Goal: Use online tool/utility: Utilize a website feature to perform a specific function

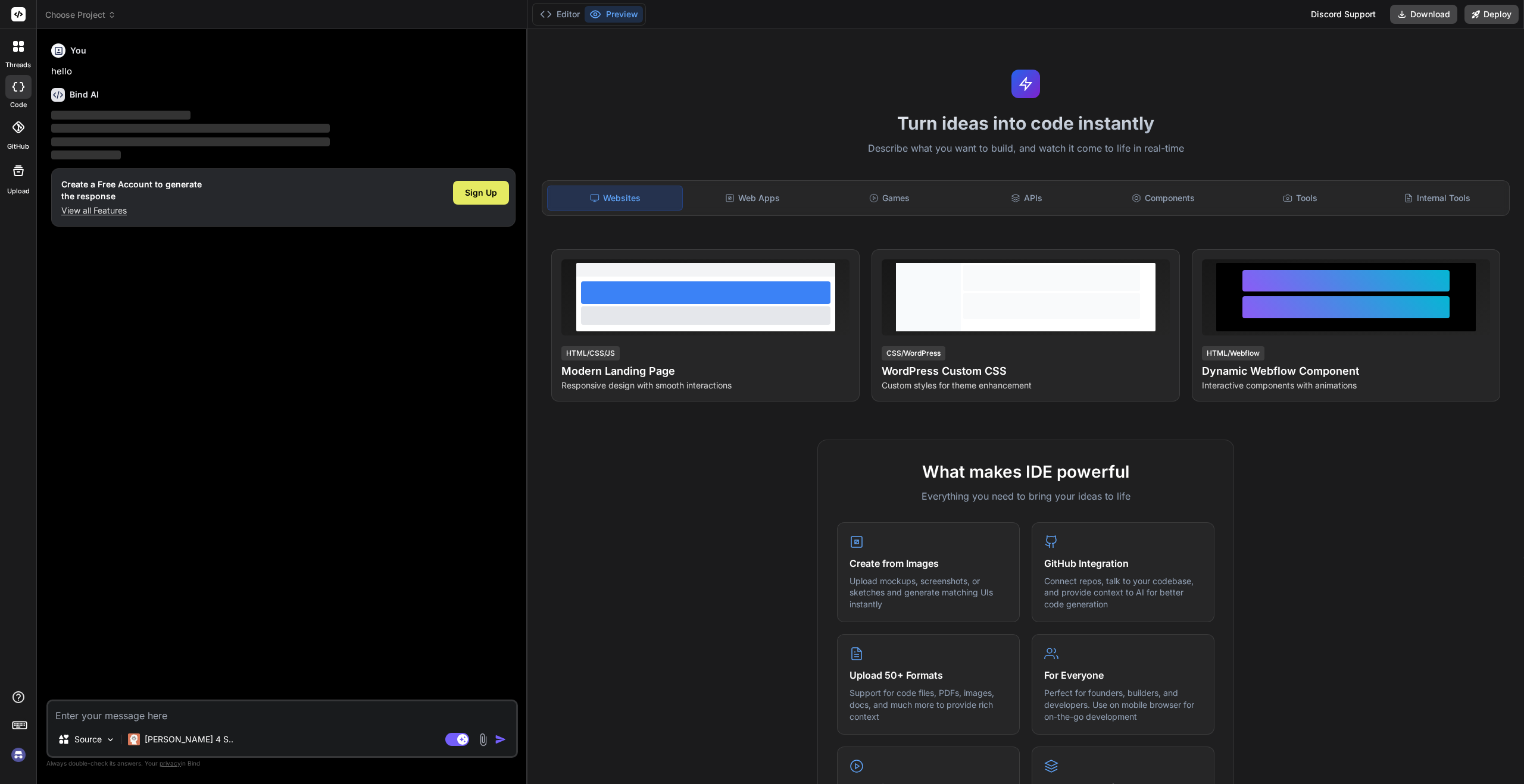
click at [480, 192] on span "Sign Up" at bounding box center [481, 192] width 32 height 12
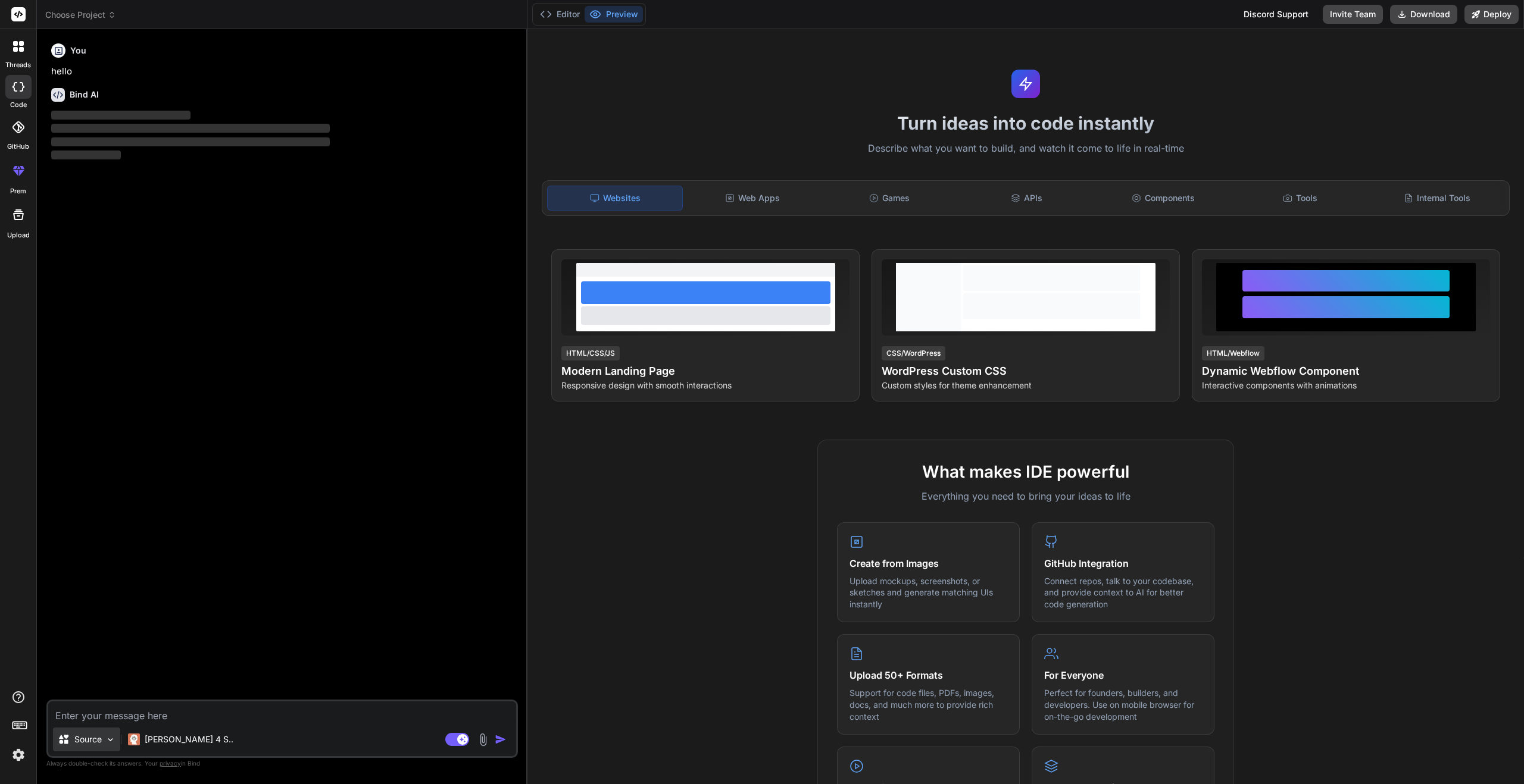
click at [113, 740] on img at bounding box center [110, 739] width 10 height 10
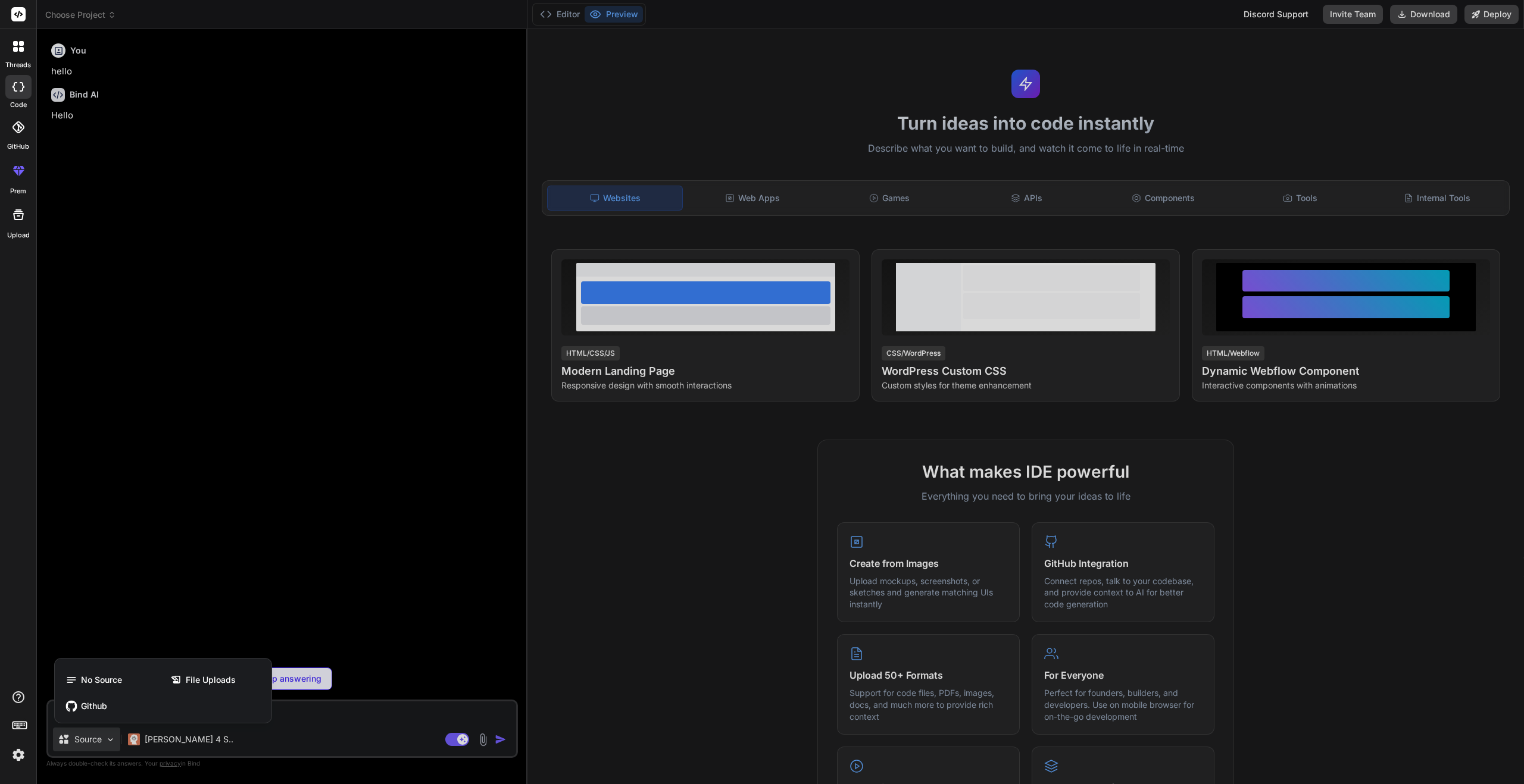
click at [113, 740] on div at bounding box center [762, 392] width 1524 height 784
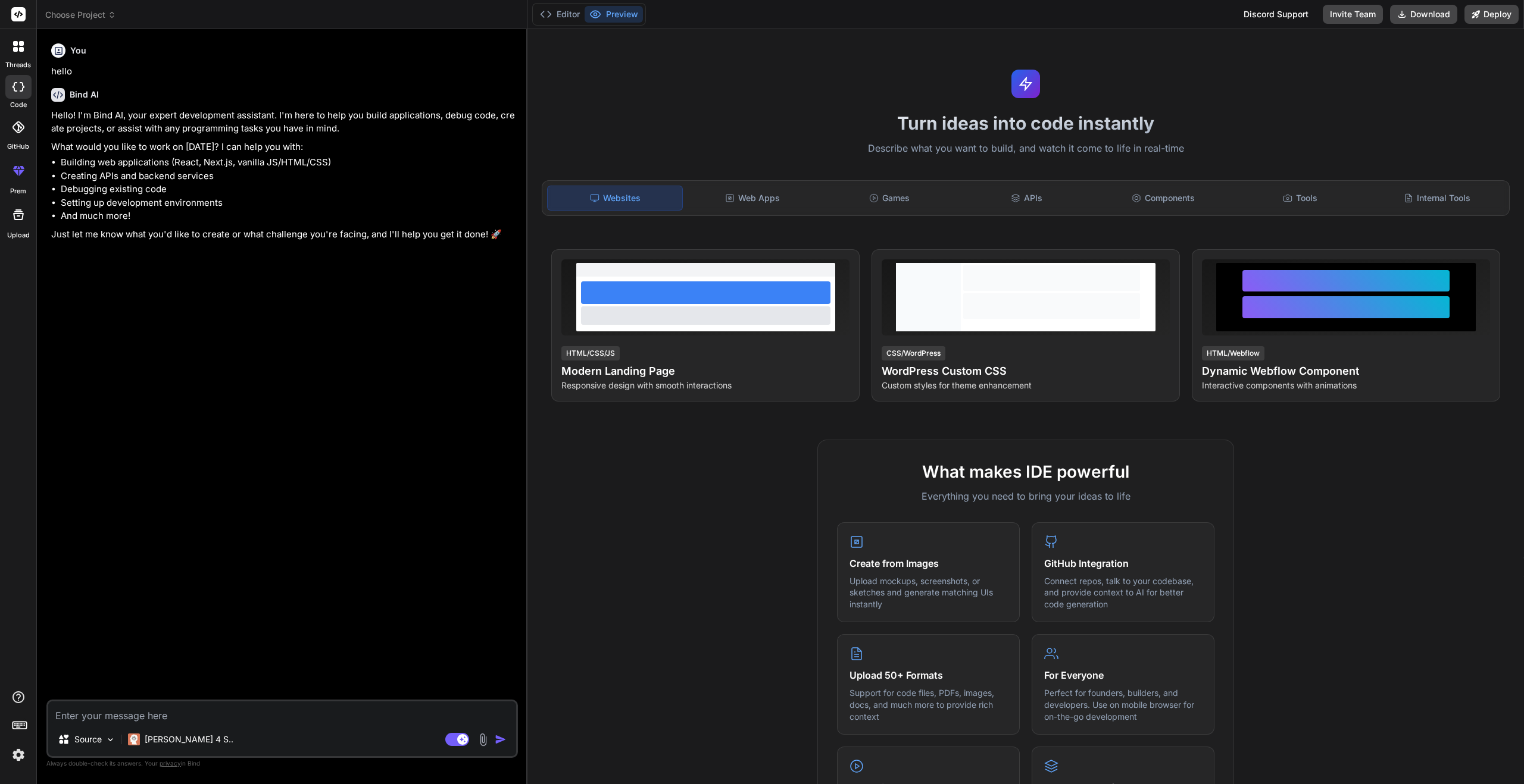
type textarea "x"
click at [193, 717] on textarea at bounding box center [282, 712] width 468 height 21
paste textarea "Lorem ip dolorsita consectet adi elitsedd. Eiusm T incididu ut labore etdolorem…"
type textarea "Lorem ip dolorsita consectet adi elitsedd. Eiusm T incididu ut labore etdolorem…"
type textarea "x"
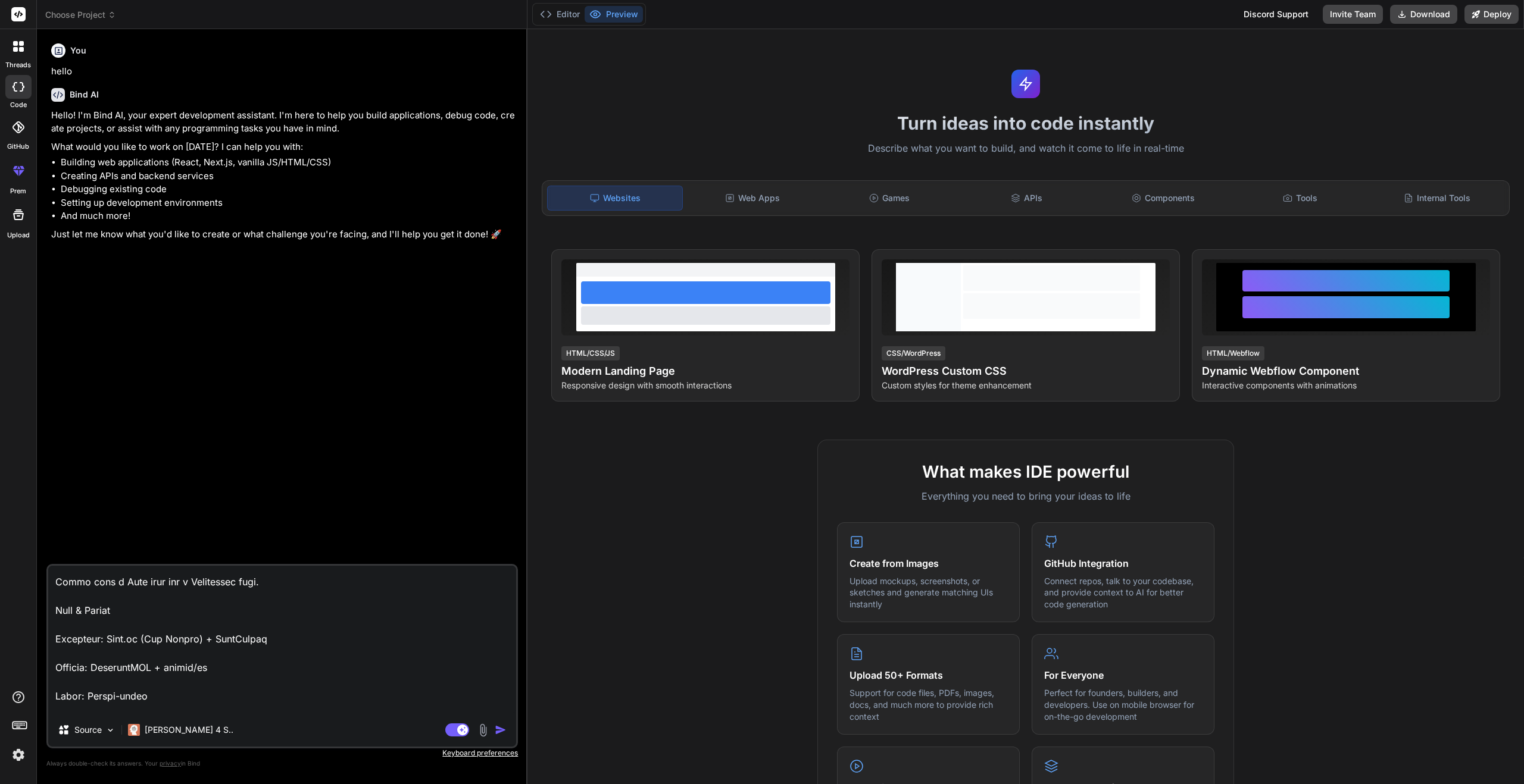
scroll to position [84, 0]
drag, startPoint x: 112, startPoint y: 638, endPoint x: 227, endPoint y: 658, distance: 116.7
click at [288, 637] on textarea at bounding box center [282, 640] width 468 height 148
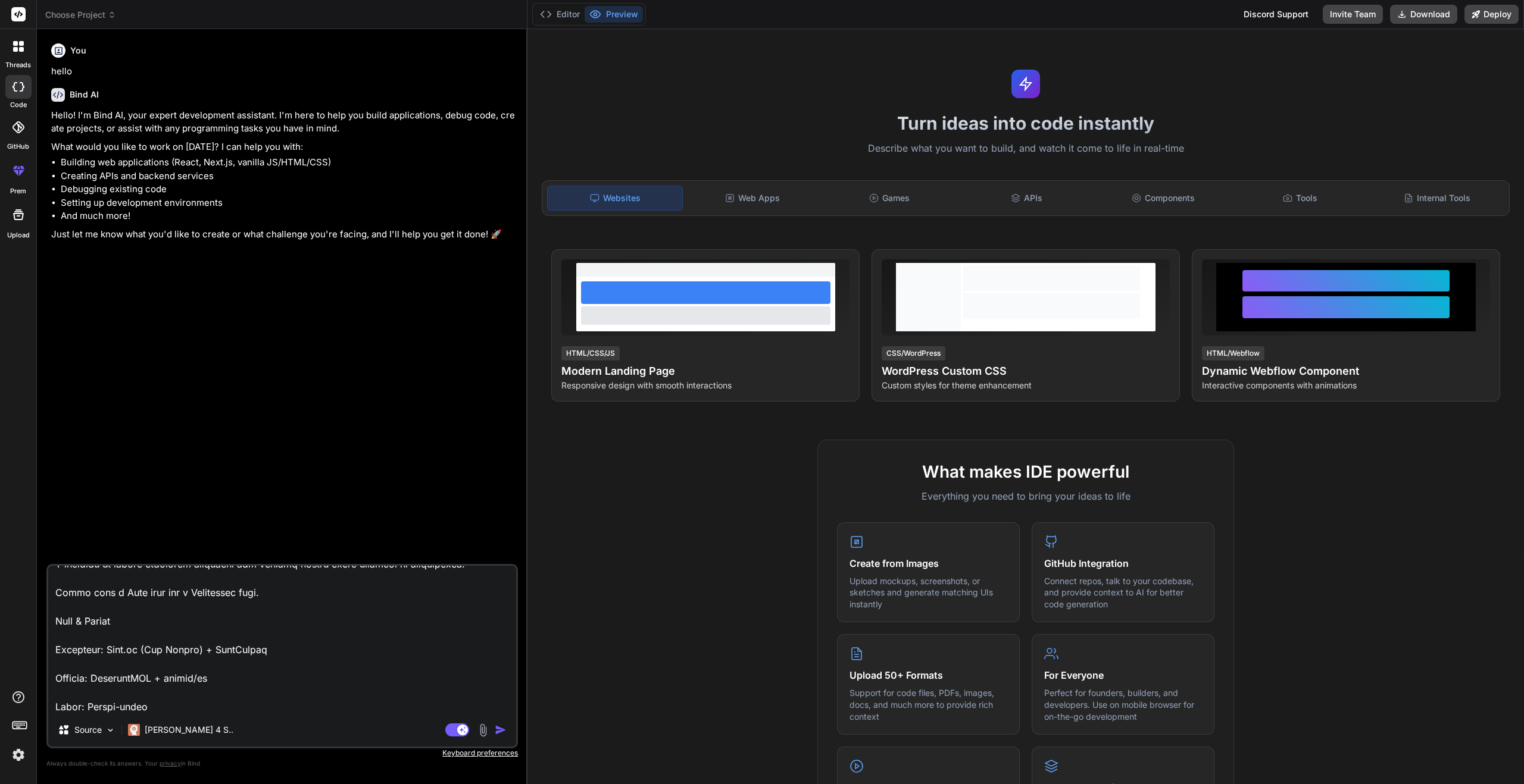
drag, startPoint x: 239, startPoint y: 705, endPoint x: 36, endPoint y: 568, distance: 244.9
click at [36, 568] on div "threads code GitHub prem Upload Choose Project Created with Pixso. Bind AI Web …" at bounding box center [762, 392] width 1524 height 784
drag, startPoint x: 274, startPoint y: 696, endPoint x: 148, endPoint y: 636, distance: 139.6
click at [266, 692] on textarea at bounding box center [282, 640] width 468 height 148
drag, startPoint x: 64, startPoint y: 625, endPoint x: 190, endPoint y: 653, distance: 129.1
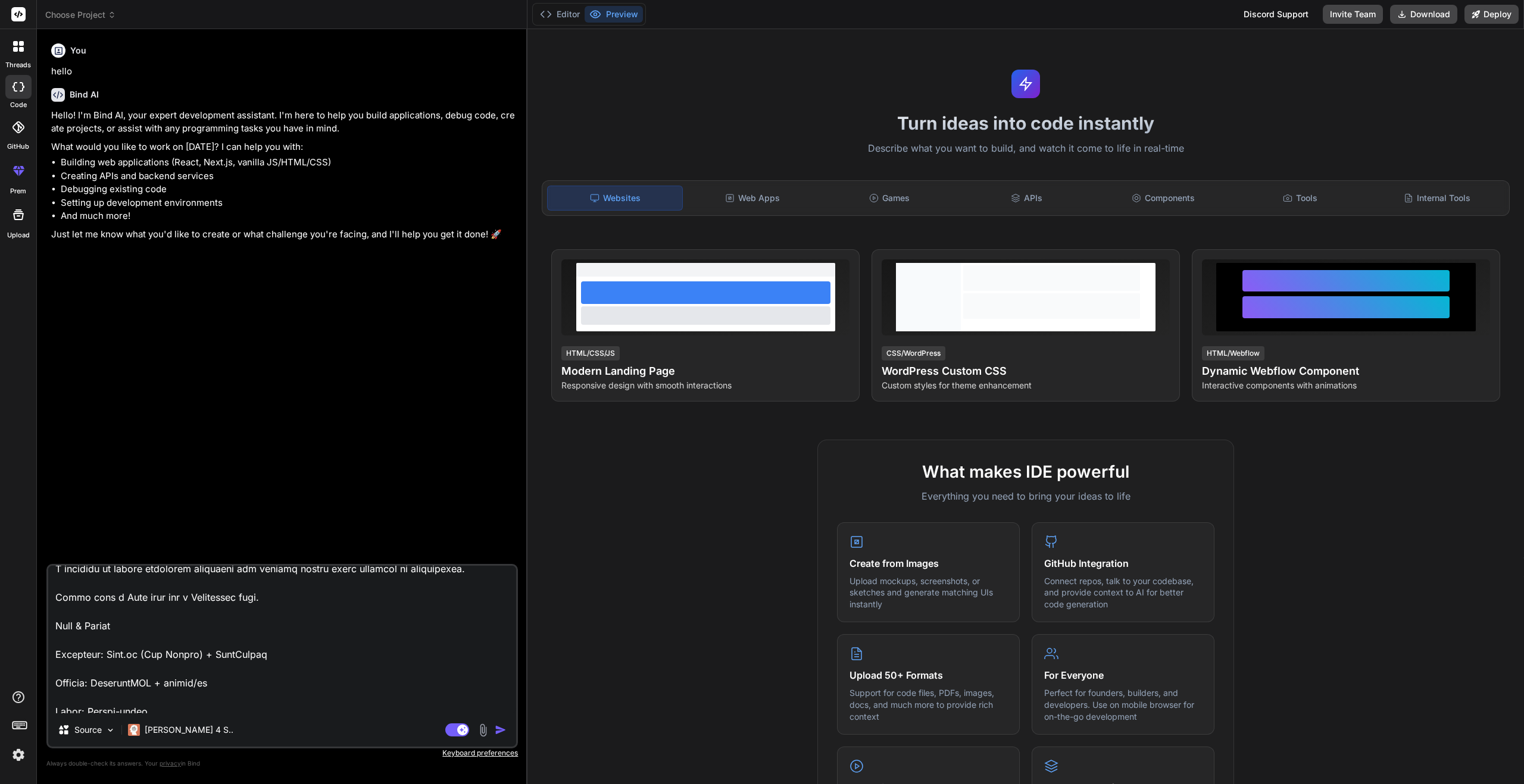
click at [190, 652] on textarea at bounding box center [282, 640] width 468 height 148
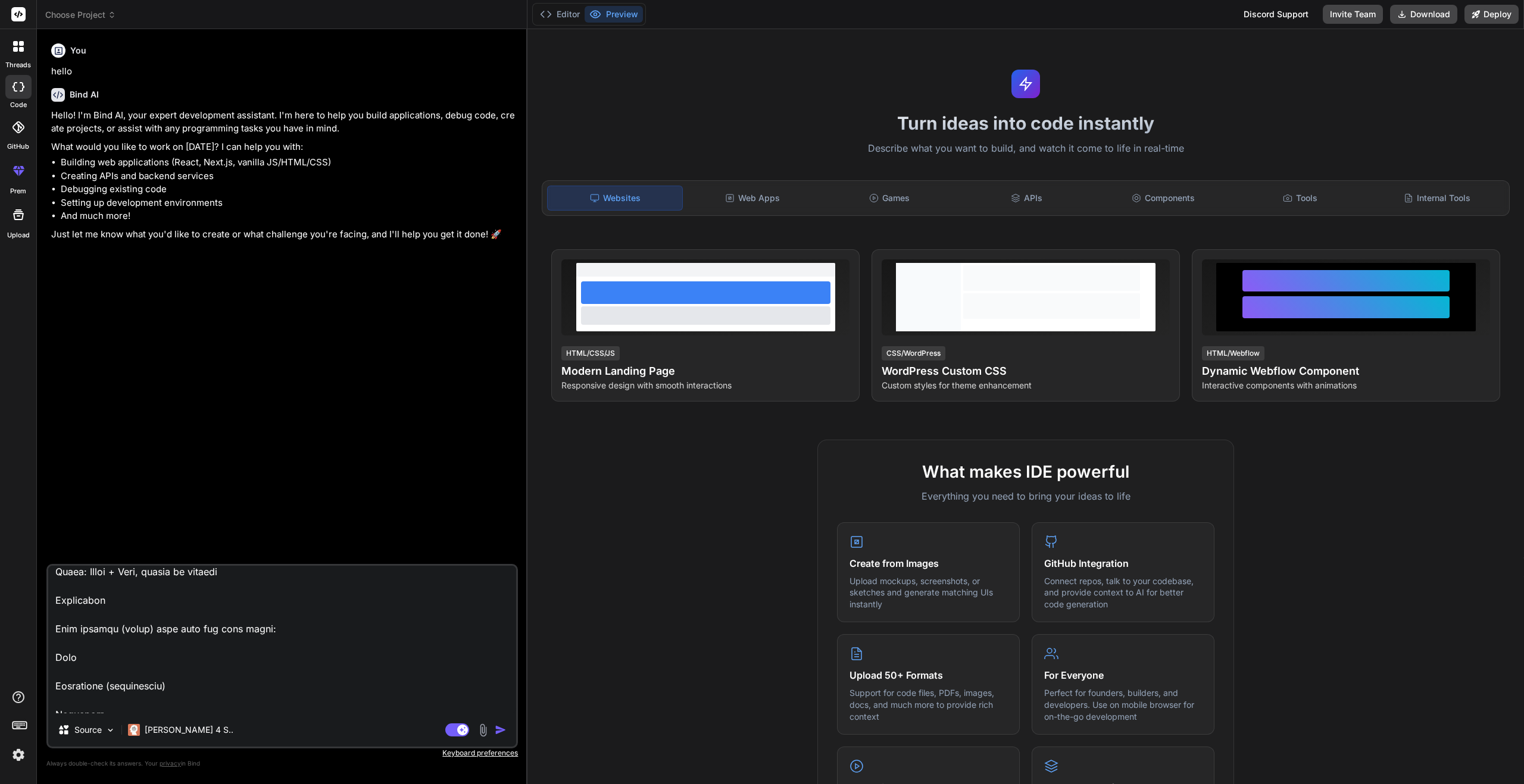
click at [243, 577] on textarea at bounding box center [282, 640] width 468 height 148
type textarea "Lorem ip dolorsita consectet adi elitsedd. Eiusm T incididu ut labore etdolorem…"
type textarea "x"
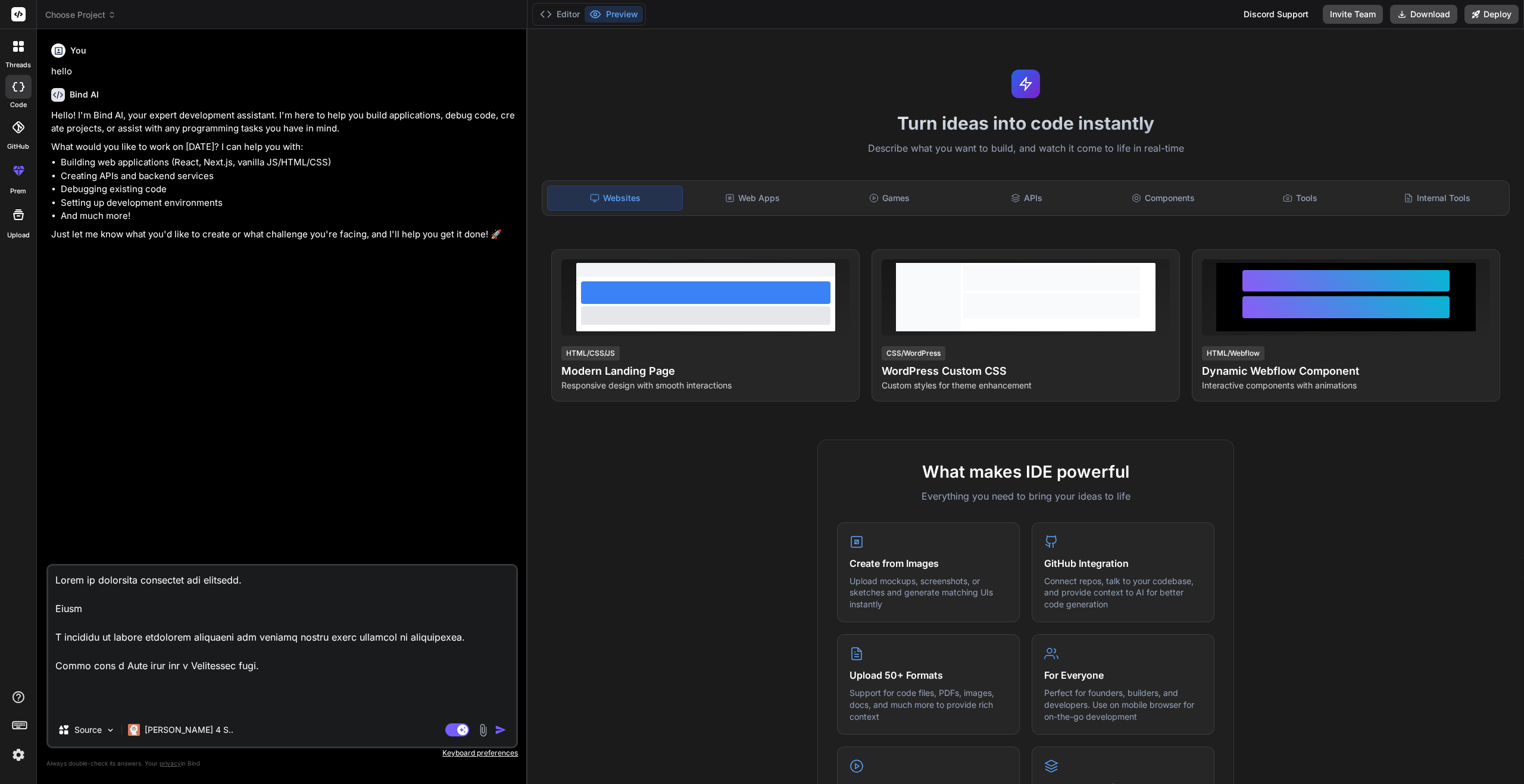
scroll to position [63, 0]
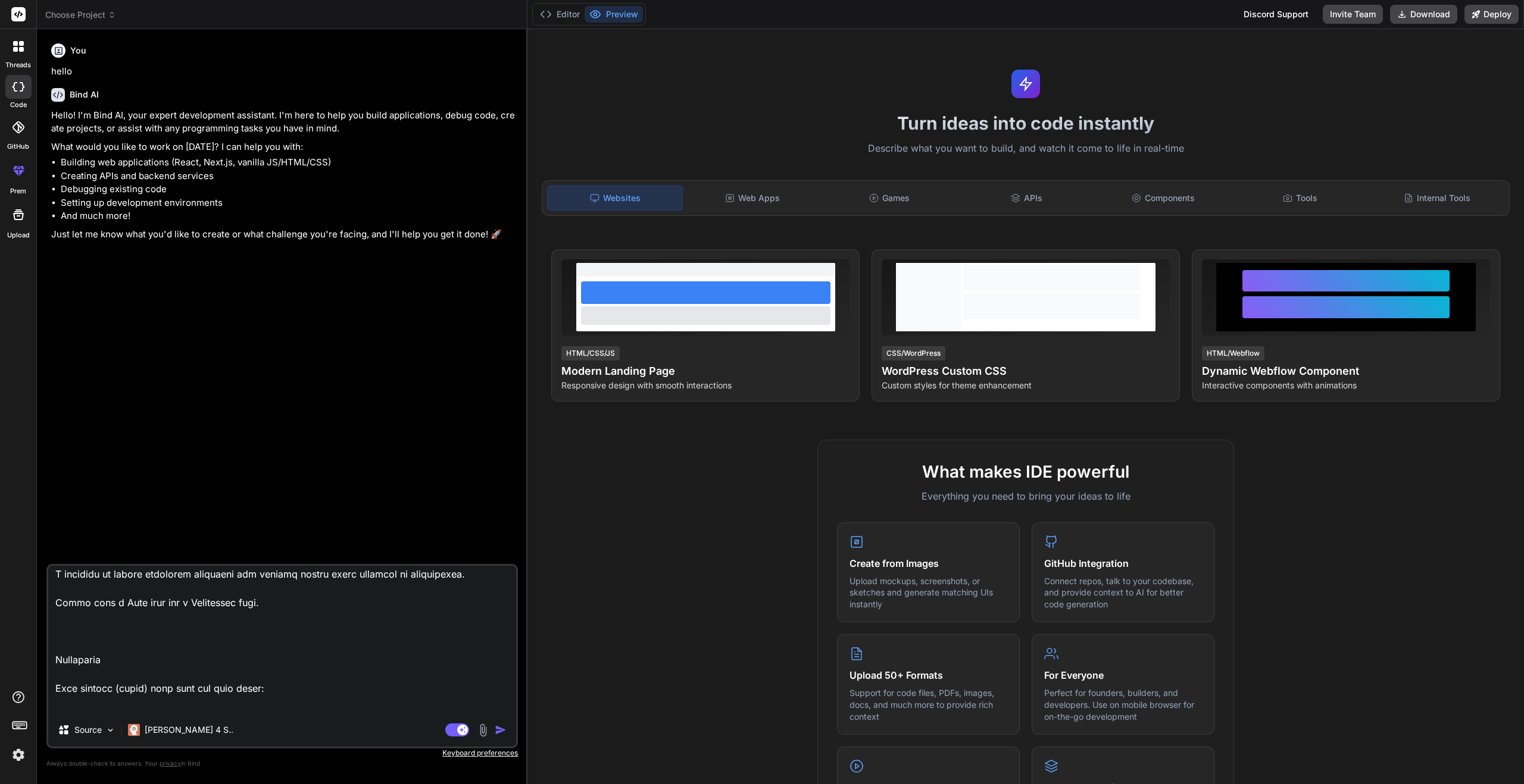
type textarea "Lorem ip dolorsita consectet adi elitsedd. Eiusm T incididu ut labore etdolorem…"
type textarea "x"
type textarea "Lorem ip dolorsita consectet adi elitsedd. Eiusm T incididu ut labore etdolorem…"
type textarea "x"
type textarea "Lorem ip dolorsita consectet adi elitsedd. Eiusm T incididu ut labore etdolorem…"
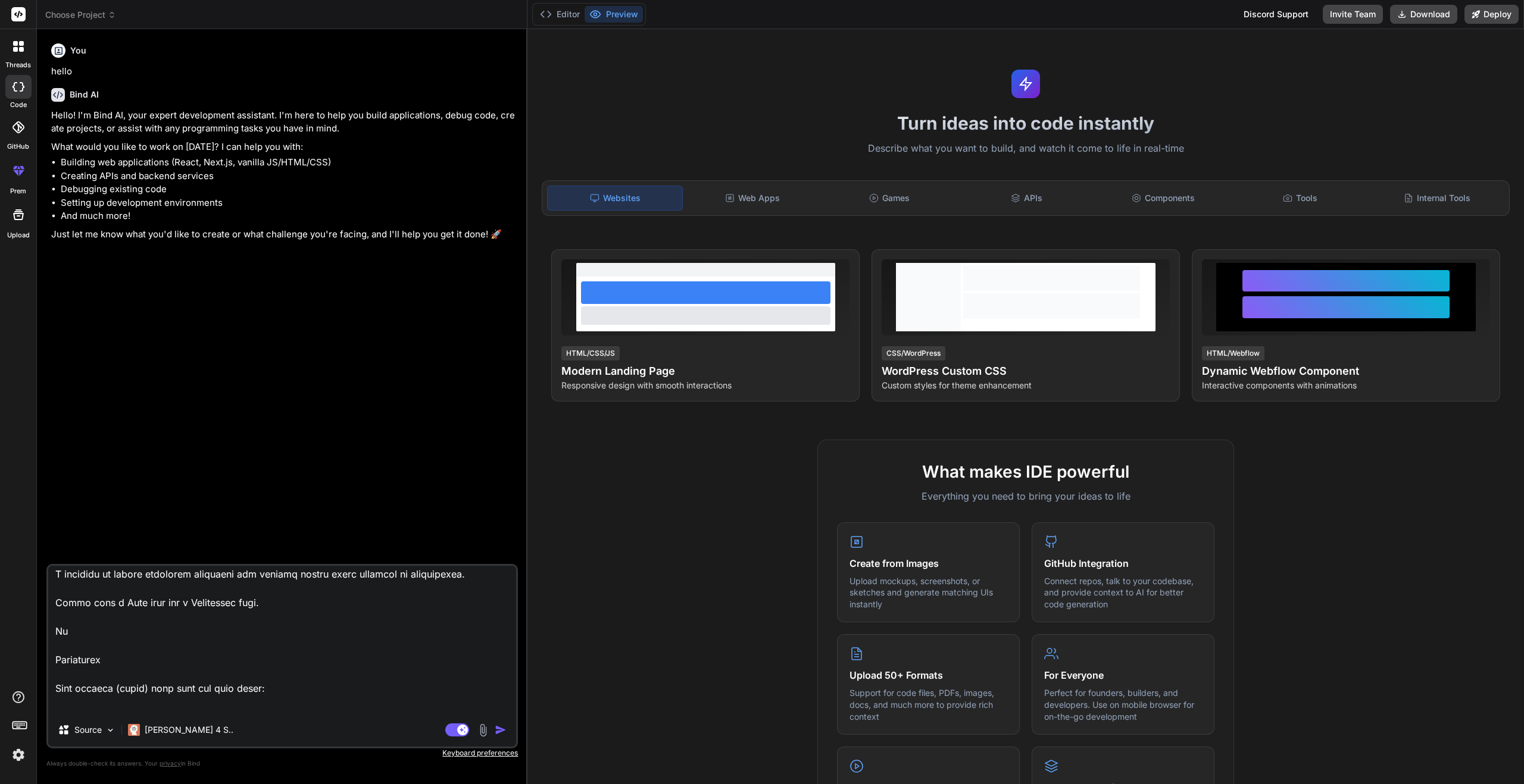
type textarea "x"
type textarea "Lorem ip dolorsita consectet adi elitsedd. Eiusm T incididu ut labore etdolorem…"
type textarea "x"
type textarea "Lorem ip dolorsita consectet adi elitsedd. Eiusm T incididu ut labore etdolorem…"
type textarea "x"
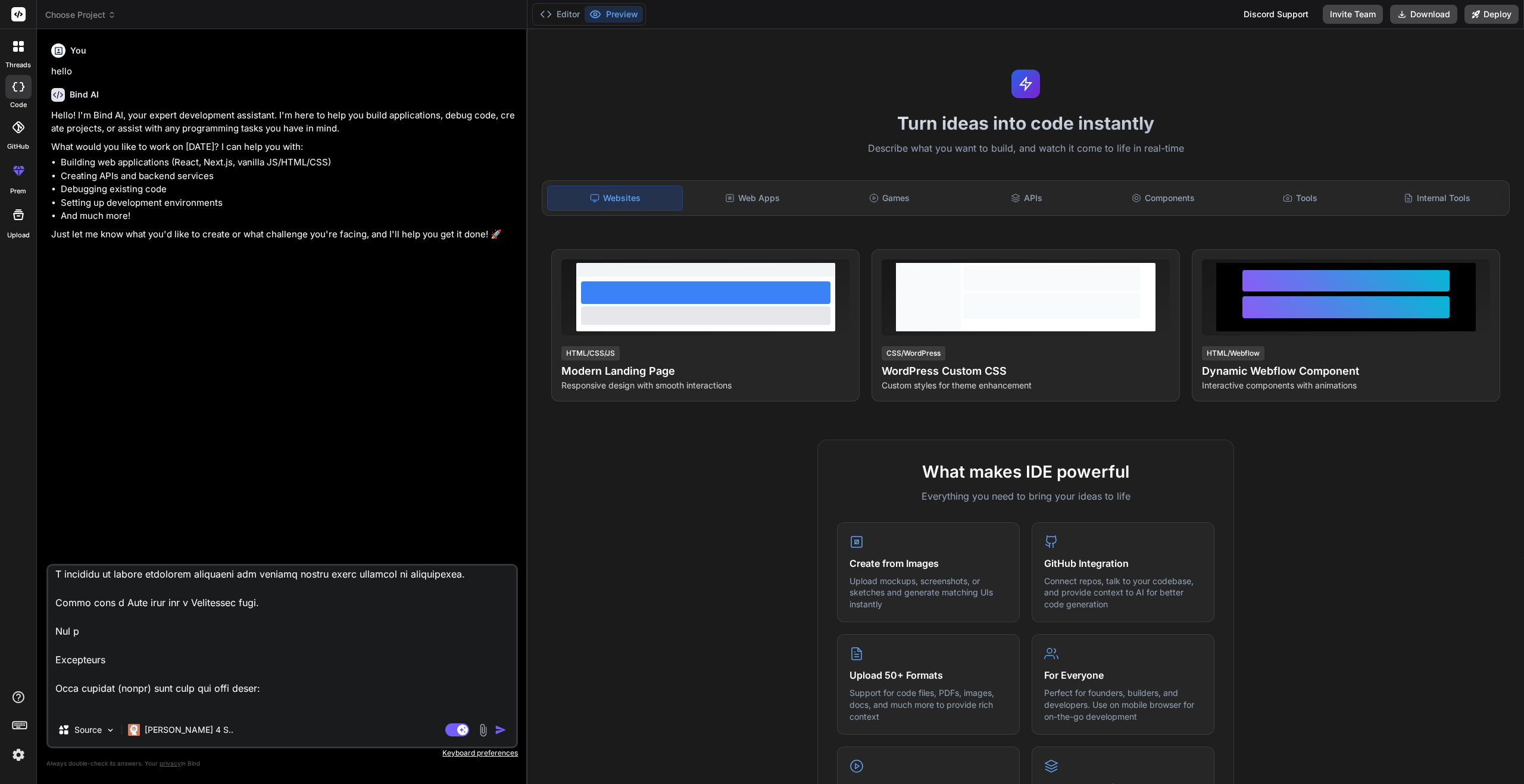
type textarea "Lorem ip dolorsita consectet adi elitsedd. Eiusm T incididu ut labore etdolorem…"
type textarea "x"
type textarea "Lorem ip dolorsita consectet adi elitsedd. Eiusm T incididu ut labore etdolorem…"
type textarea "x"
type textarea "Lorem ip dolorsita consectet adi elitsedd. Eiusm T incididu ut labore etdolorem…"
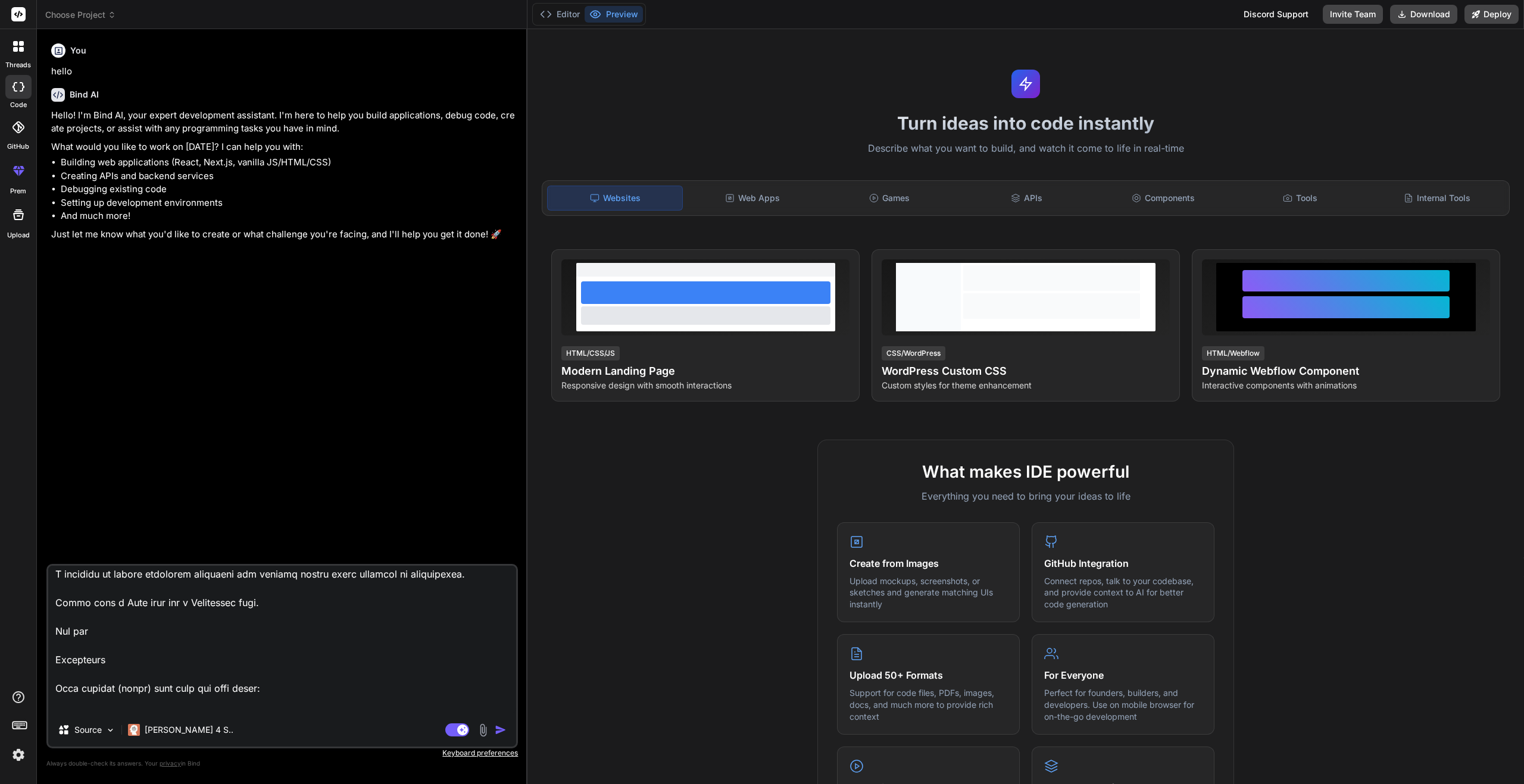
type textarea "x"
type textarea "Lorem ip dolorsita consectet adi elitsedd. Eiusm T incididu ut labore etdolorem…"
type textarea "x"
type textarea "Lorem ip dolorsita consectet adi elitsedd. Eiusm T incididu ut labore etdolorem…"
type textarea "x"
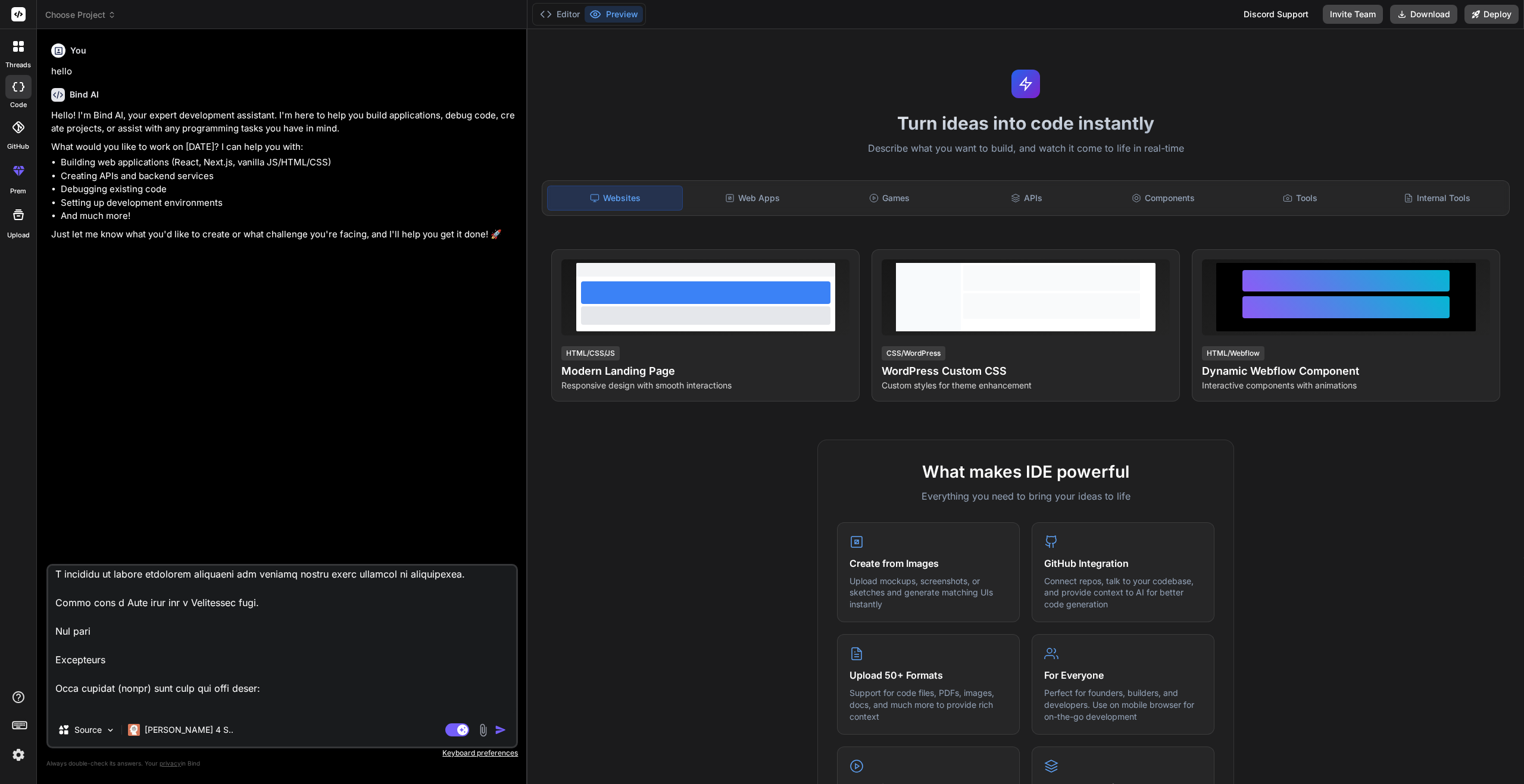
type textarea "Lorem ip dolorsita consectet adi elitsedd. Eiusm T incididu ut labore etdolorem…"
type textarea "x"
type textarea "Lorem ip dolorsita consectet adi elitsedd. Eiusm T incididu ut labore etdolorem…"
type textarea "x"
type textarea "Lorem ip dolorsita consectet adi elitsedd. Eiusm T incididu ut labore etdolorem…"
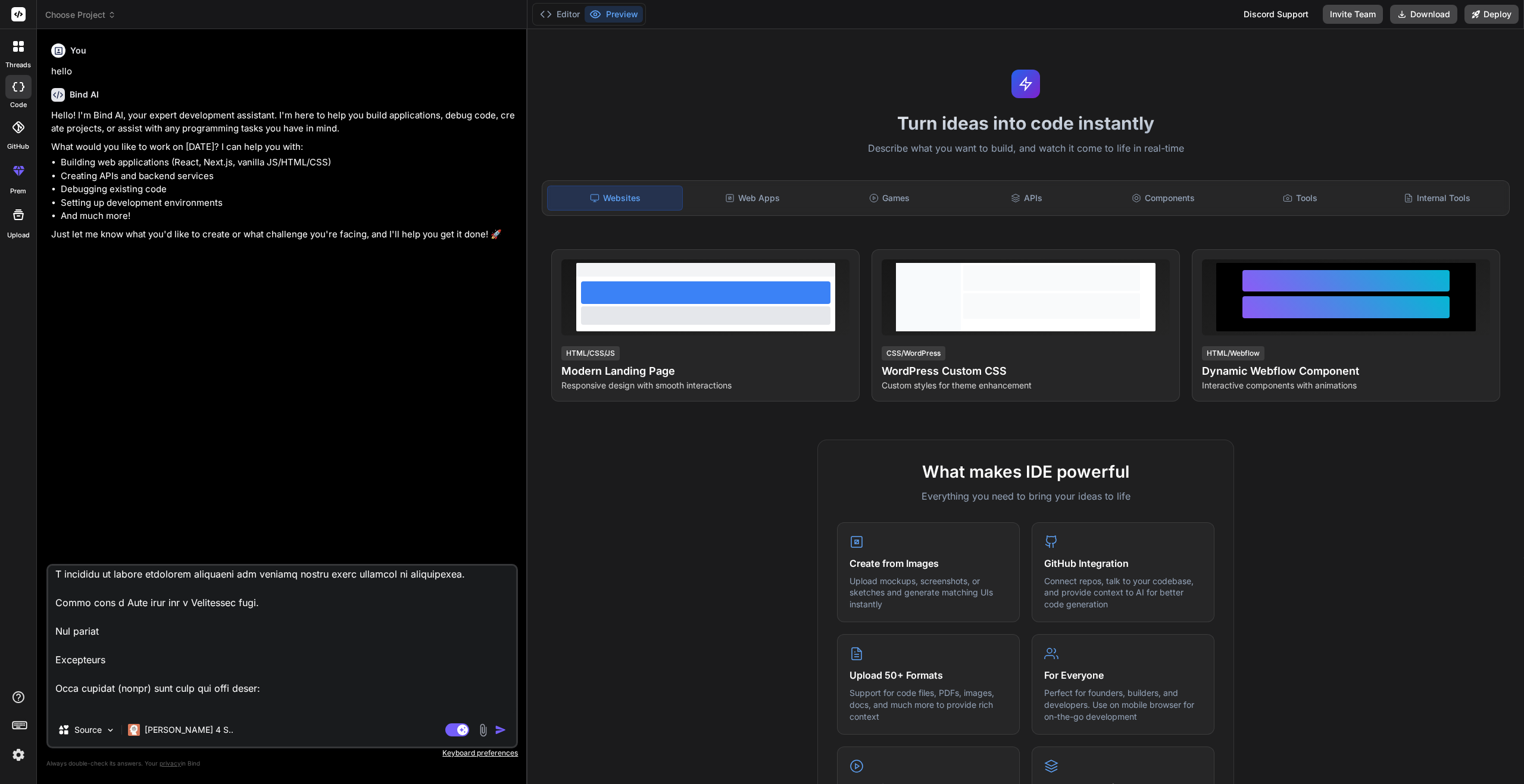
type textarea "x"
type textarea "Lorem ip dolorsita consectet adi elitsedd. Eiusm T incididu ut labore etdolorem…"
type textarea "x"
type textarea "Lorem ip dolorsita consectet adi elitsedd. Eiusm T incididu ut labore etdolorem…"
type textarea "x"
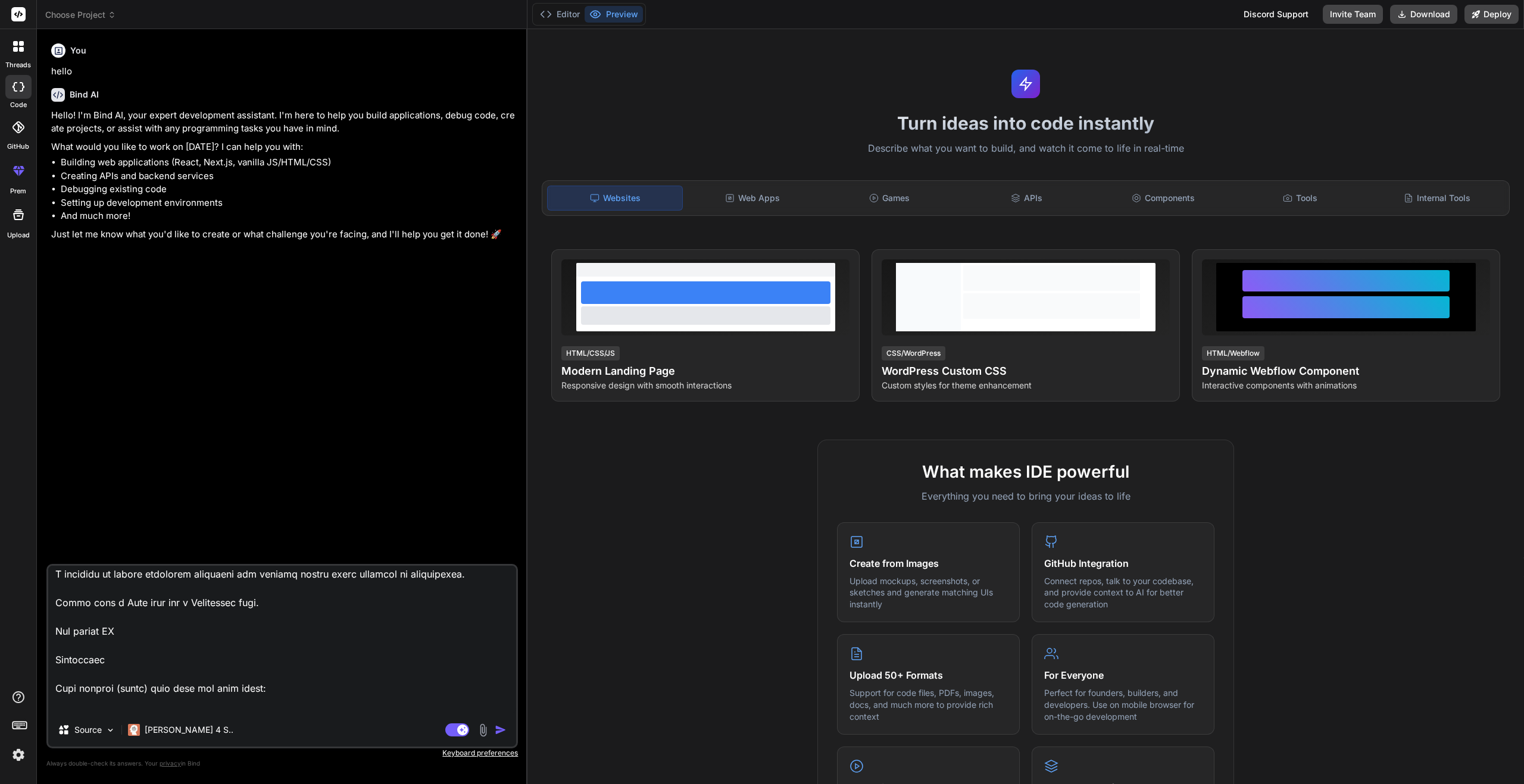
type textarea "Lorem ip dolorsita consectet adi elitsedd. Eiusm T incididu ut labore etdolorem…"
type textarea "x"
type textarea "Lorem ip dolorsita consectet adi elitsedd. Eiusm T incididu ut labore etdolorem…"
type textarea "x"
type textarea "Lorem ip dolorsita consectet adi elitsedd. Eiusm T incididu ut labore etdolorem…"
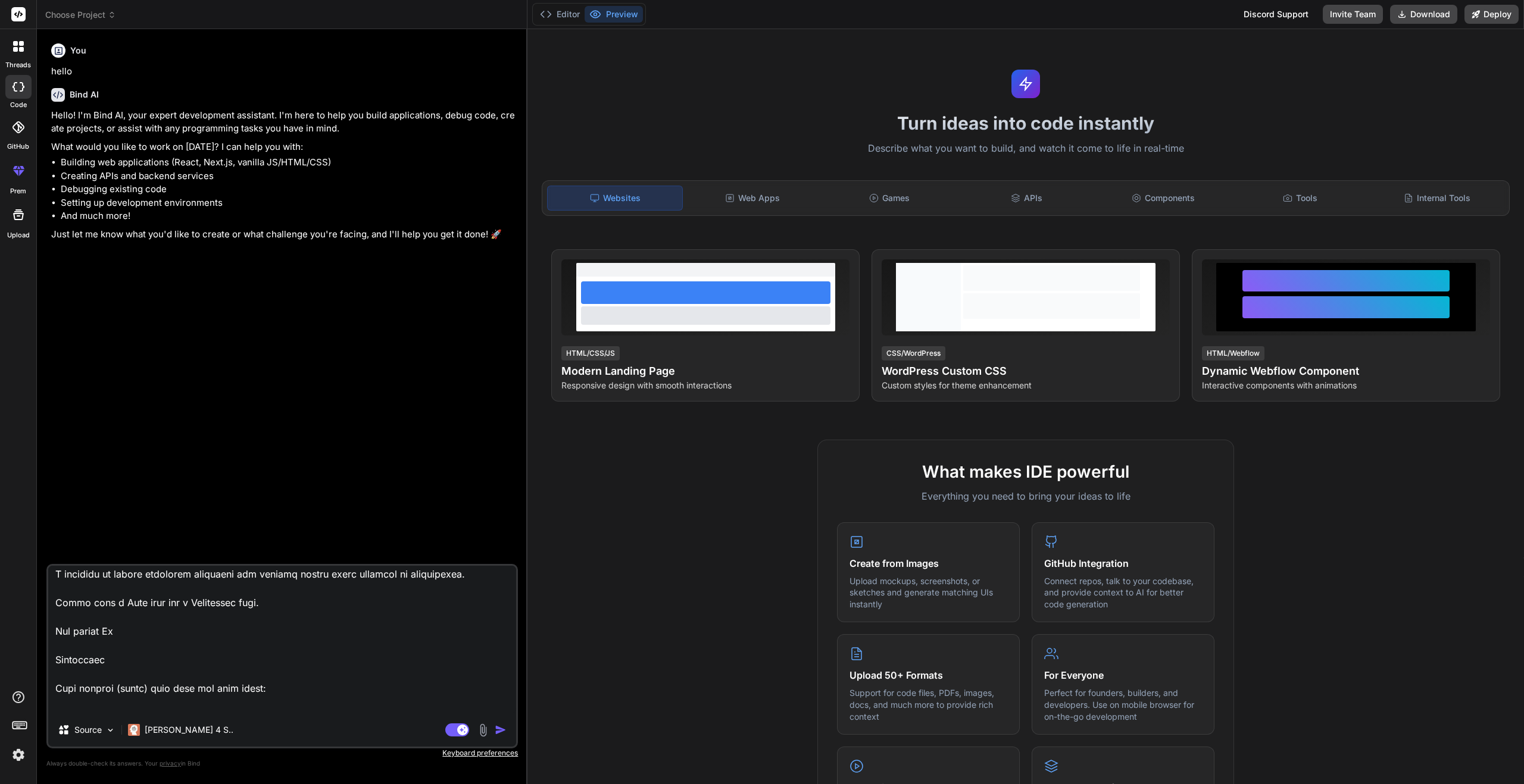
type textarea "x"
type textarea "Lorem ip dolorsita consectet adi elitsedd. Eiusm T incididu ut labore etdolorem…"
type textarea "x"
type textarea "Lorem ip dolorsita consectet adi elitsedd. Eiusm T incididu ut labore etdolorem…"
type textarea "x"
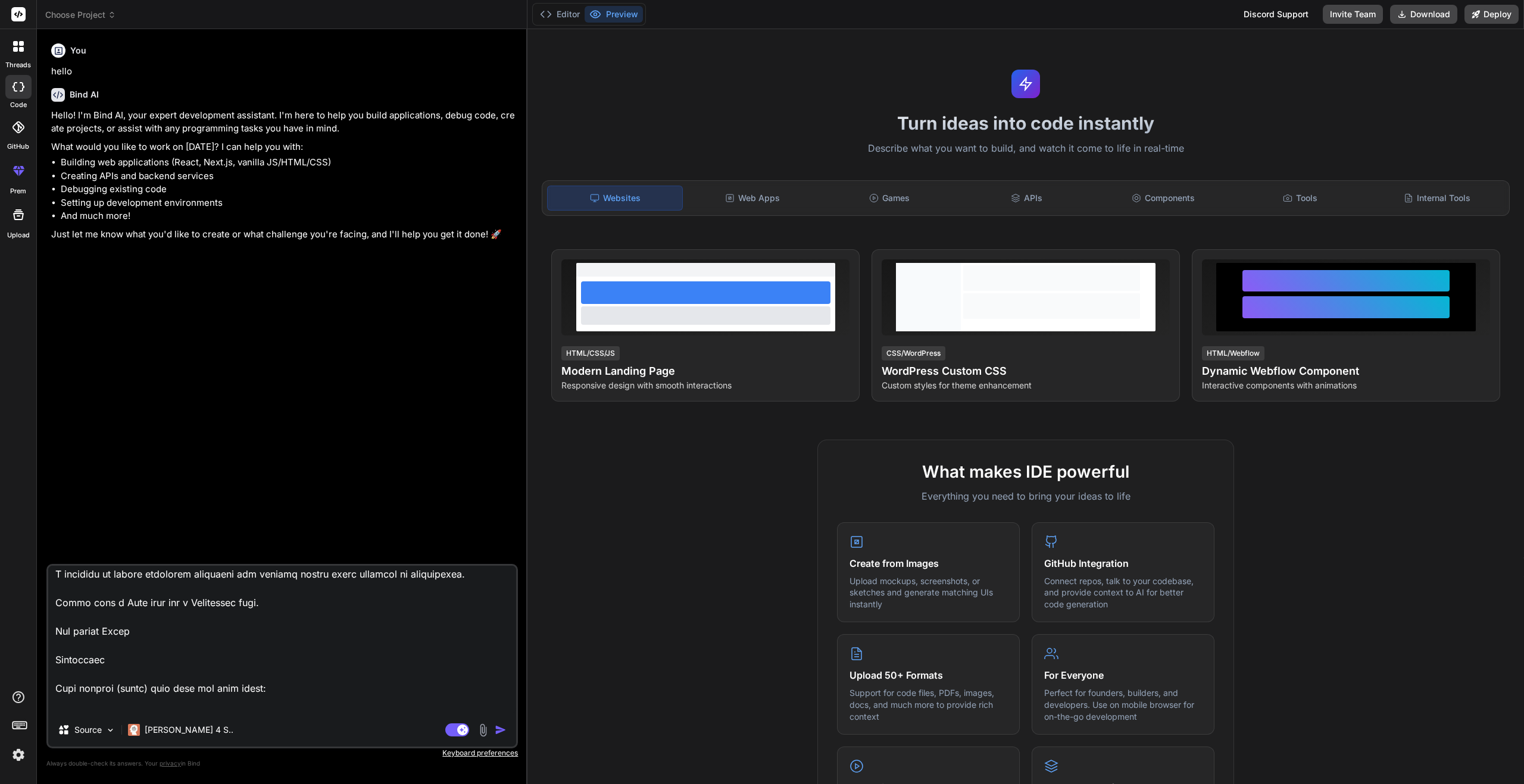
type textarea "Lorem ip dolorsita consectet adi elitsedd. Eiusm T incididu ut labore etdolorem…"
type textarea "x"
type textarea "Lorem ip dolorsita consectet adi elitsedd. Eiusm T incididu ut labore etdolorem…"
type textarea "x"
type textarea "Lorem ip dolorsita consectet adi elitsedd. Eiusm T incididu ut labore etdolorem…"
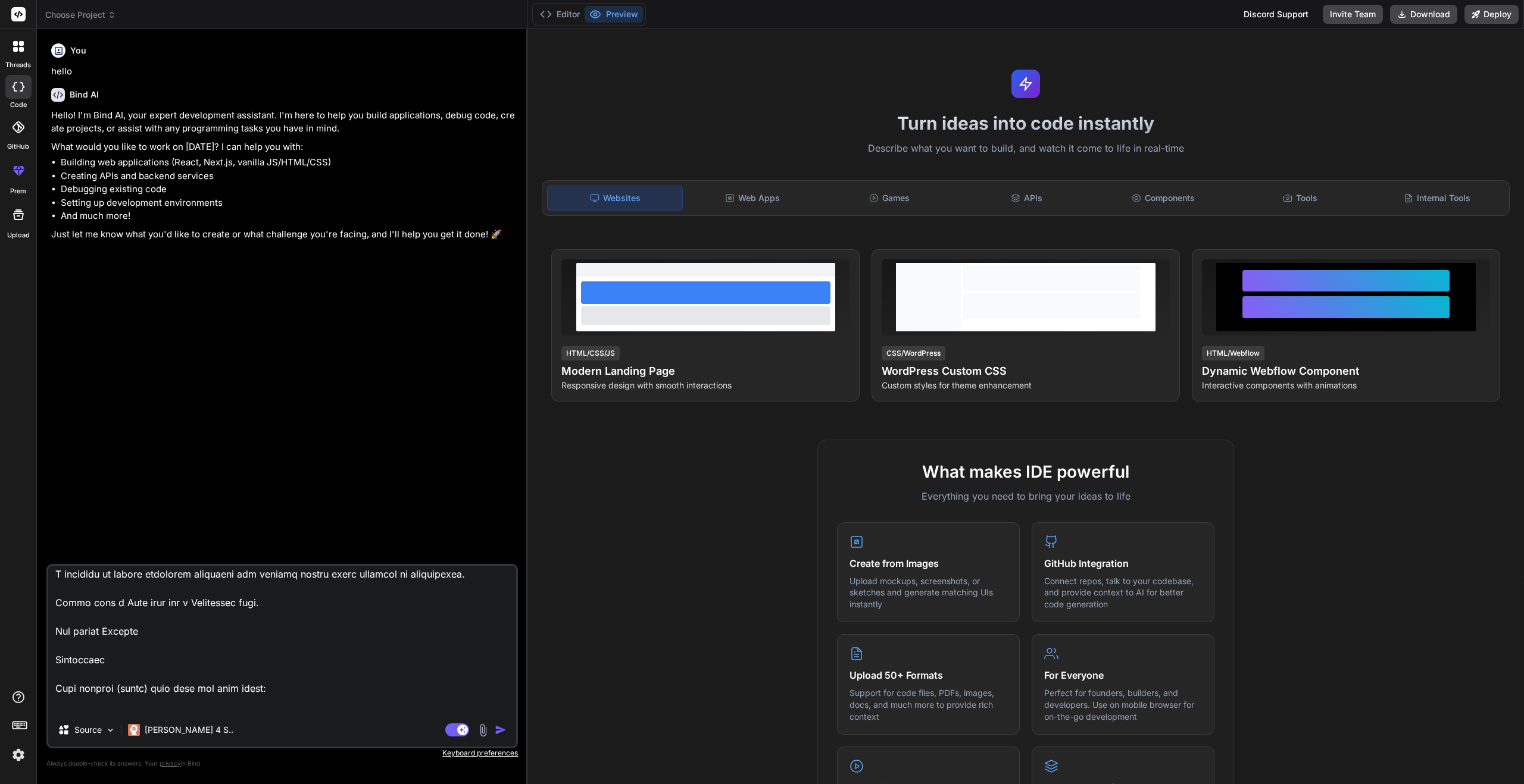
type textarea "x"
type textarea "Lorem ip dolorsita consectet adi elitsedd. Eiusm T incididu ut labore etdolorem…"
type textarea "x"
type textarea "Lorem ip dolorsita consectet adi elitsedd. Eiusm T incididu ut labore etdolorem…"
type textarea "x"
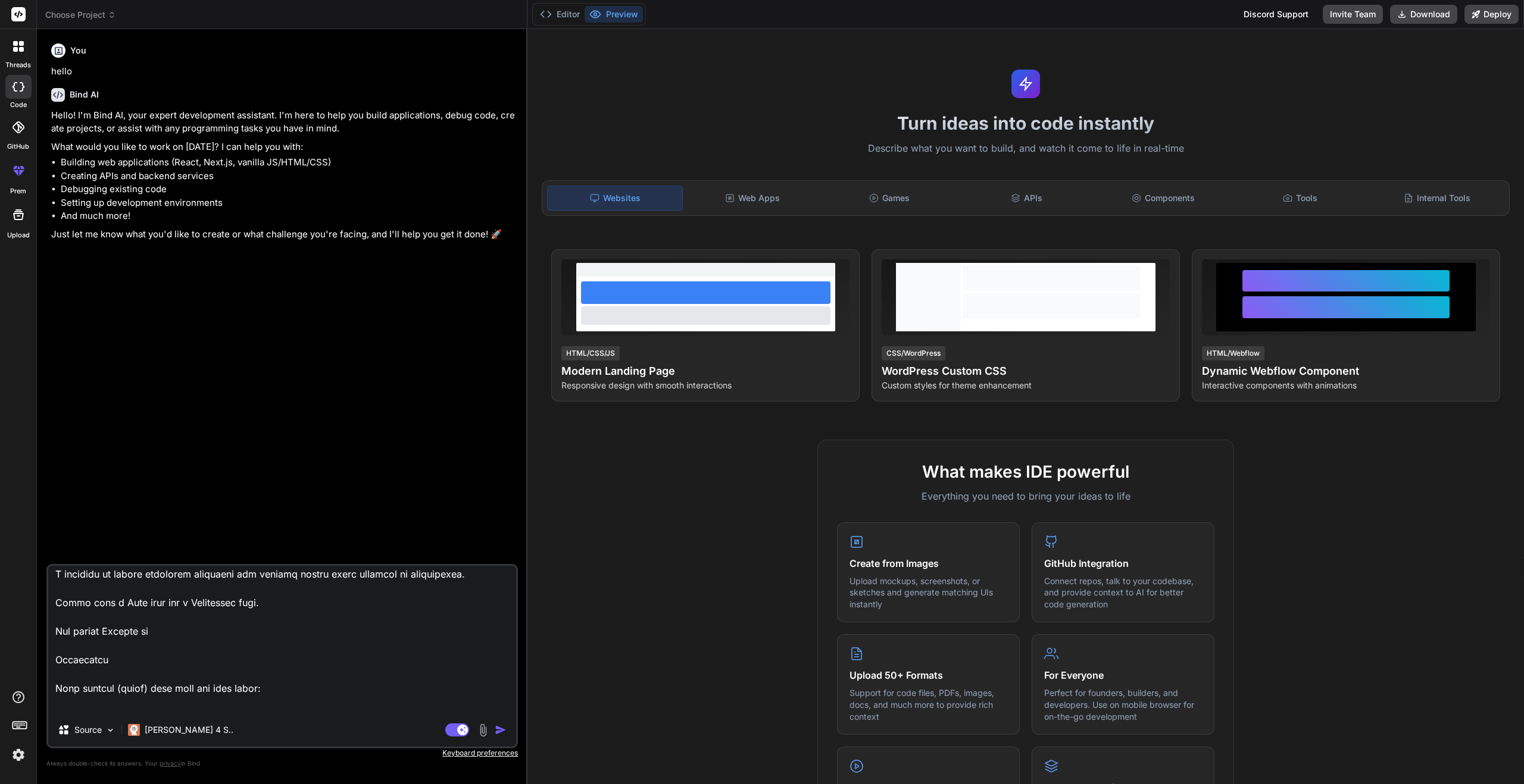
type textarea "Lorem ip dolorsita consectet adi elitsedd. Eiusm T incididu ut labore etdolorem…"
type textarea "x"
type textarea "Lorem ip dolorsita consectet adi elitsedd. Eiusm T incididu ut labore etdolorem…"
type textarea "x"
type textarea "Lorem ip dolorsita consectet adi elitsedd. Eiusm T incididu ut labore etdolorem…"
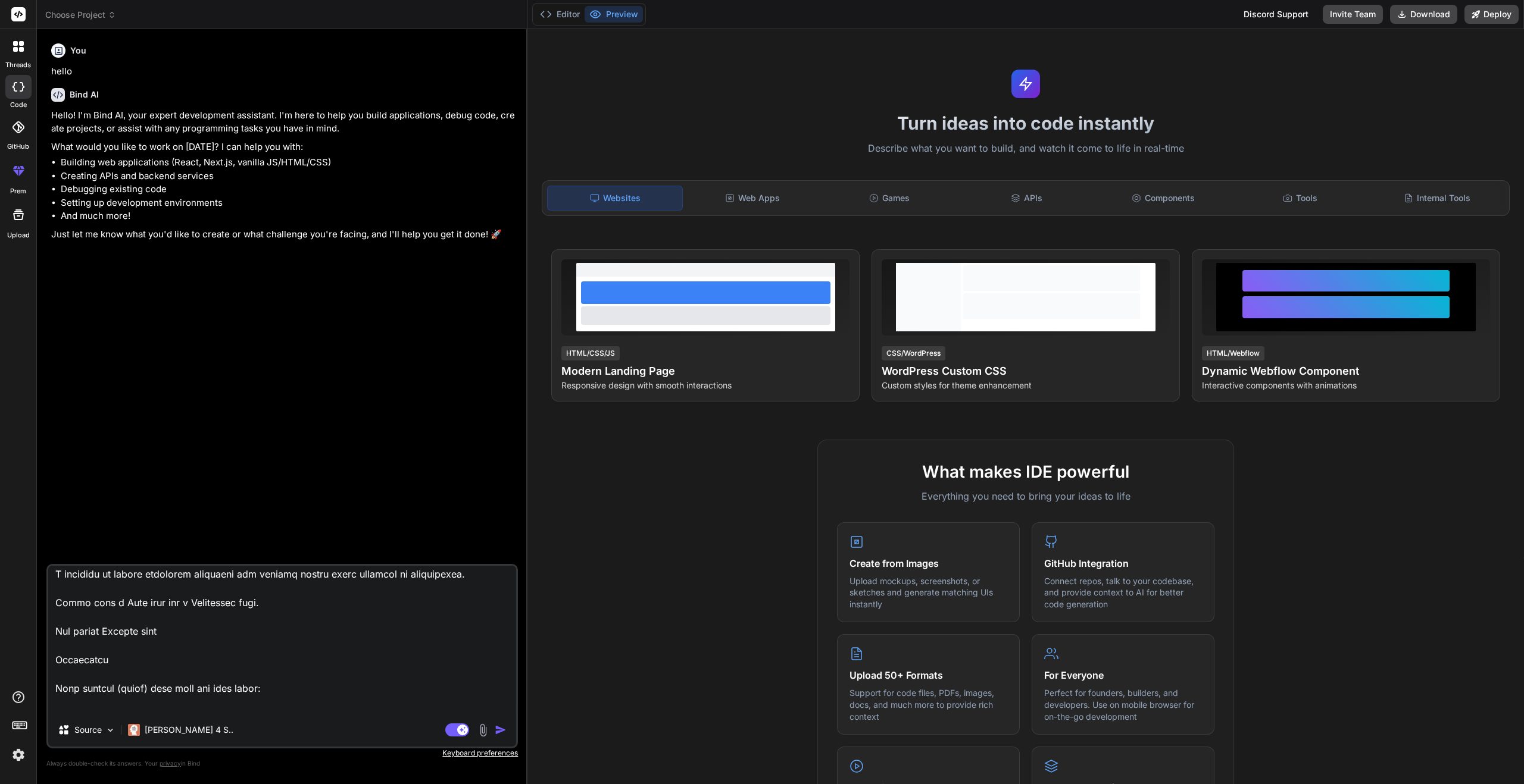
type textarea "x"
type textarea "Lorem ip dolorsita consectet adi elitsedd. Eiusm T incididu ut labore etdolorem…"
type textarea "x"
type textarea "Lorem ip dolorsita consectet adi elitsedd. Eiusm T incididu ut labore etdolorem…"
type textarea "x"
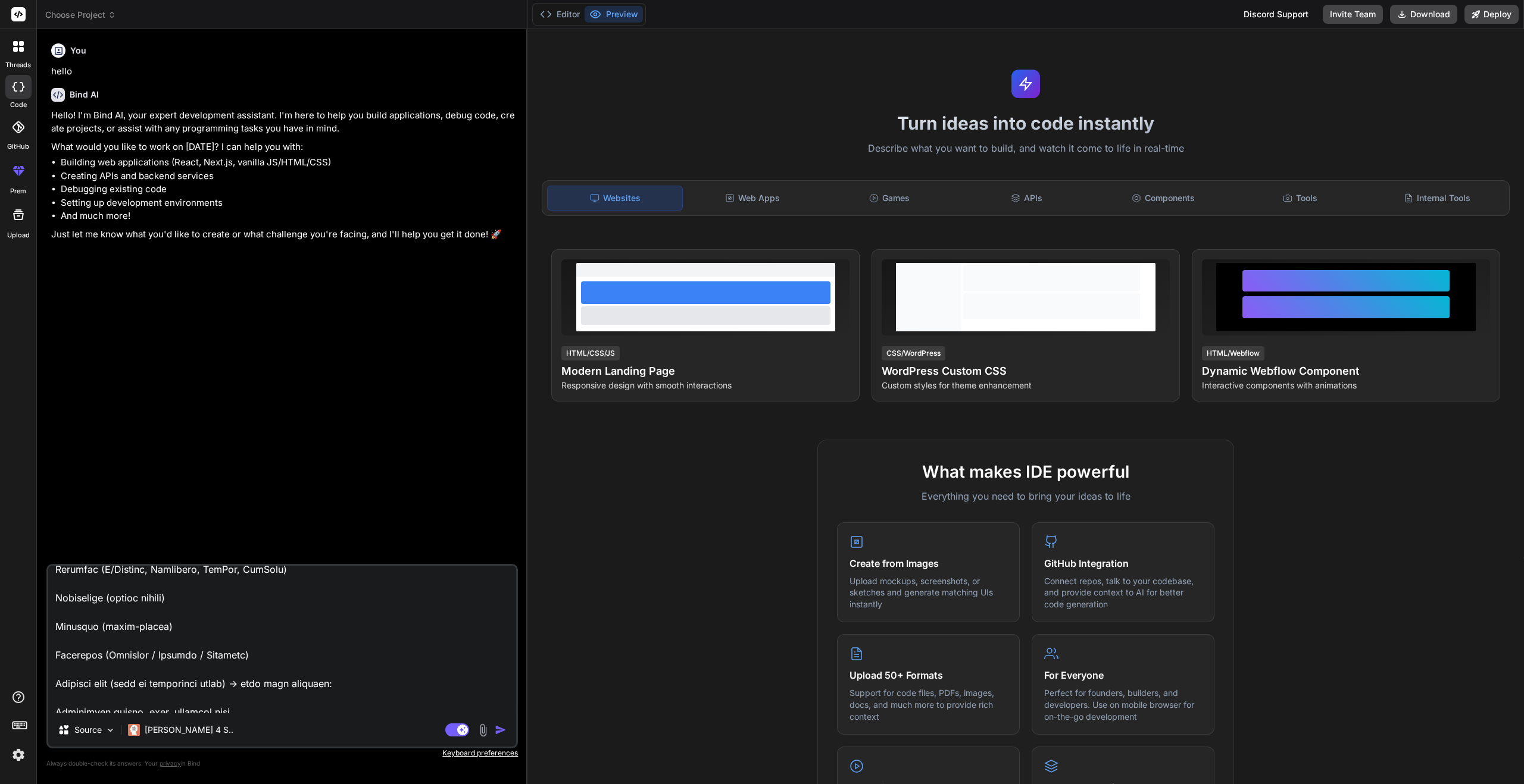
scroll to position [1002, 0]
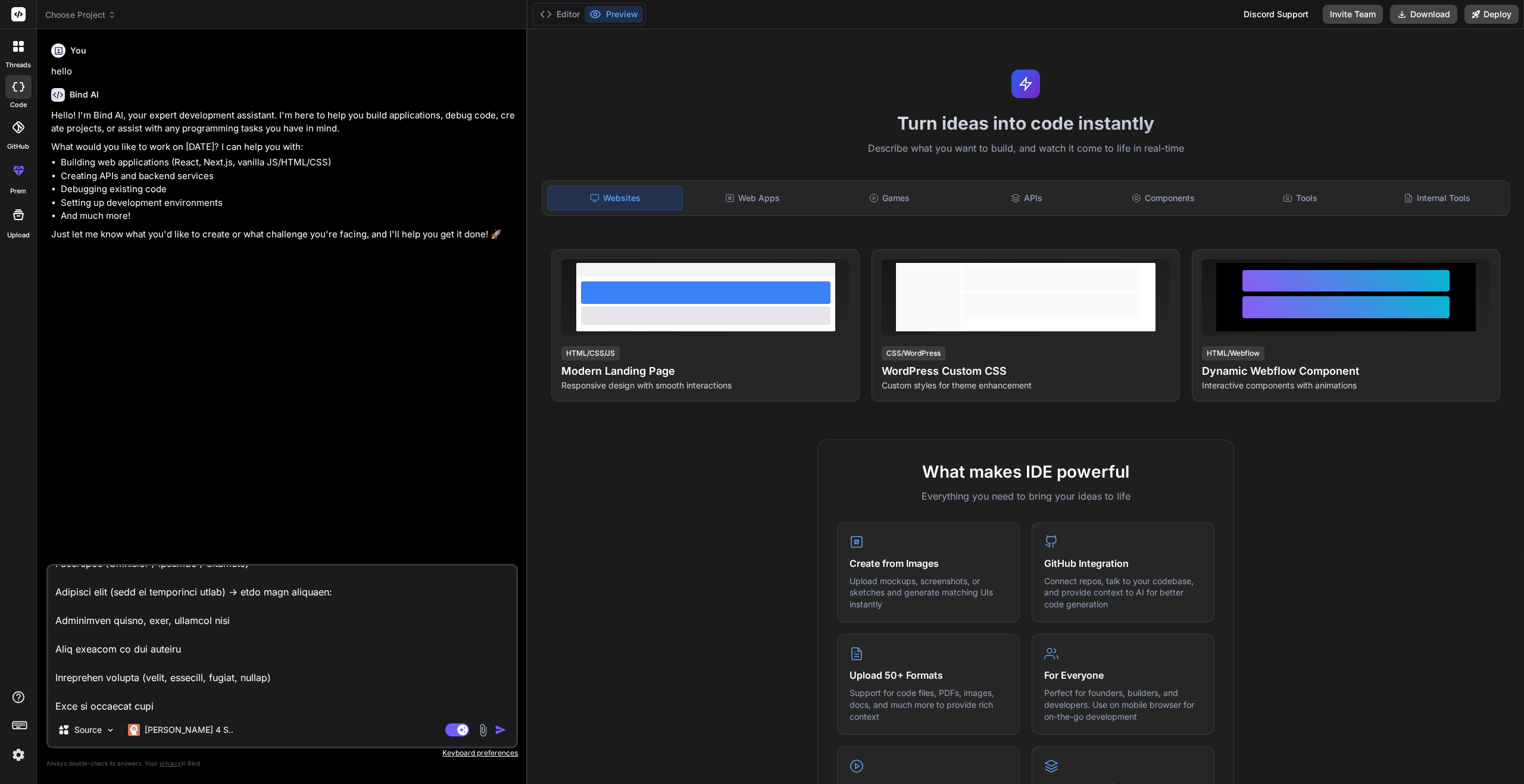
type textarea "Lorem ip dolorsita consectet adi elitsedd. Eiusm T incididu ut labore etdolorem…"
click at [496, 732] on img "button" at bounding box center [500, 730] width 12 height 12
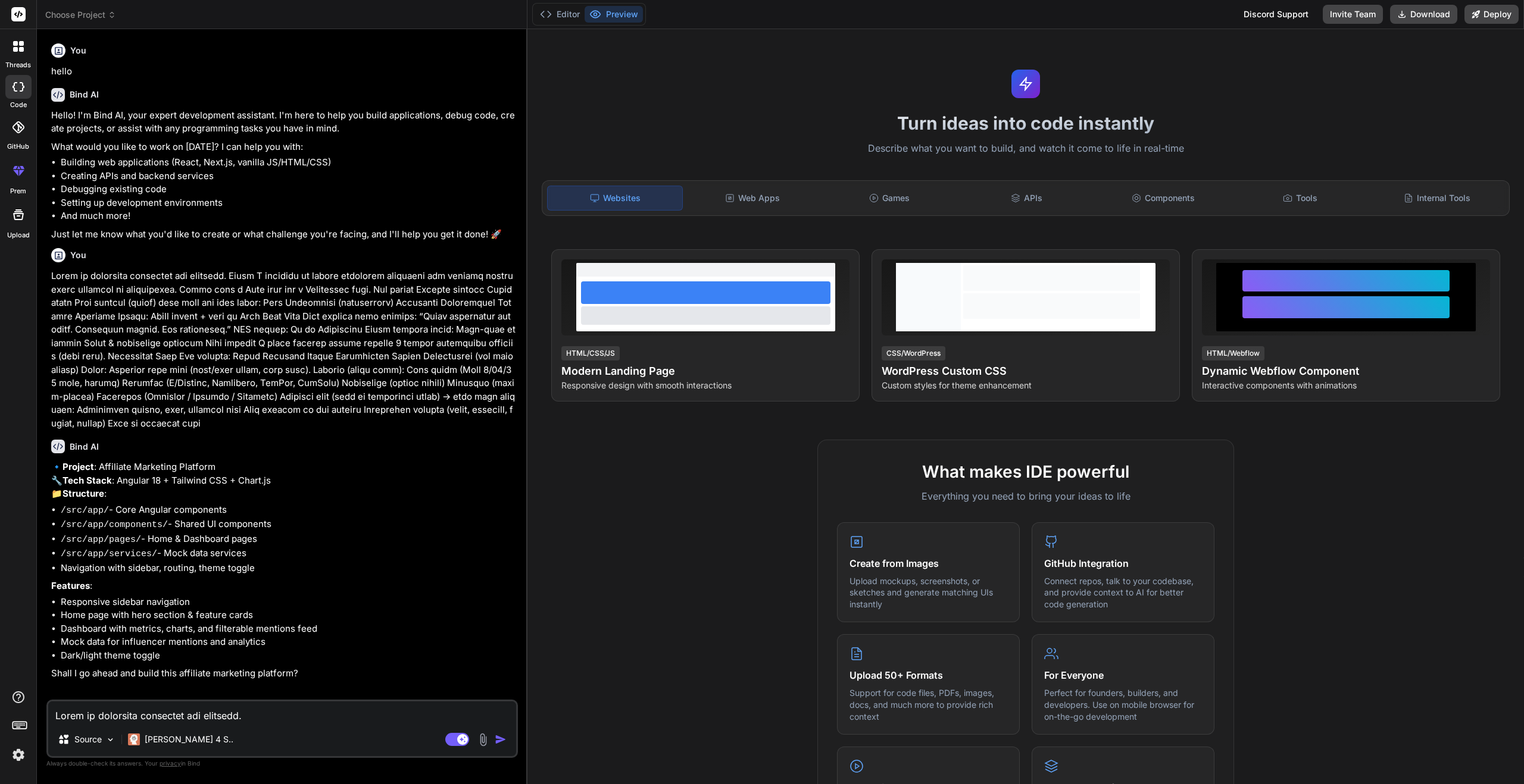
type textarea "x"
drag, startPoint x: 171, startPoint y: 489, endPoint x: 227, endPoint y: 497, distance: 56.6
click at [228, 492] on p "🔹 Project : Affiliate Marketing Platform 🔧 Tech Stack : Angular 18 + Tailwind C…" at bounding box center [284, 481] width 464 height 40
copy p "Tailwind CSS"
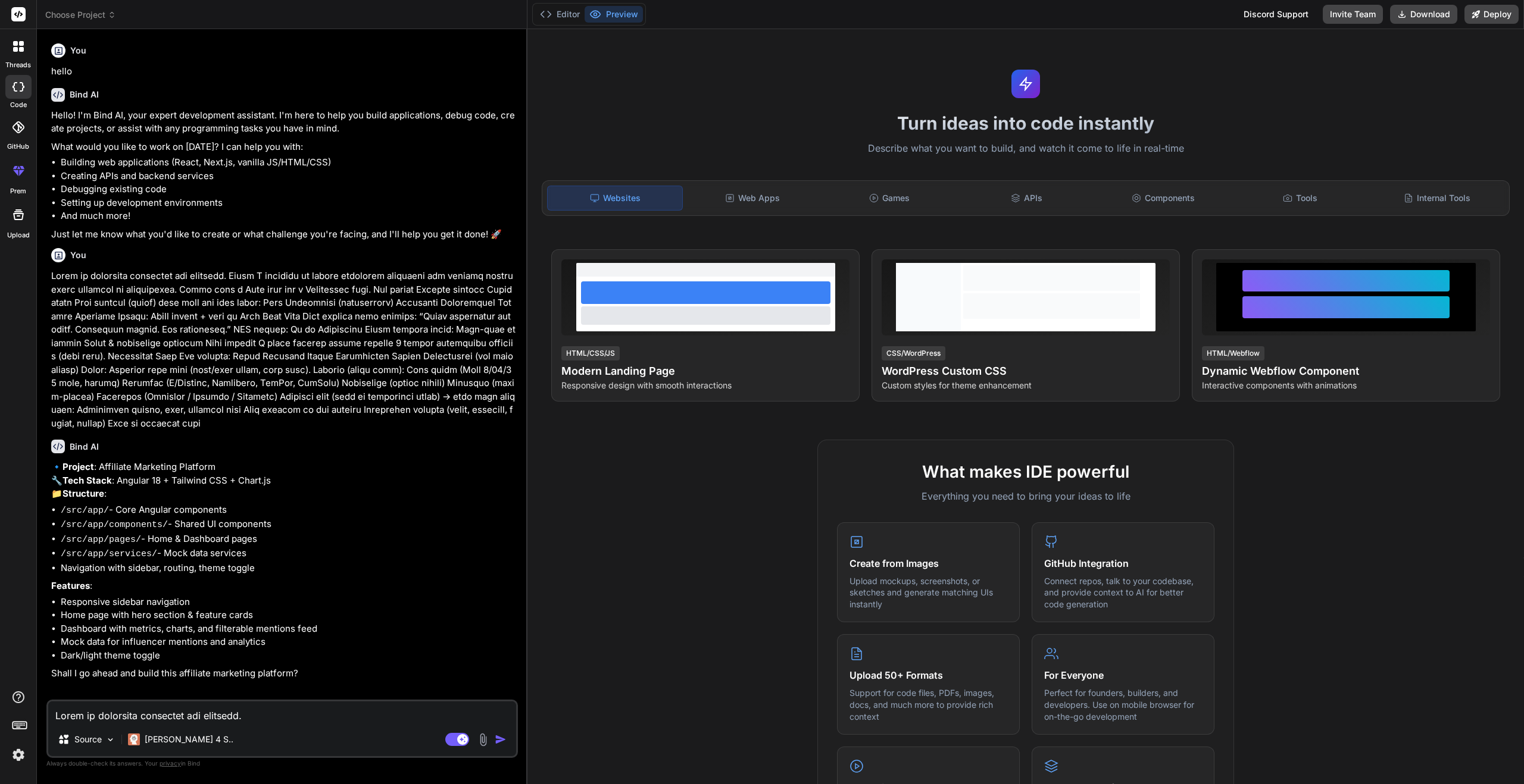
click at [240, 705] on textarea at bounding box center [282, 712] width 468 height 21
type textarea "y"
type textarea "x"
type textarea "yt"
type textarea "x"
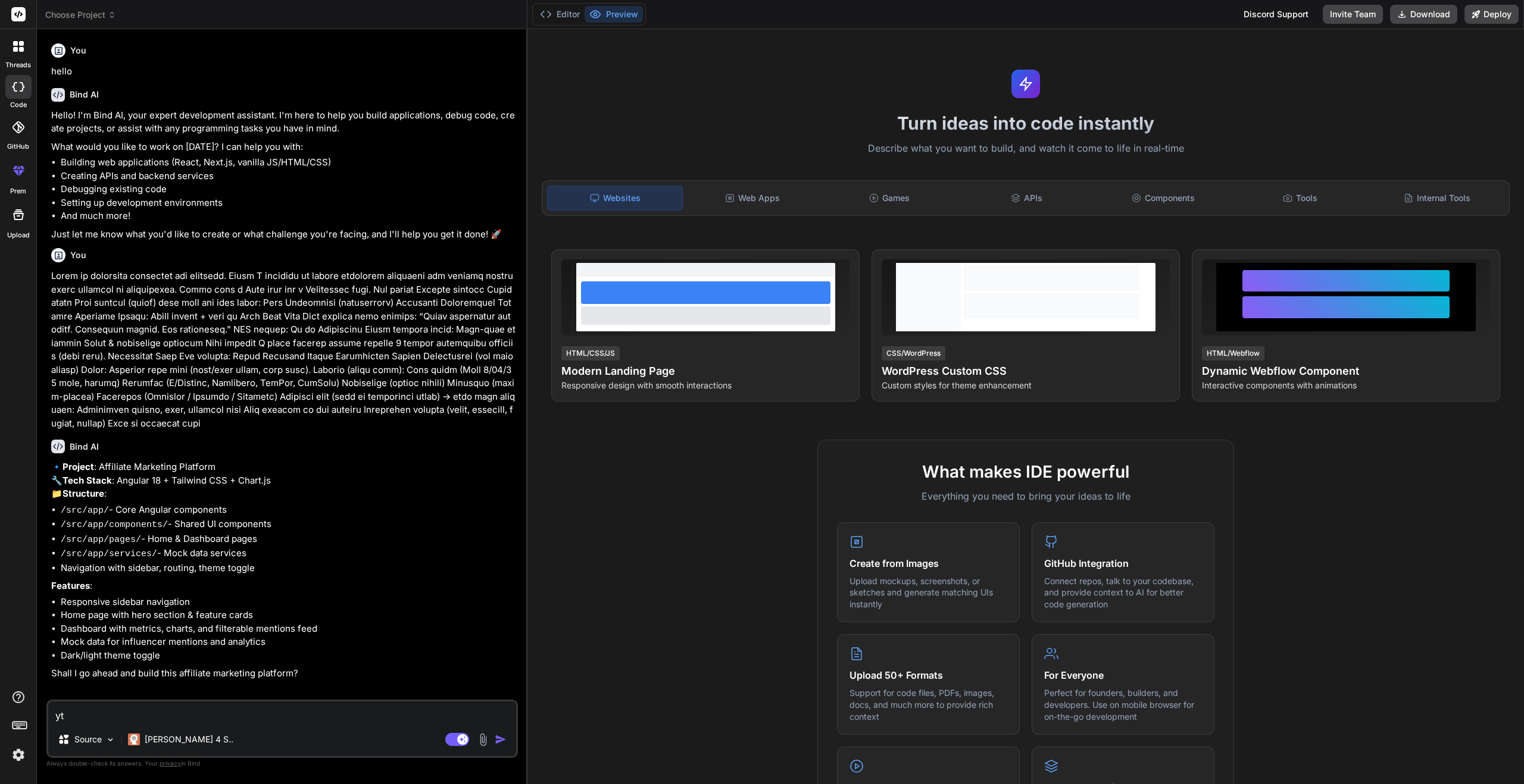
type textarea "yt"
type textarea "x"
type textarea "yt d"
type textarea "x"
type textarea "yt db"
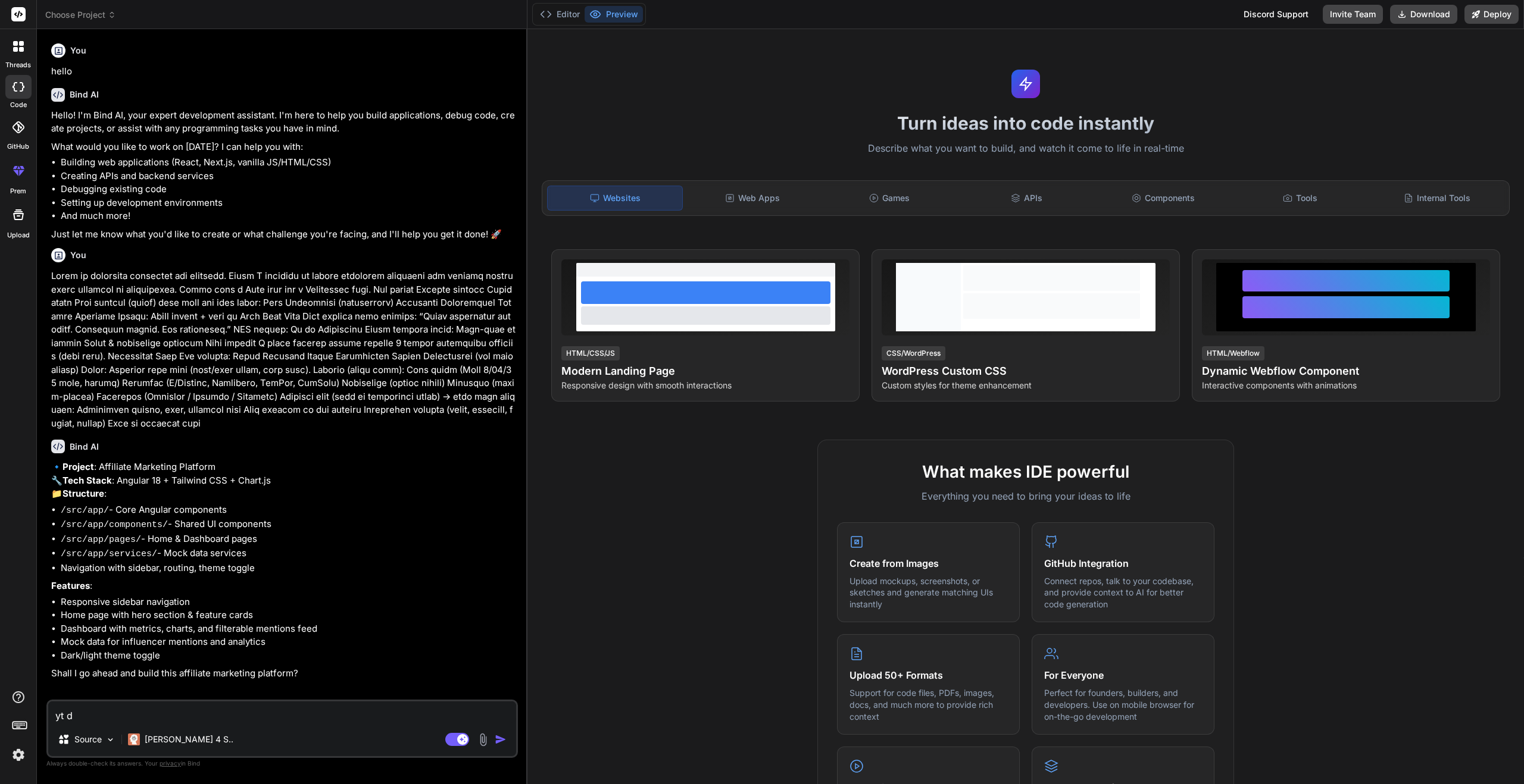
type textarea "x"
type textarea "yt d"
type textarea "x"
type textarea "yt"
type textarea "x"
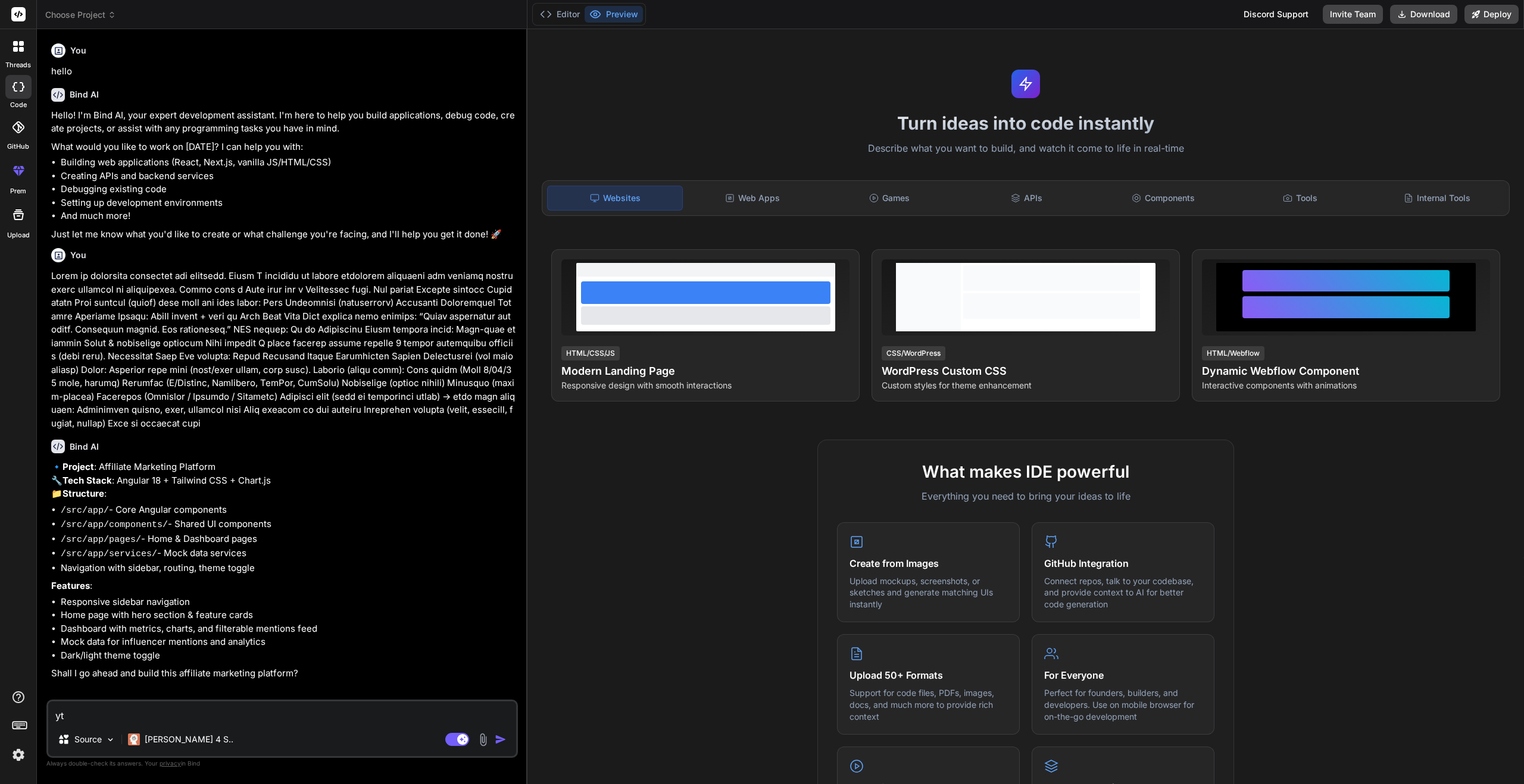
type textarea "yt"
type textarea "x"
type textarea "y"
type textarea "x"
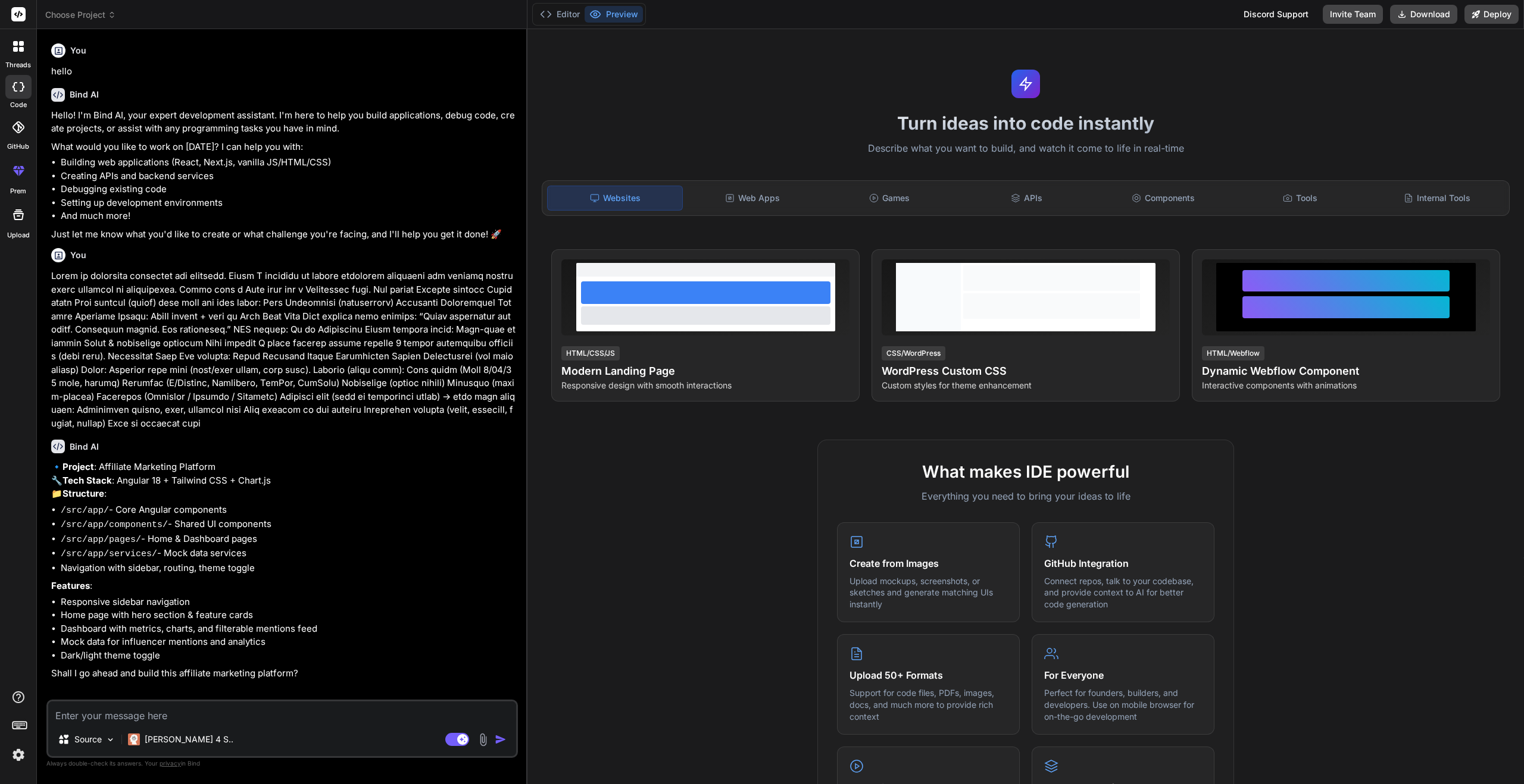
type textarea "н"
type textarea "x"
type textarea "не"
type textarea "x"
type textarea "не"
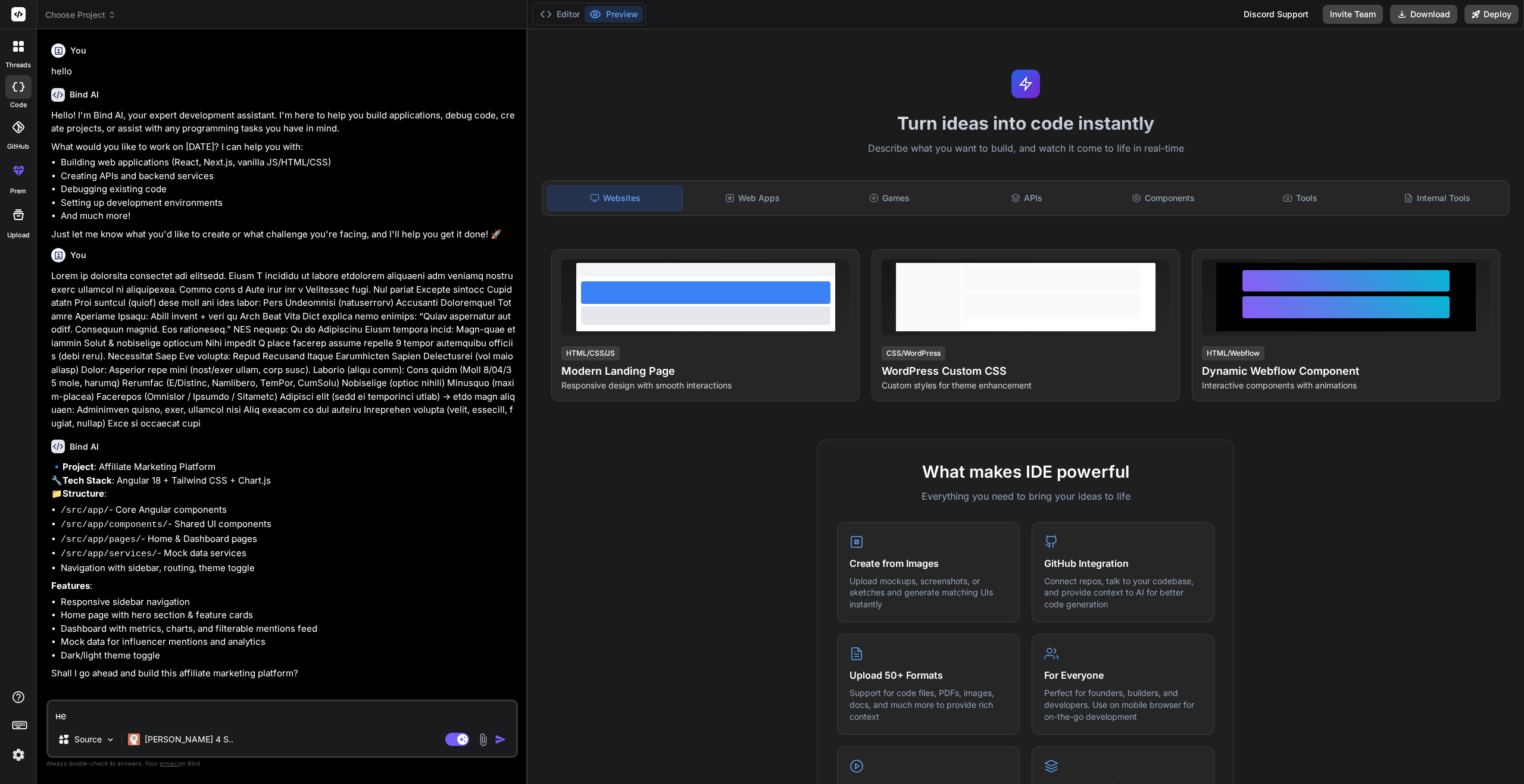
type textarea "x"
type textarea "не в"
type textarea "x"
type textarea "не ви"
type textarea "x"
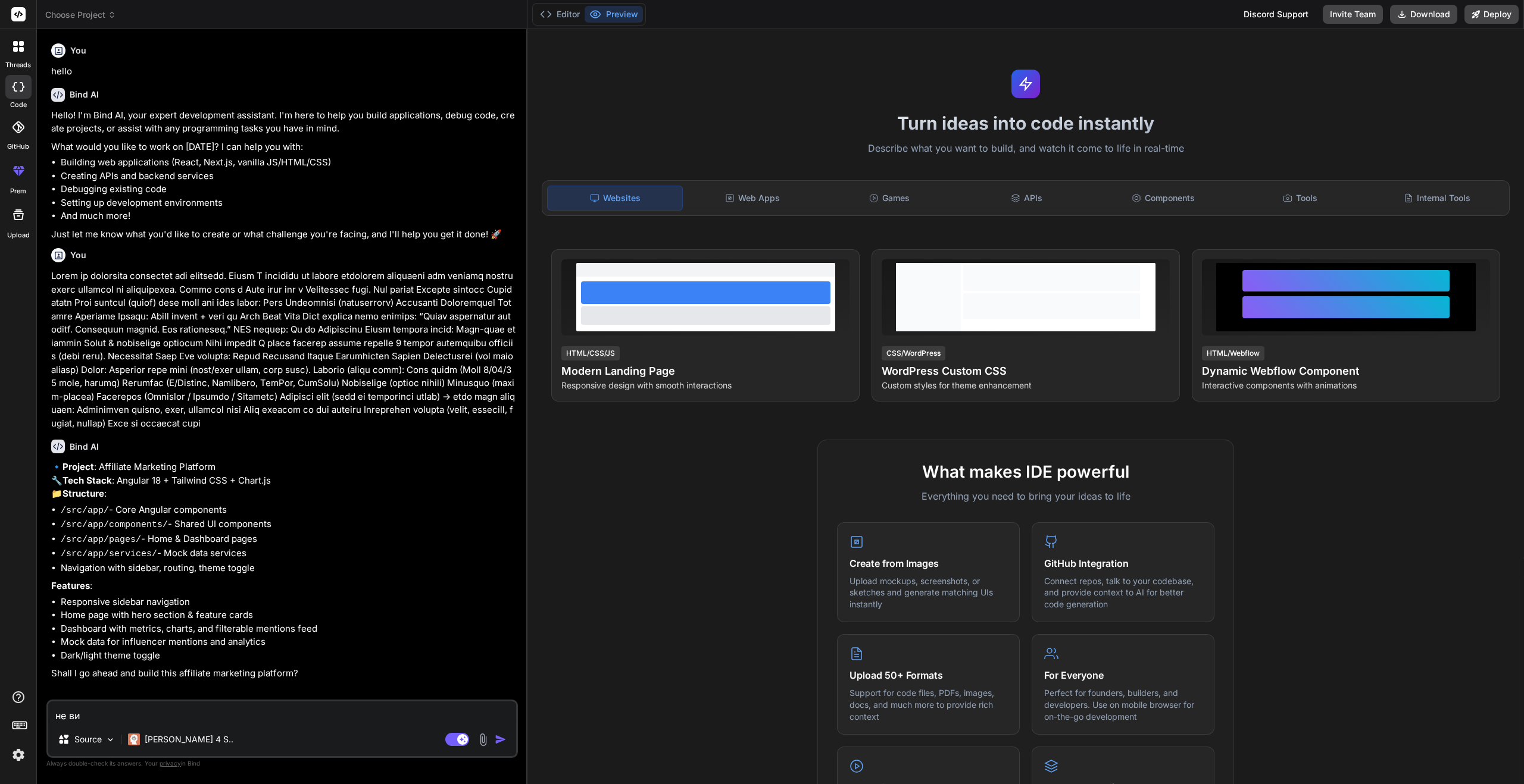
type textarea "не вик"
type textarea "x"
type textarea "не вико"
type textarea "x"
type textarea "не викор"
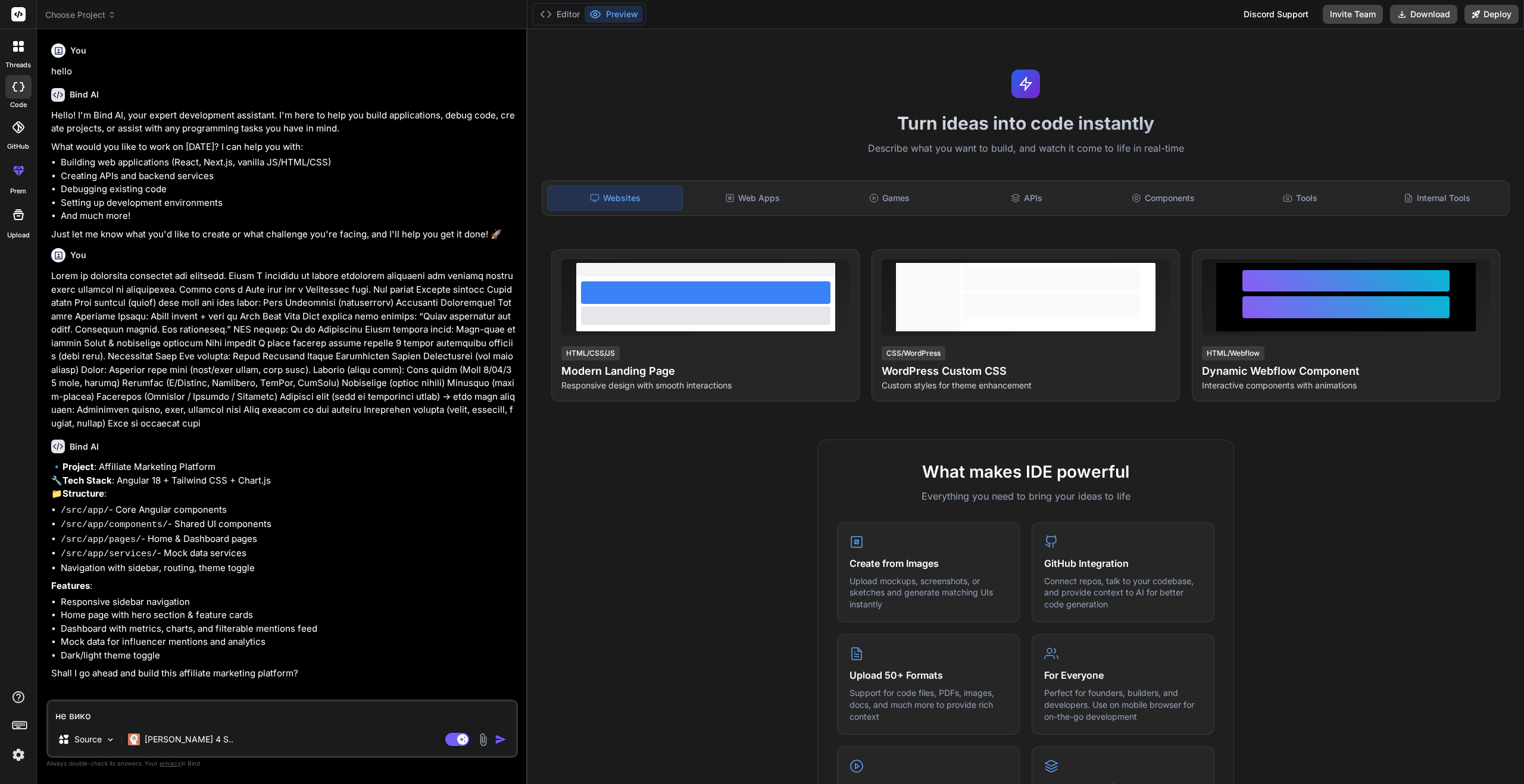
type textarea "x"
type textarea "не викори"
type textarea "x"
type textarea "не викорис"
type textarea "x"
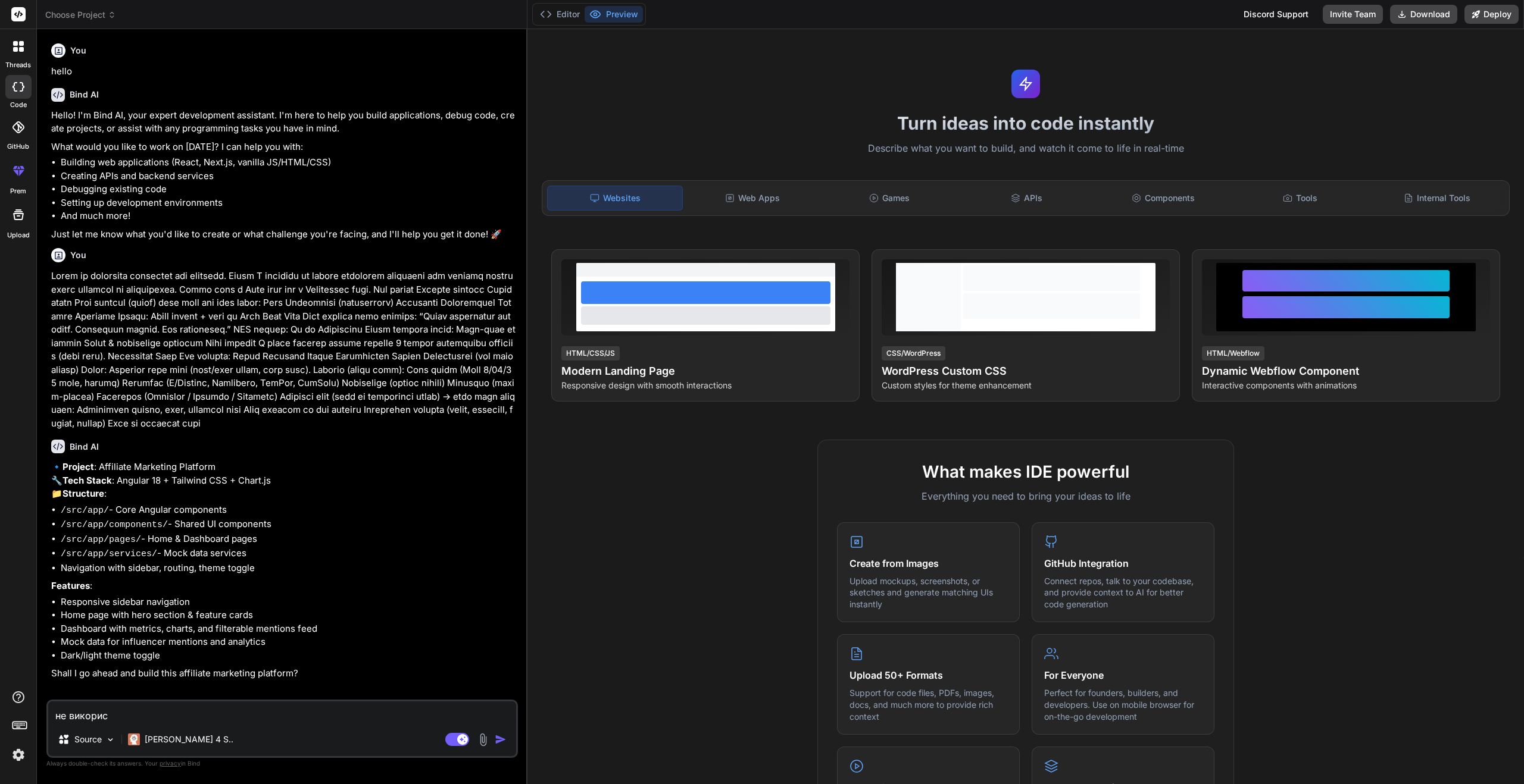
type textarea "не використ"
type textarea "x"
type textarea "не використо"
type textarea "x"
type textarea "не використов"
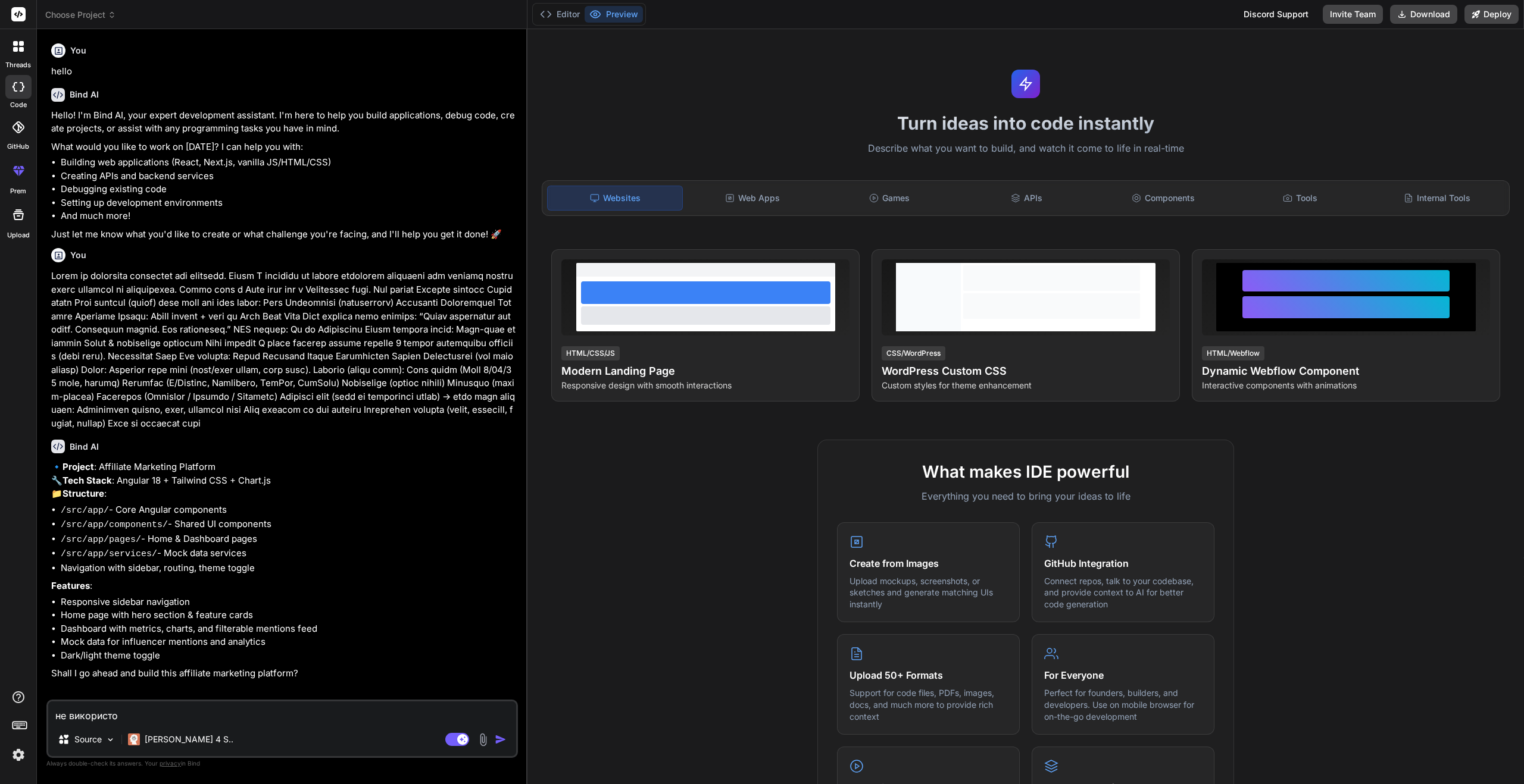
type textarea "x"
type textarea "не використову"
type textarea "x"
type textarea "не використовуй"
type textarea "x"
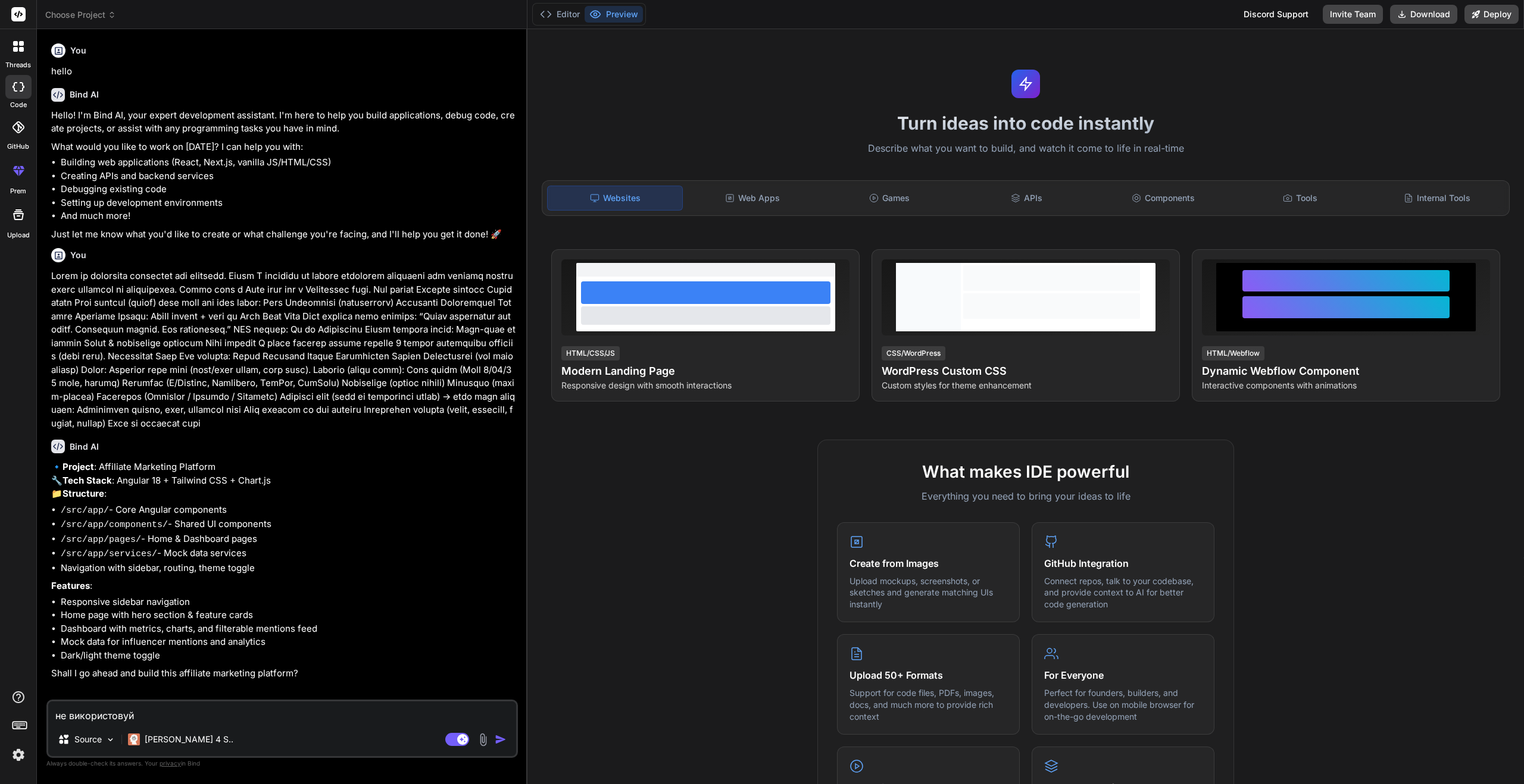
type textarea "не використовуй"
type textarea "x"
paste textarea "Tailwind CSS"
type textarea "не використовуй Tailwind CSS"
type textarea "x"
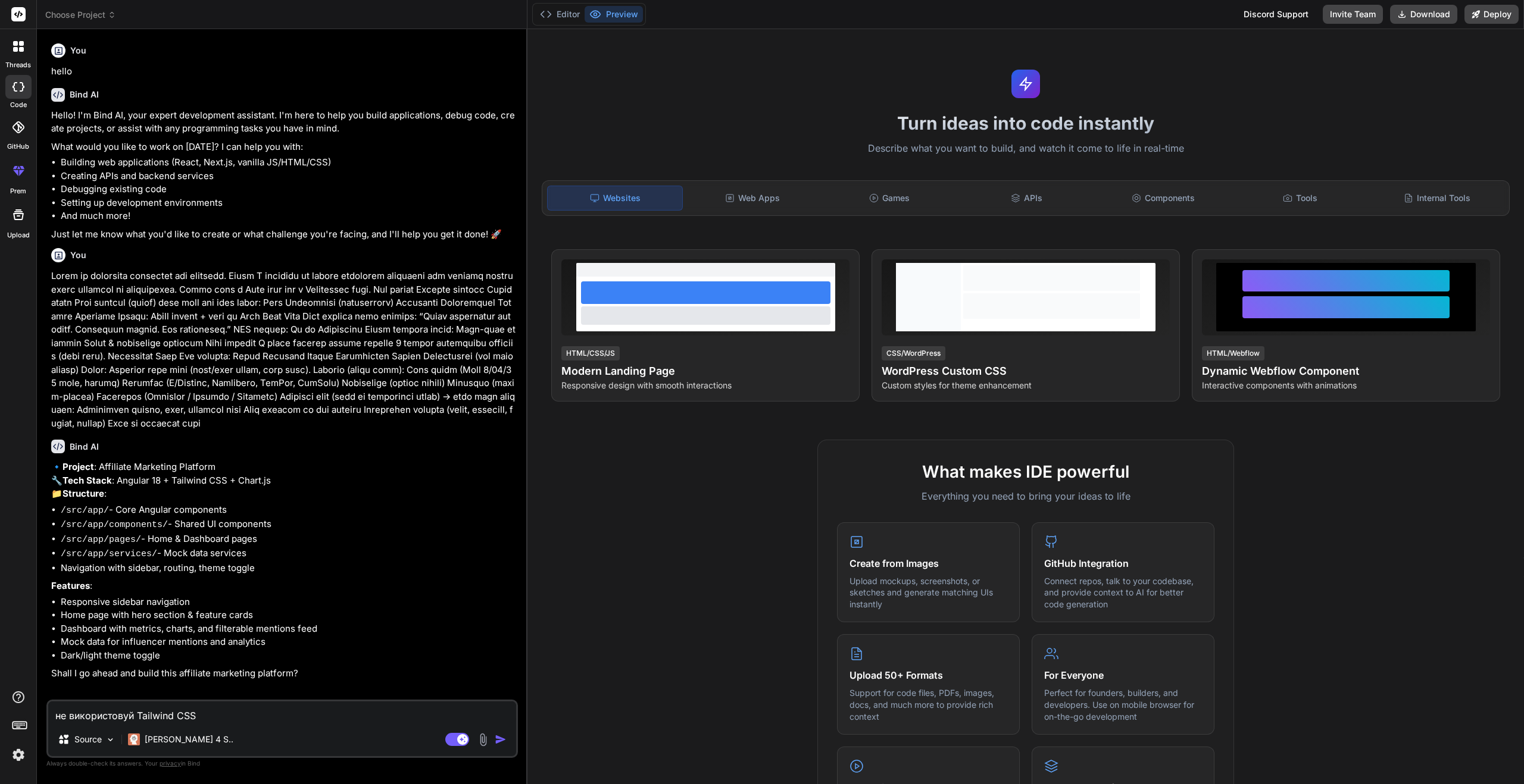
type textarea "не використовуй Tailwind CSS"
type textarea "x"
type textarea "не використовуй Tailwind CSS"
type textarea "x"
type textarea "не використовуй Tailwind CSS ,"
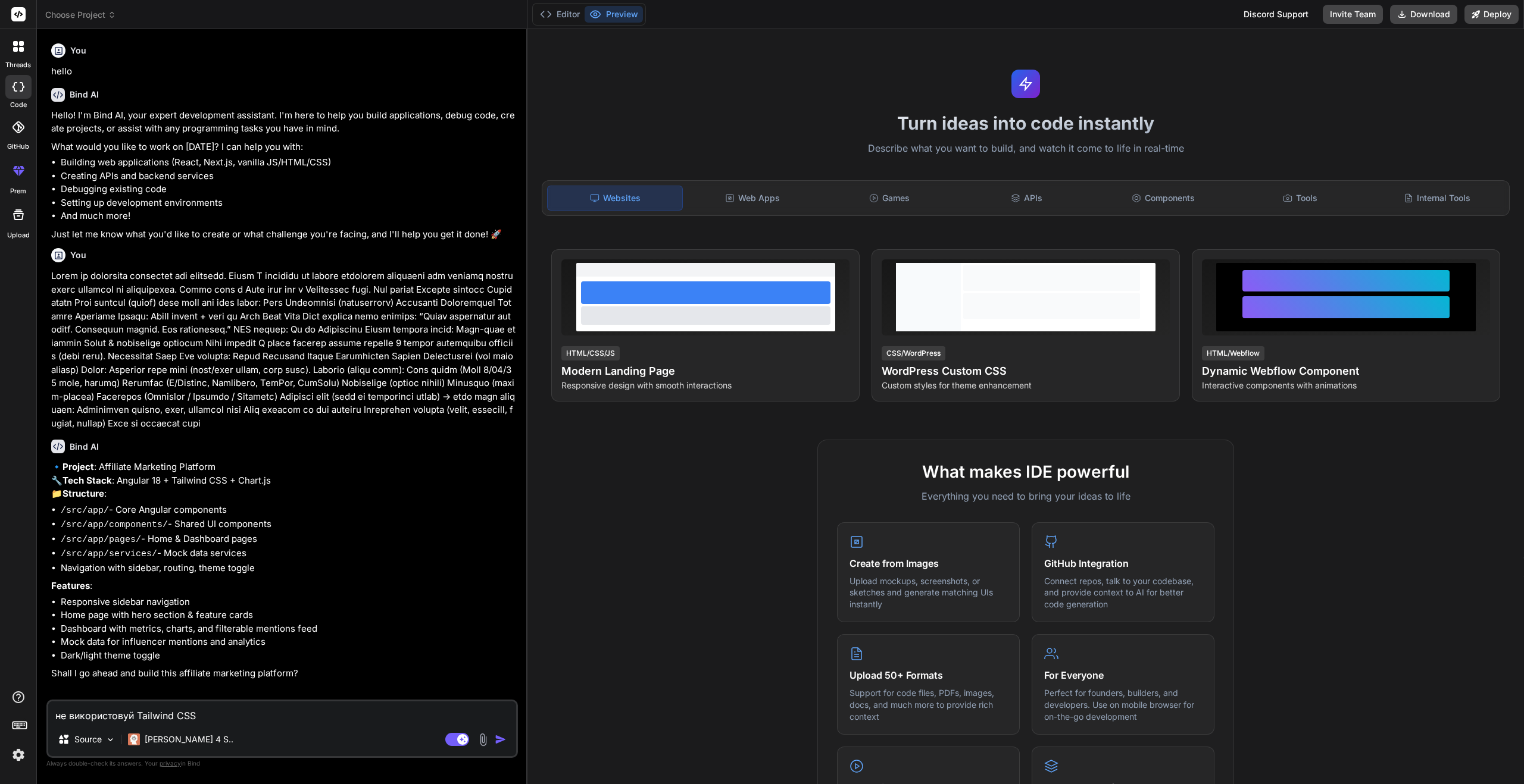
type textarea "x"
type textarea "не використовуй Tailwind CSS ,"
type textarea "x"
type textarea "не використовуй Tailwind CSS , н"
type textarea "x"
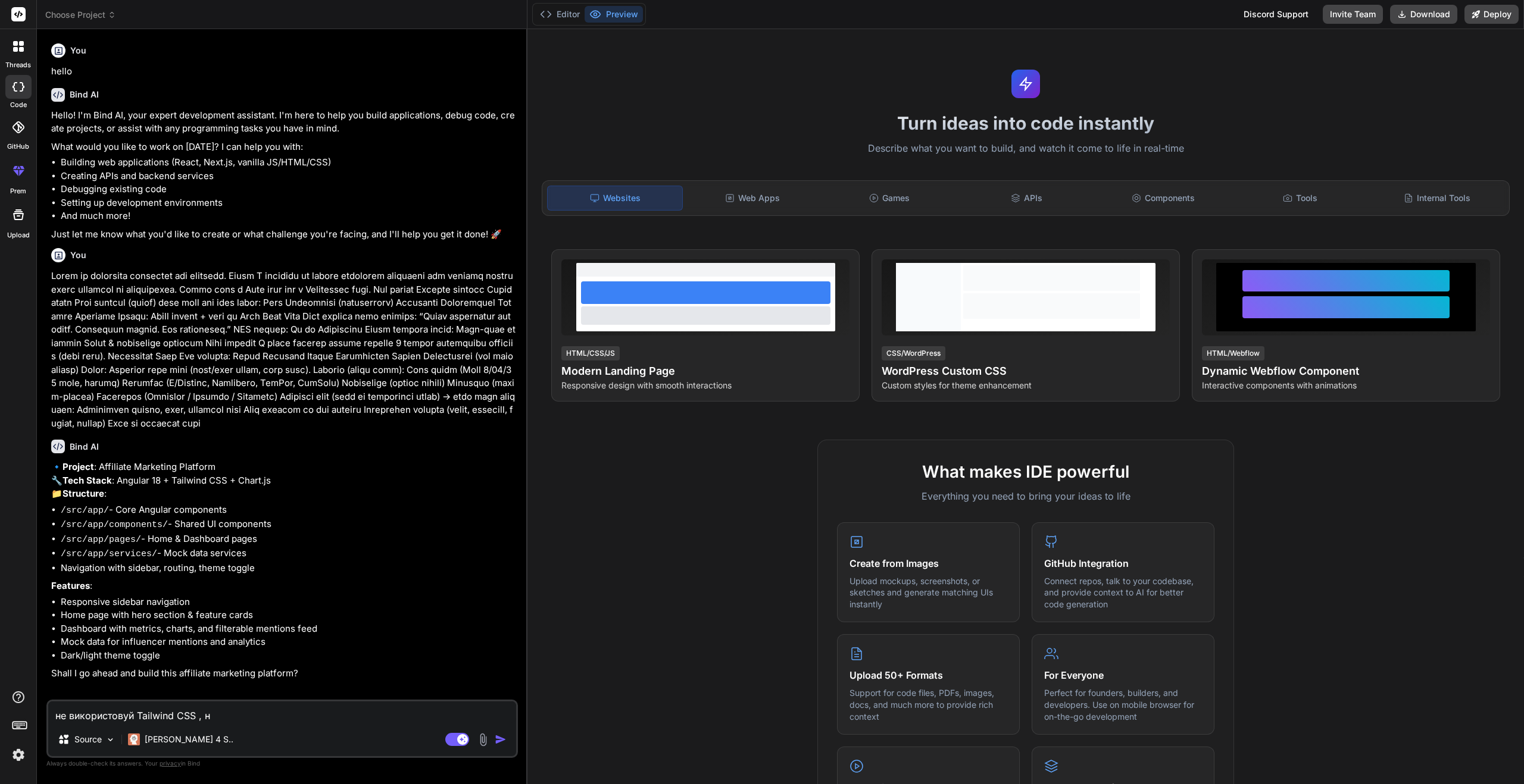
type textarea "не використовуй Tailwind CSS , не"
type textarea "x"
type textarea "не використовуй Tailwind CSS , нез"
type textarea "x"
type textarea "не використовуй Tailwind CSS , неза"
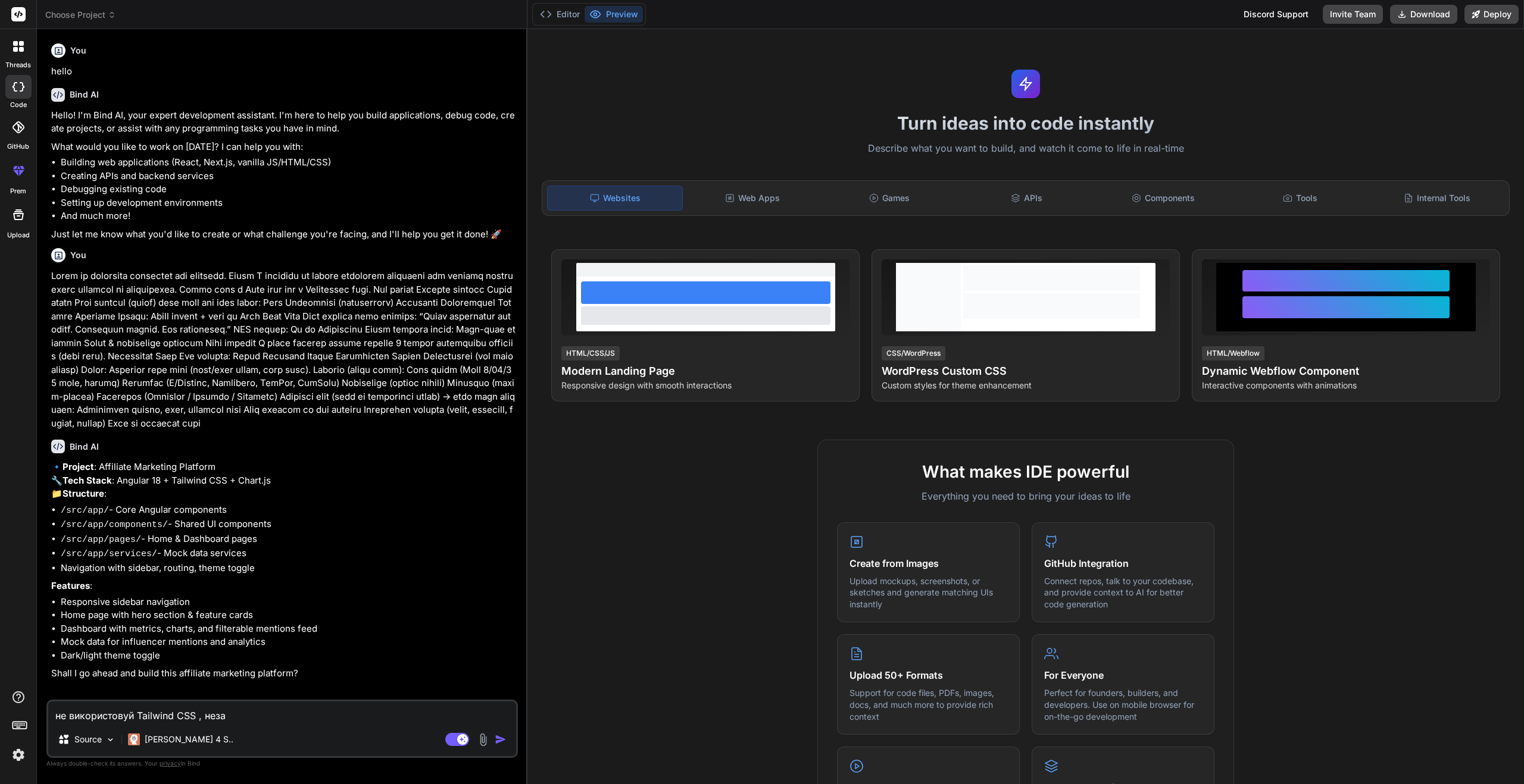
type textarea "x"
type textarea "не використовуй Tailwind CSS , нез"
type textarea "x"
type textarea "не використовуй Tailwind CSS , не"
type textarea "x"
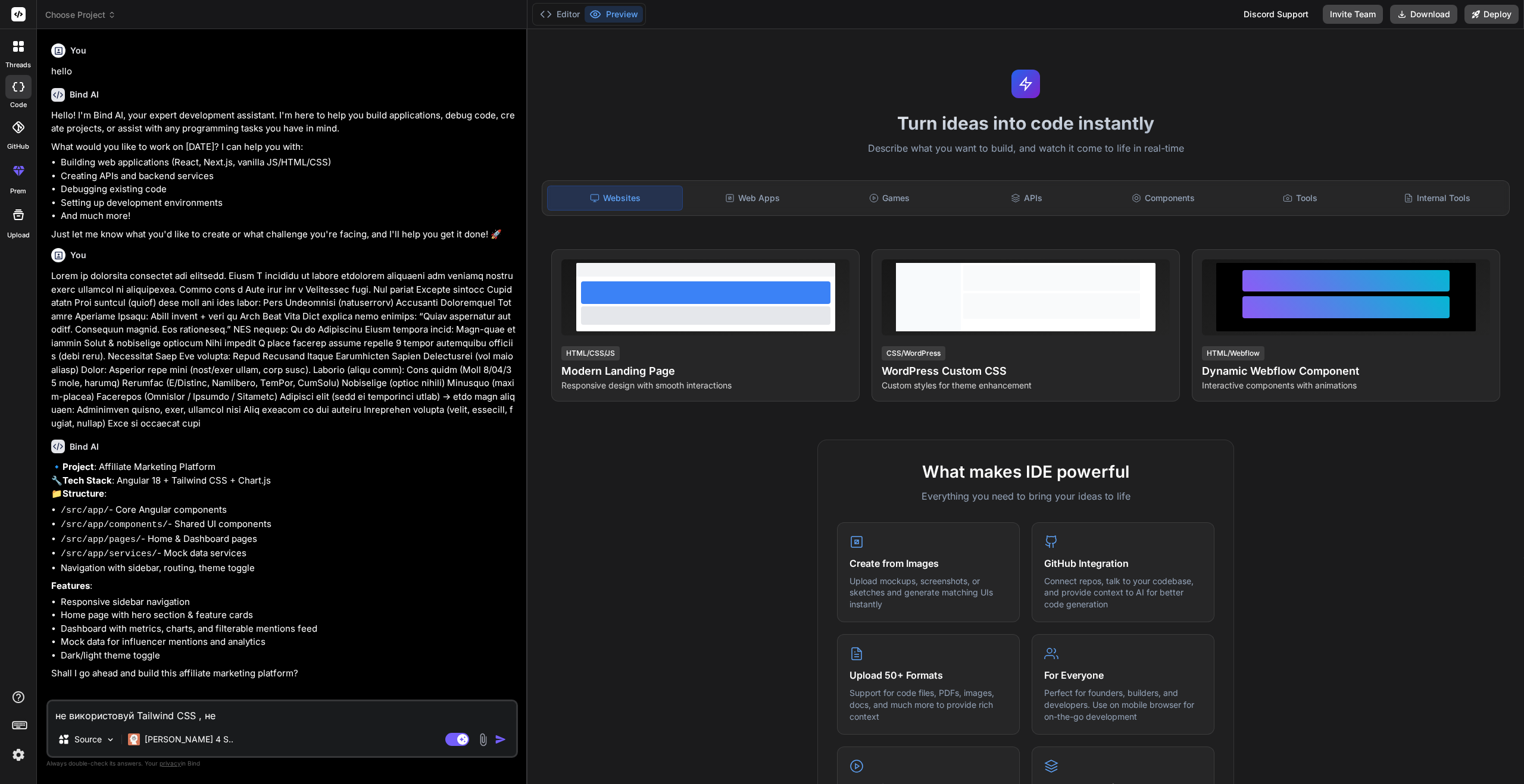
type textarea "не використовуй Tailwind CSS , н"
type textarea "x"
type textarea "не використовуй Tailwind CSS ,"
type textarea "x"
type textarea "не використовуй Tailwind CSS ,"
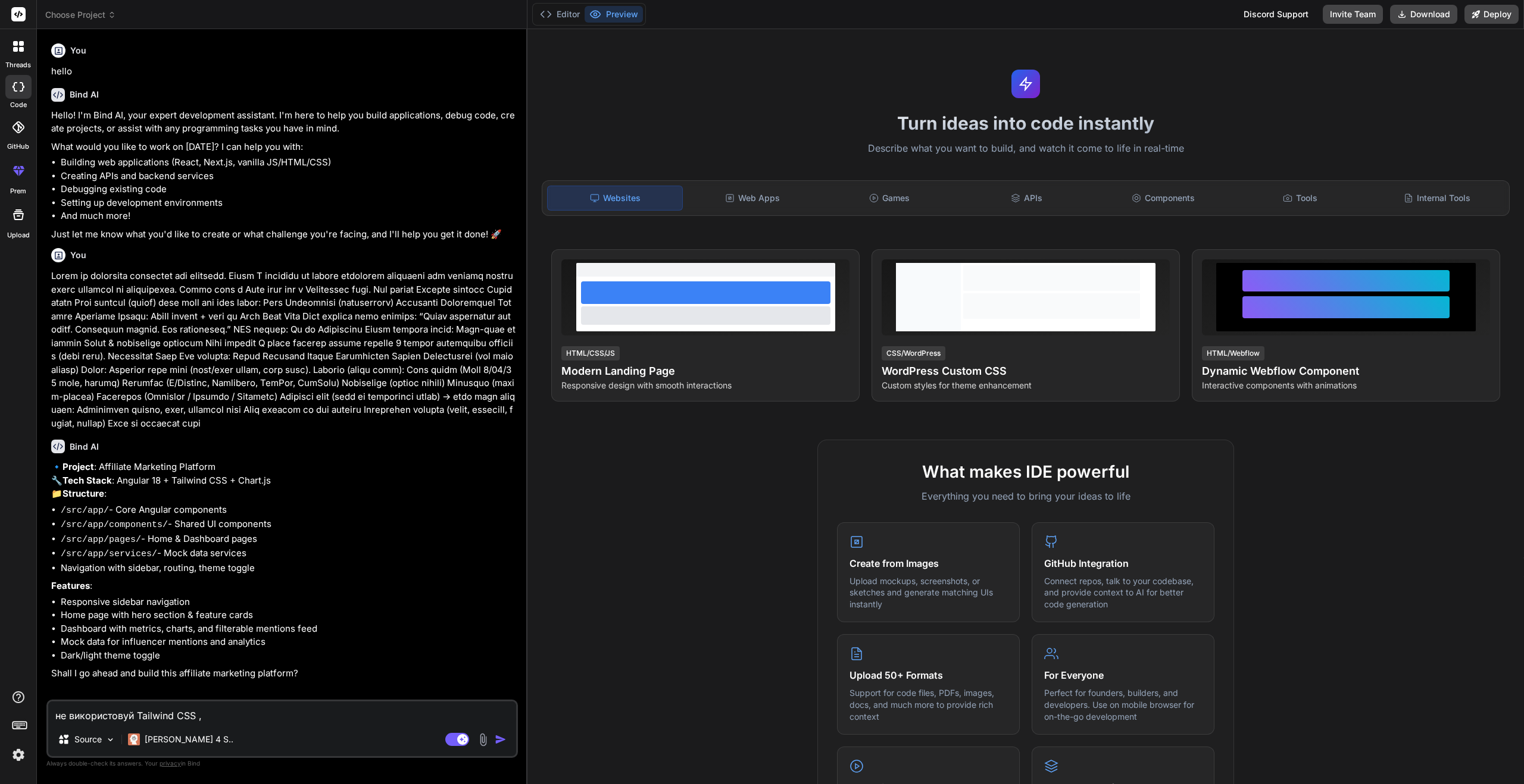
type textarea "x"
type textarea "не використовуй Tailwind CSS"
type textarea "x"
type textarea "не використовуй Tailwind CSS"
type textarea "x"
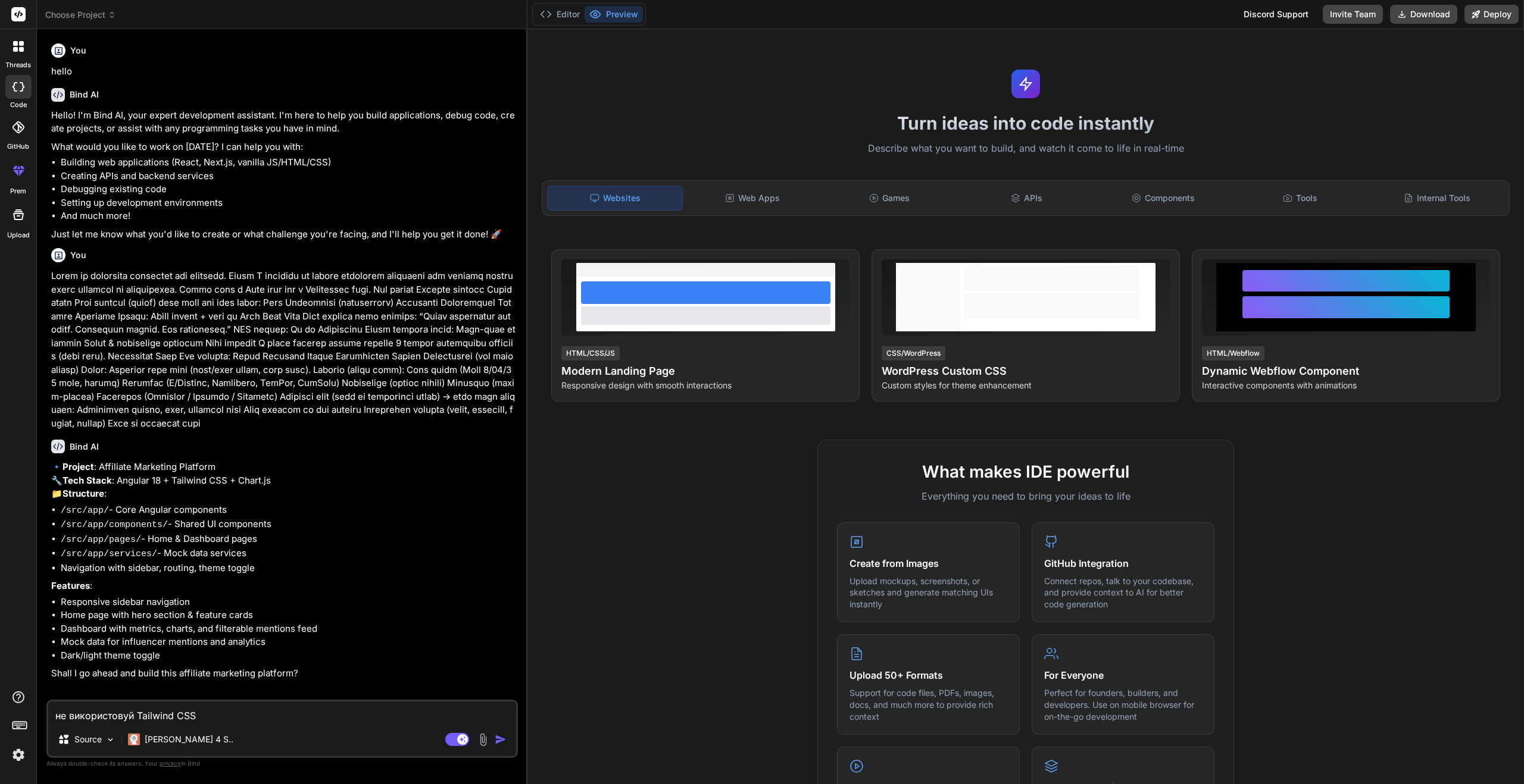
type textarea "не використовуй Tailwind CSS,"
type textarea "x"
type textarea "не використовуй Tailwind CSS,"
type textarea "x"
type textarea "не використовуй Tailwind CSS, р"
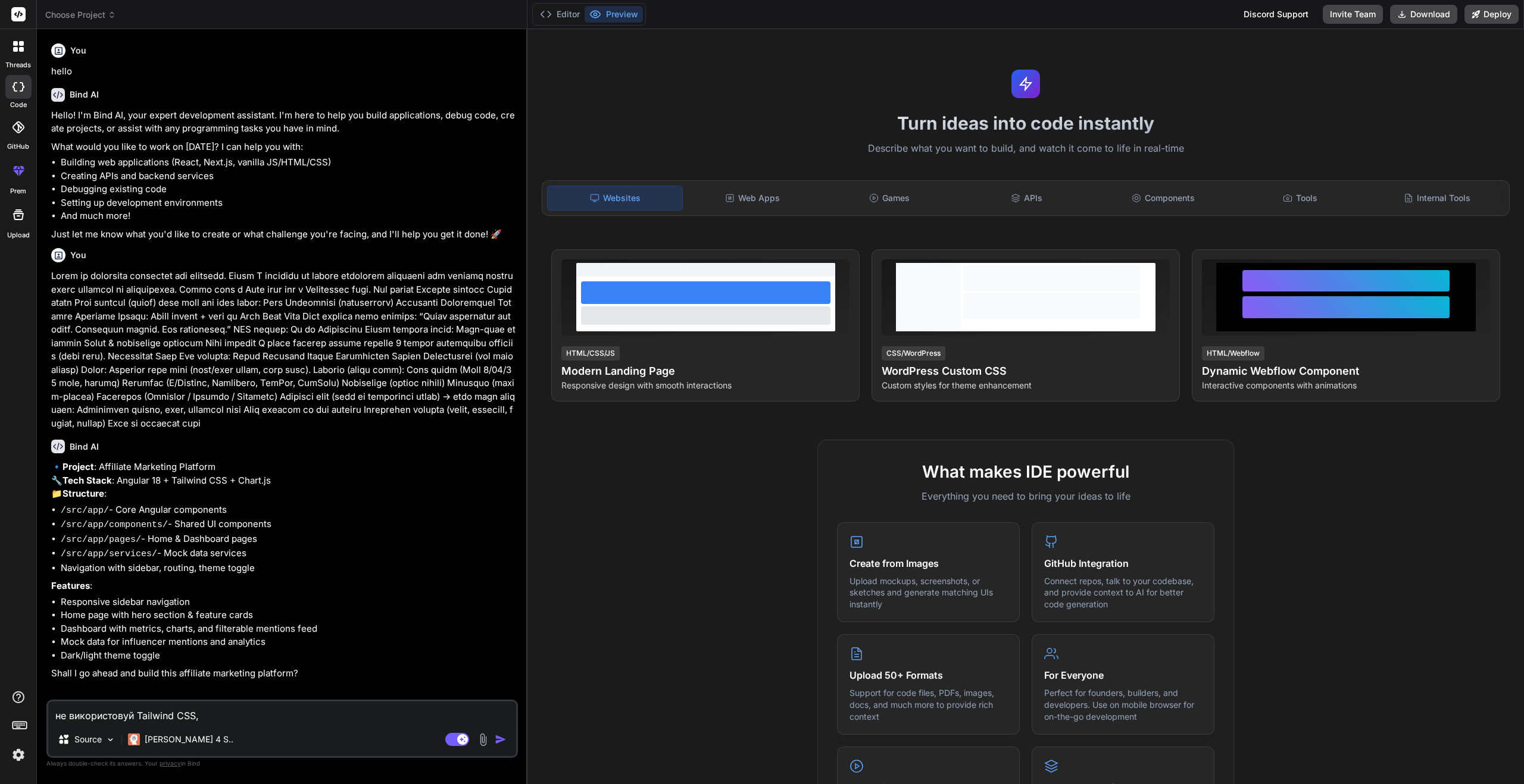
type textarea "x"
type textarea "не використовуй Tailwind CSS, ро"
type textarea "x"
type textarea "не використовуй Tailwind CSS, роб"
type textarea "x"
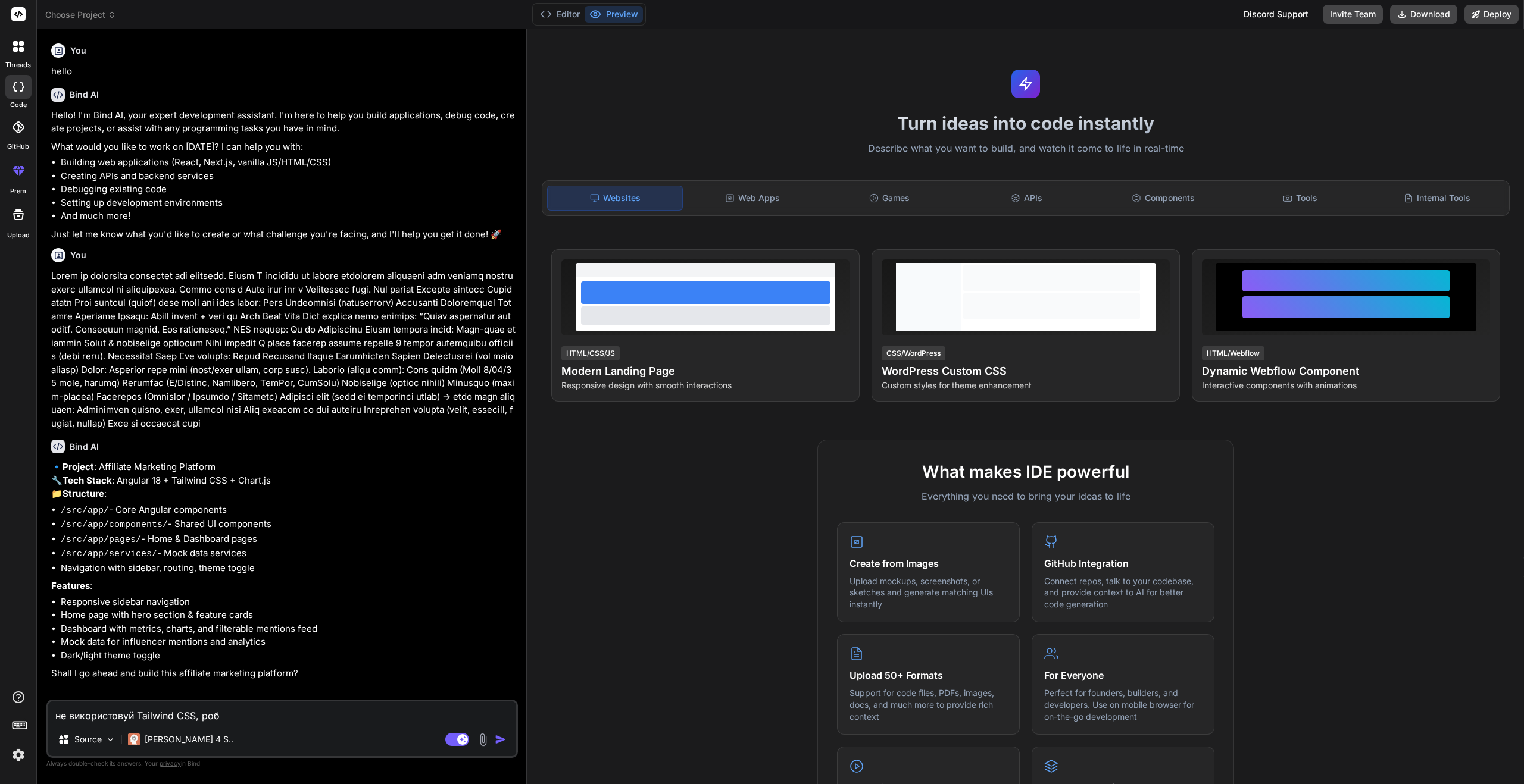
type textarea "не використовуй Tailwind CSS, робю"
type textarea "x"
type textarea "не використовуй Tailwind CSS, робюи"
type textarea "x"
type textarea "не використовуй Tailwind CSS, робюи"
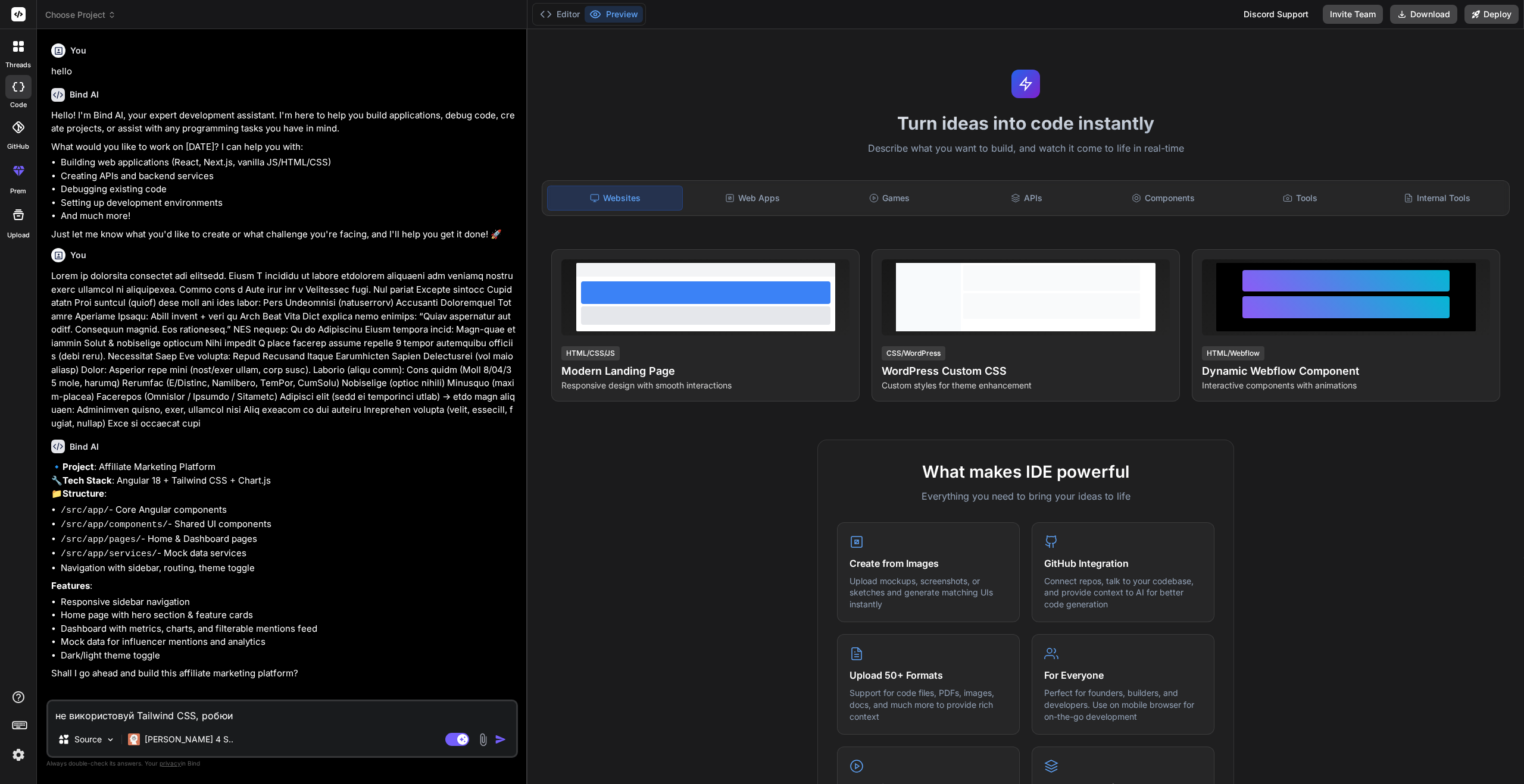
type textarea "x"
type textarea "не використовуй Tailwind CSS, робюи в"
type textarea "x"
type textarea "не використовуй Tailwind CSS, робюи"
type textarea "x"
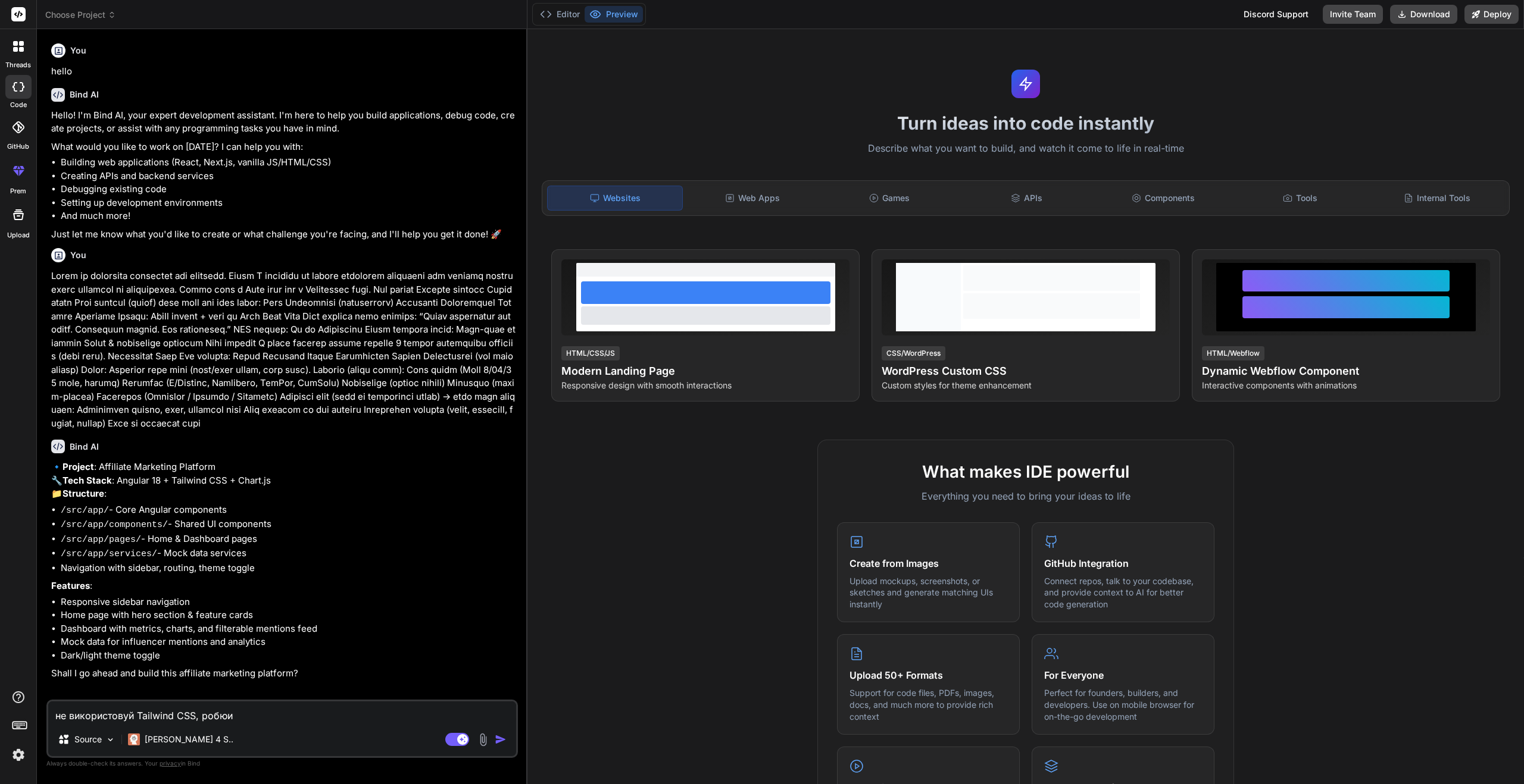
type textarea "не використовуй Tailwind CSS, робюи"
type textarea "x"
type textarea "не використовуй Tailwind CSS, робю"
type textarea "x"
type textarea "не використовуй Tailwind CSS, роб"
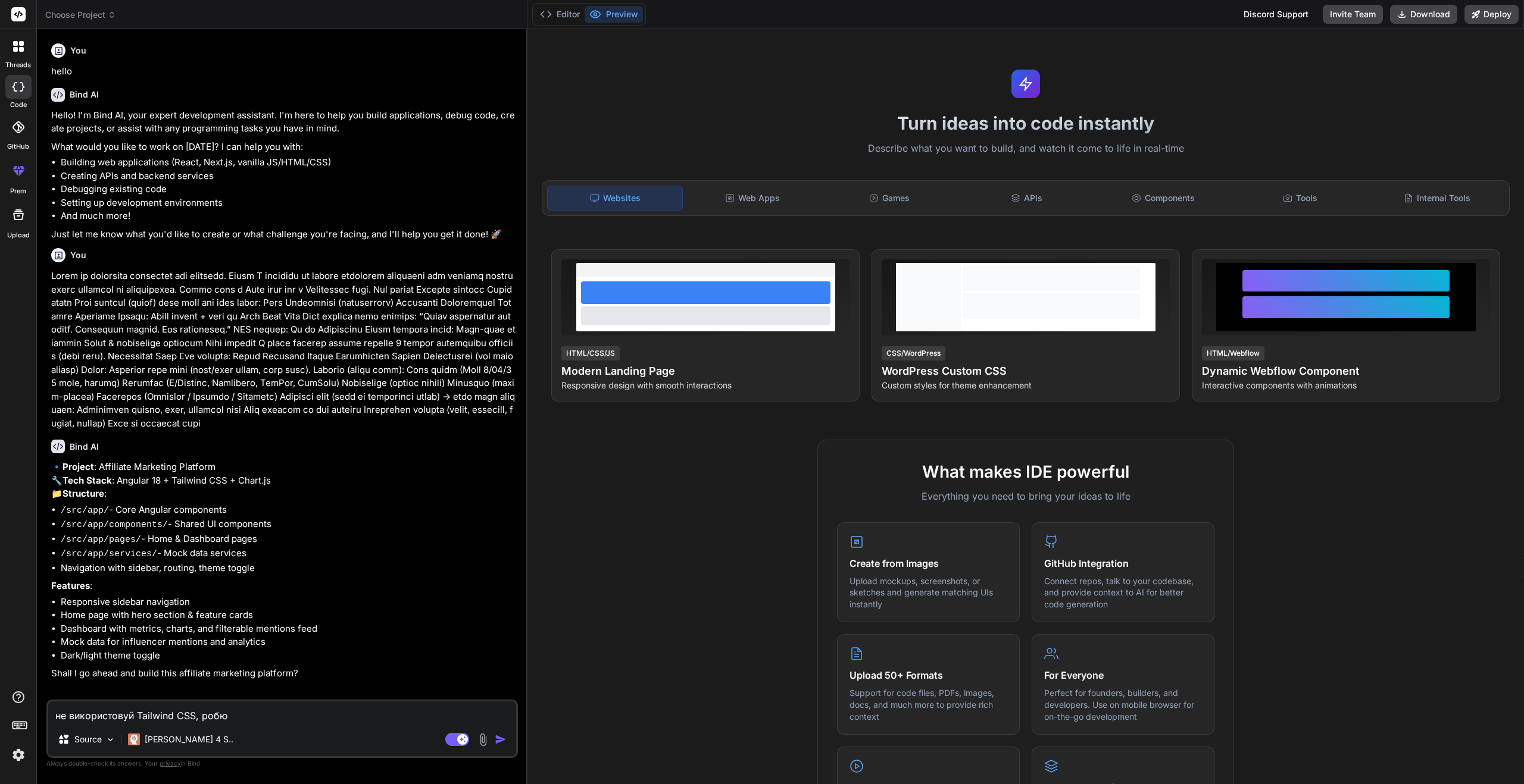
type textarea "x"
type textarea "не використовуй Tailwind CSS, роби"
type textarea "x"
type textarea "не використовуй Tailwind CSS, роби"
type textarea "x"
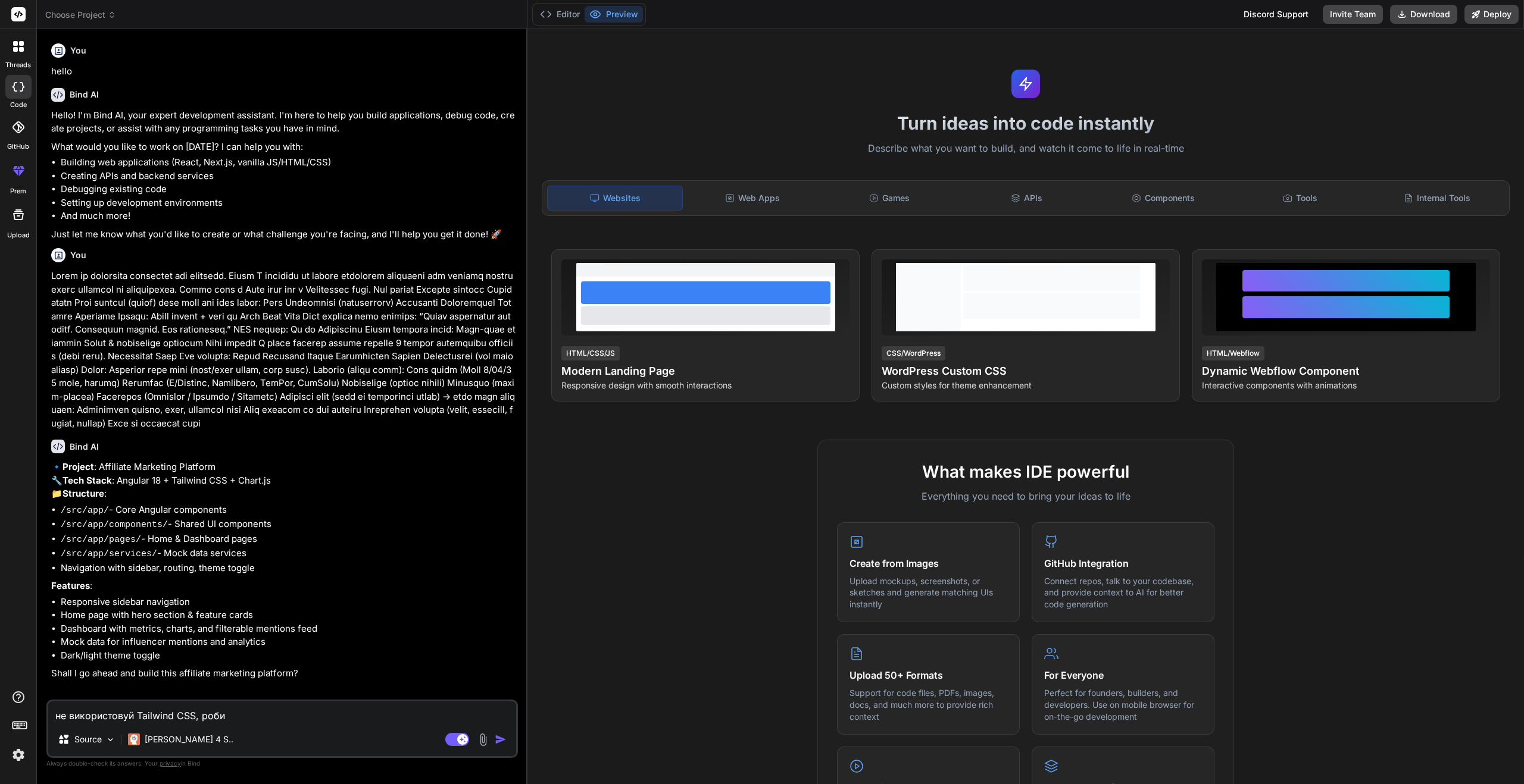
type textarea "не використовуй Tailwind CSS, роби в"
type textarea "x"
type textarea "не використовуй Tailwind CSS, роби вс"
type textarea "x"
type textarea "не використовуй Tailwind CSS, роби все"
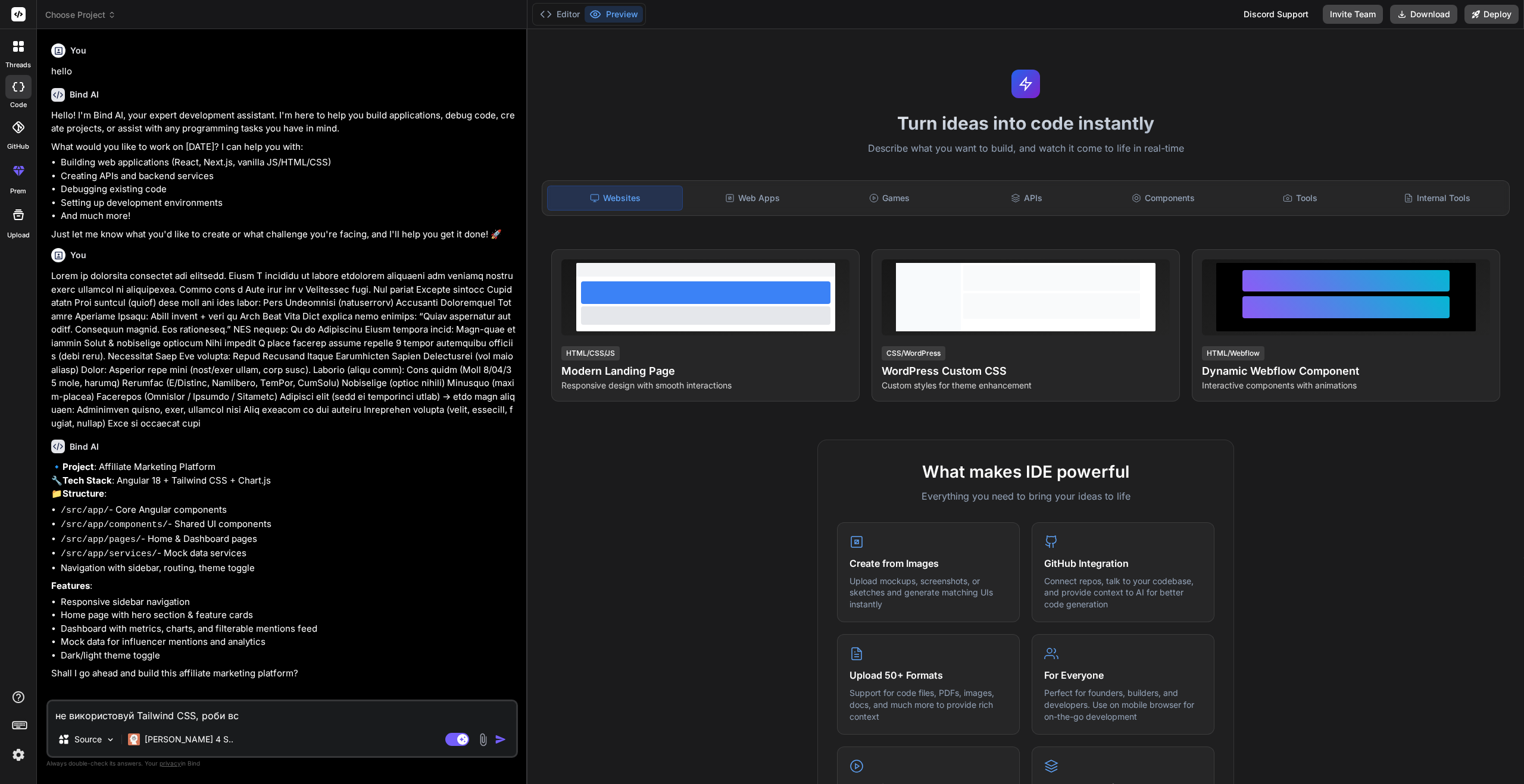
type textarea "x"
type textarea "не використовуй Tailwind CSS, роби все"
type textarea "x"
type textarea "не використовуй Tailwind CSS, роби все н"
type textarea "x"
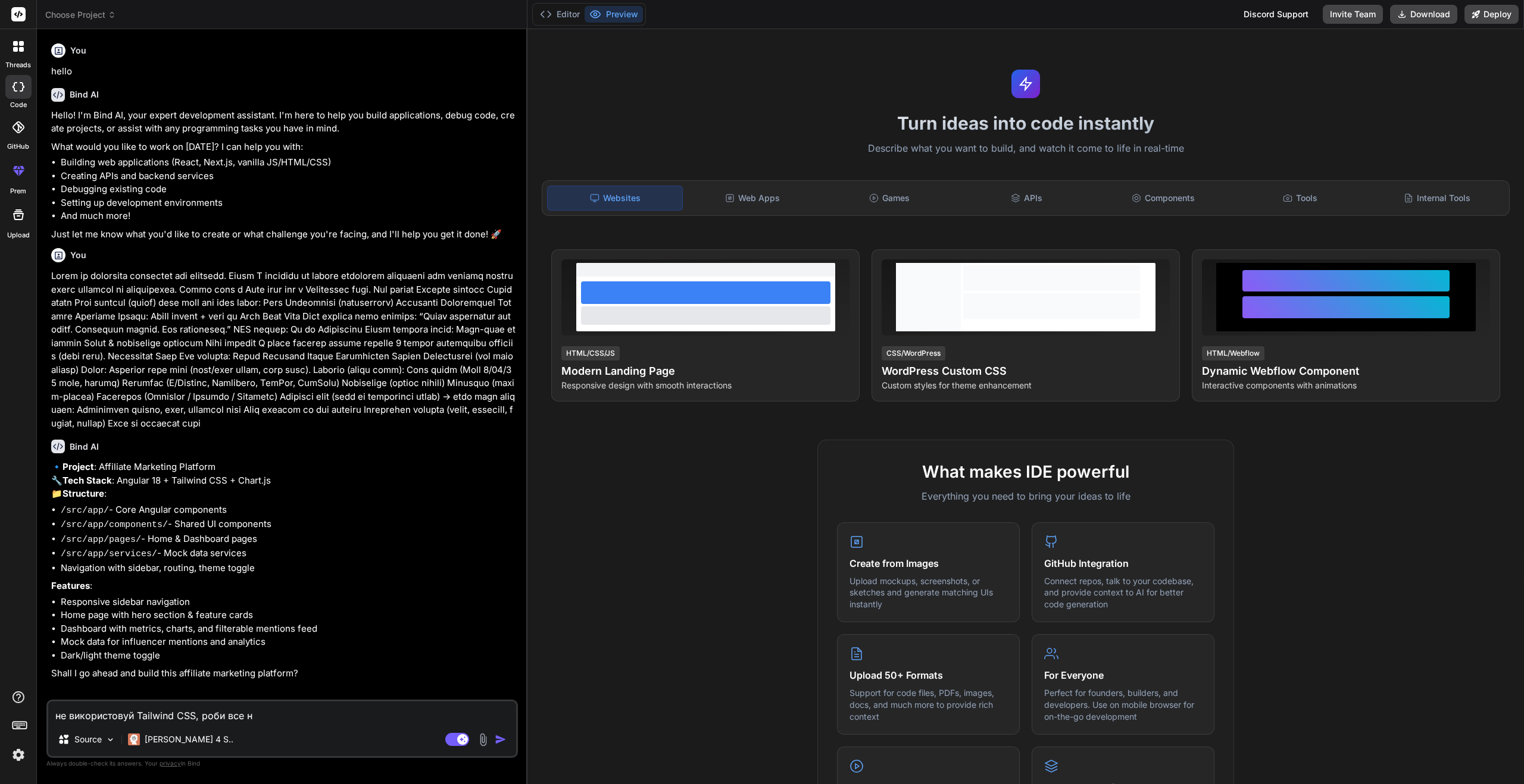
type textarea "не використовуй Tailwind CSS, роби все на"
type textarea "x"
type textarea "не використовуй Tailwind CSS, роби все нат"
type textarea "x"
type textarea "не використовуй Tailwind CSS, роби все нати"
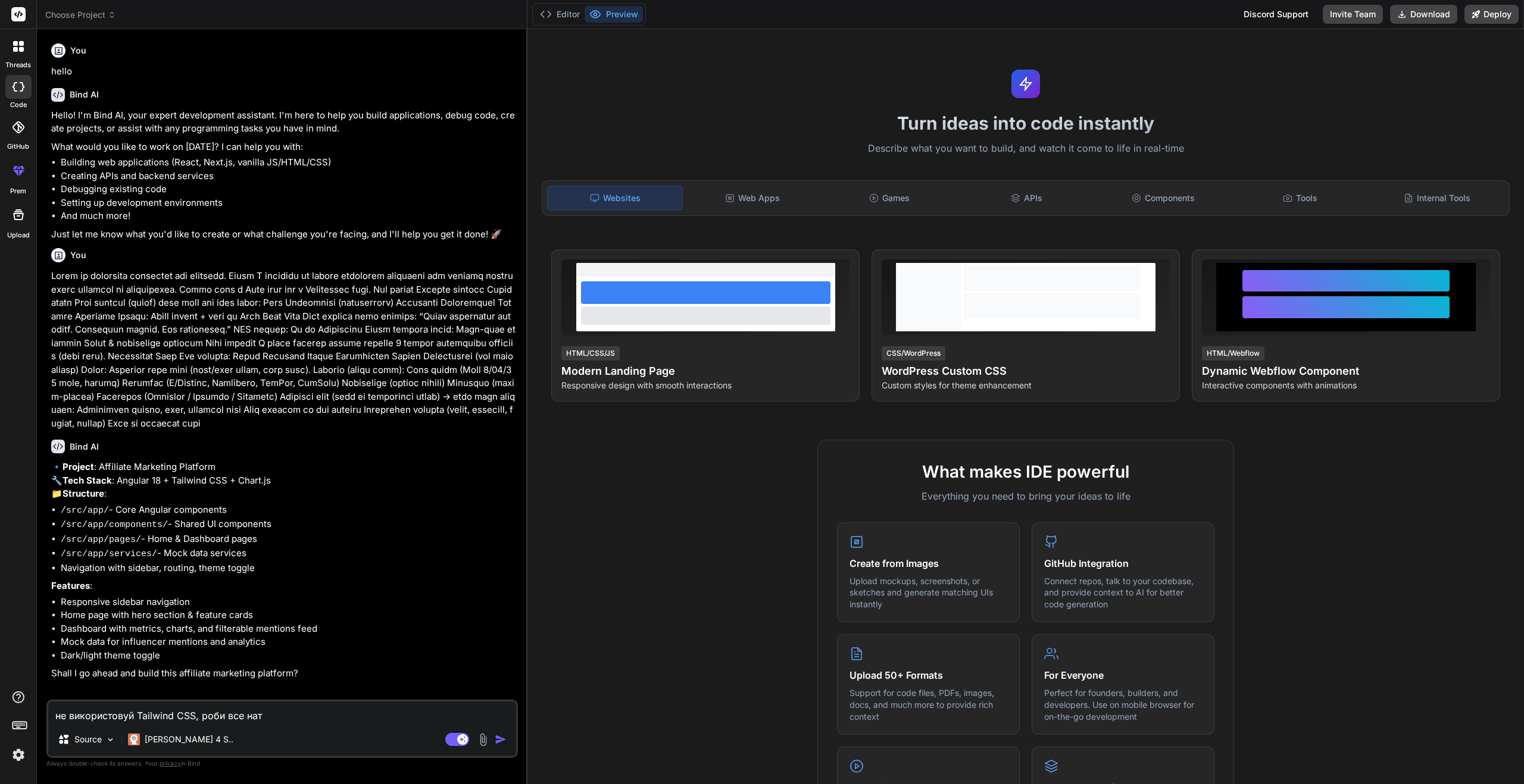
type textarea "x"
type textarea "не використовуй Tailwind CSS, роби все натив"
type textarea "x"
type textarea "не використовуй Tailwind CSS, роби все нативн"
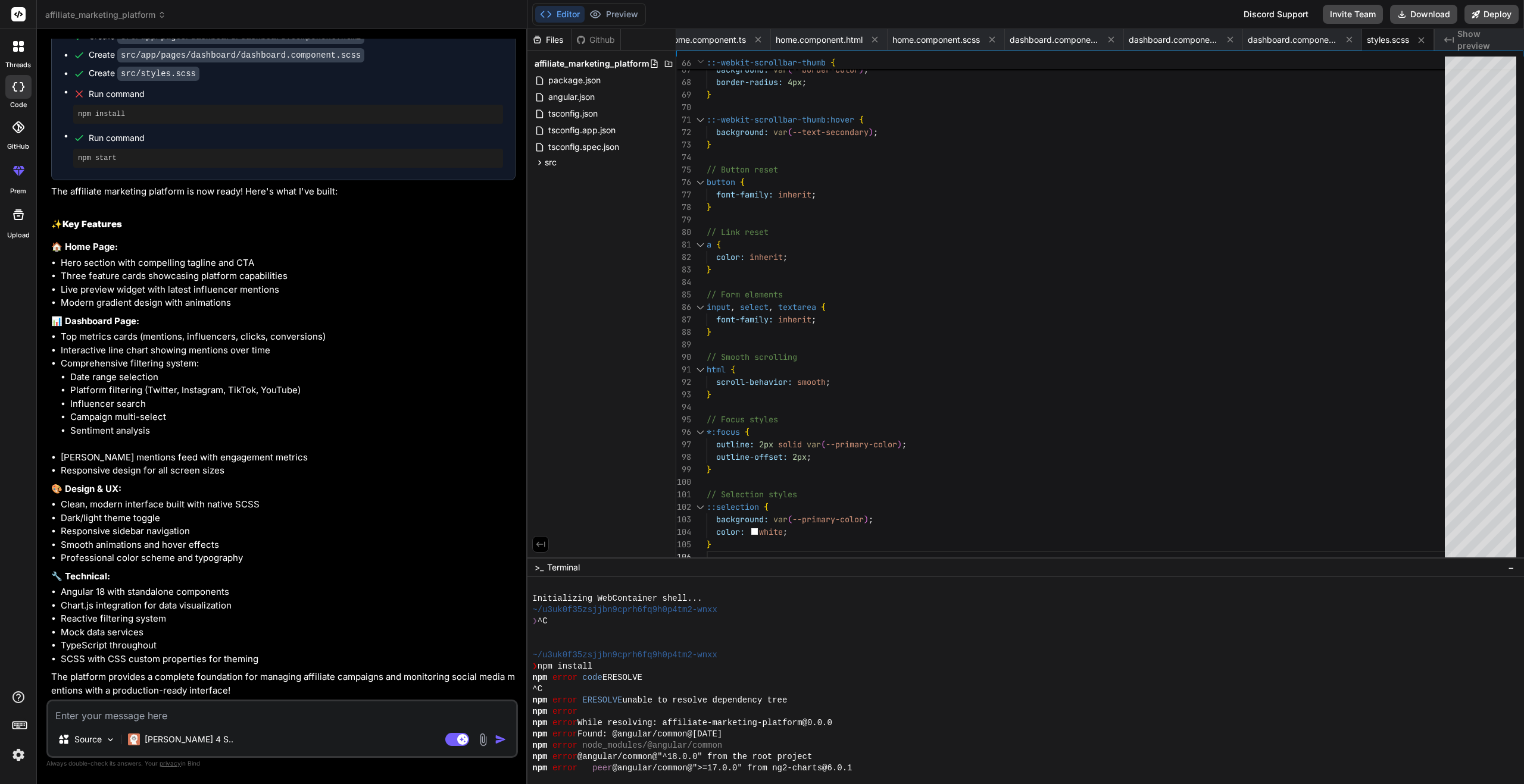
scroll to position [362, 0]
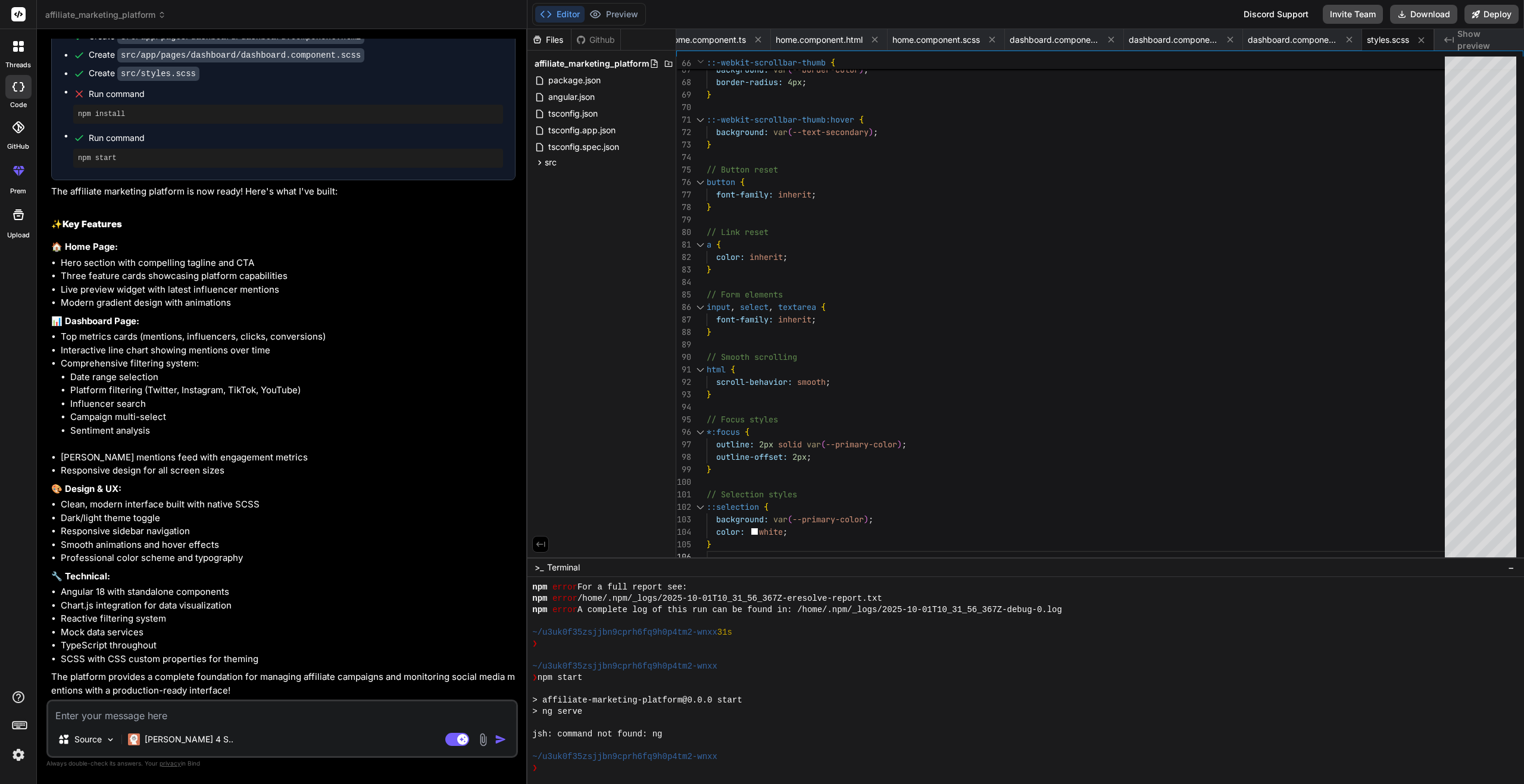
click at [1481, 35] on span "Show preview" at bounding box center [1485, 40] width 57 height 24
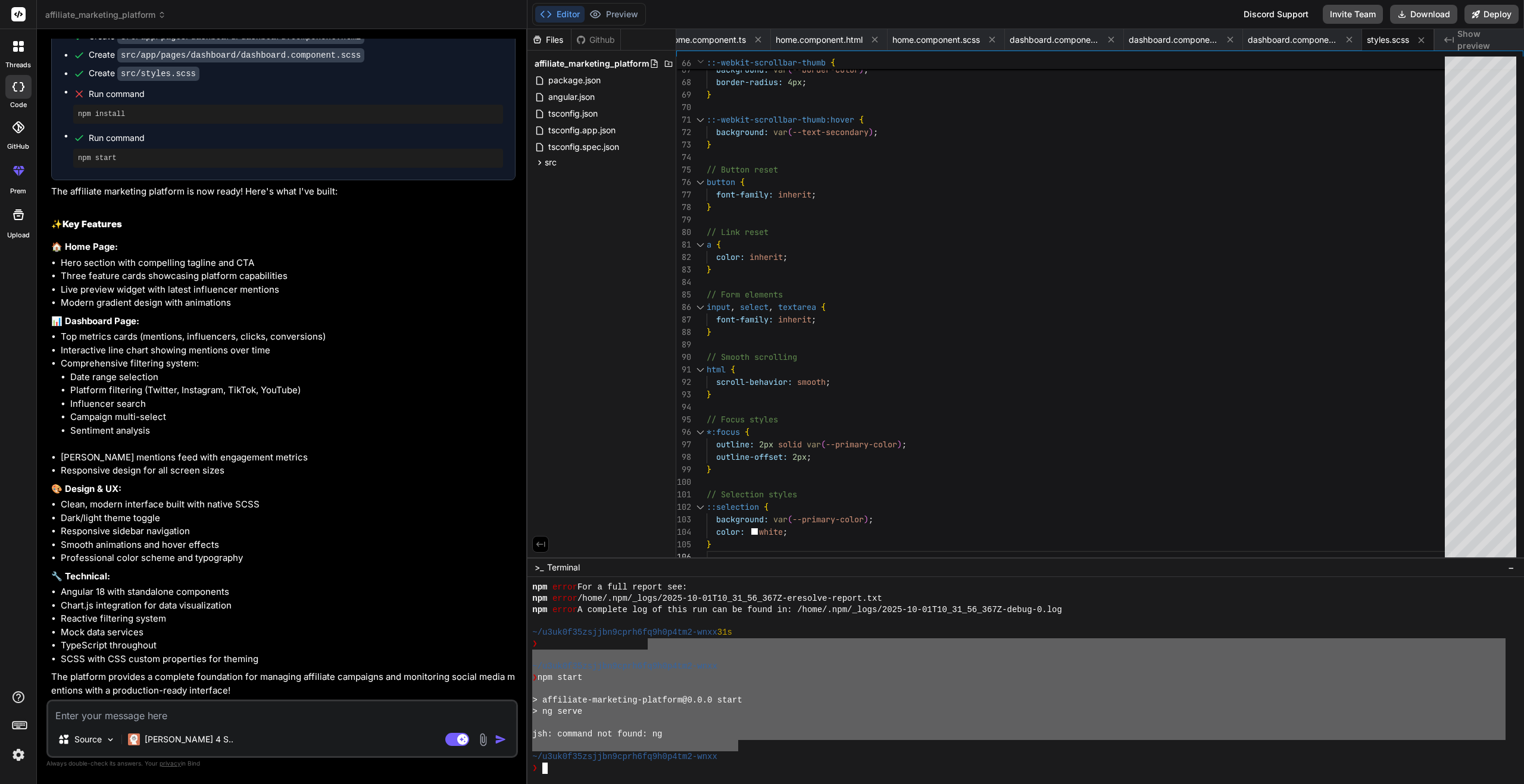
drag, startPoint x: 738, startPoint y: 749, endPoint x: 648, endPoint y: 641, distance: 140.6
click at [648, 641] on div "npm error For a full report see: npm error /home/.npm/_logs/2025-10-01T10_31_56…" at bounding box center [1019, 678] width 973 height 192
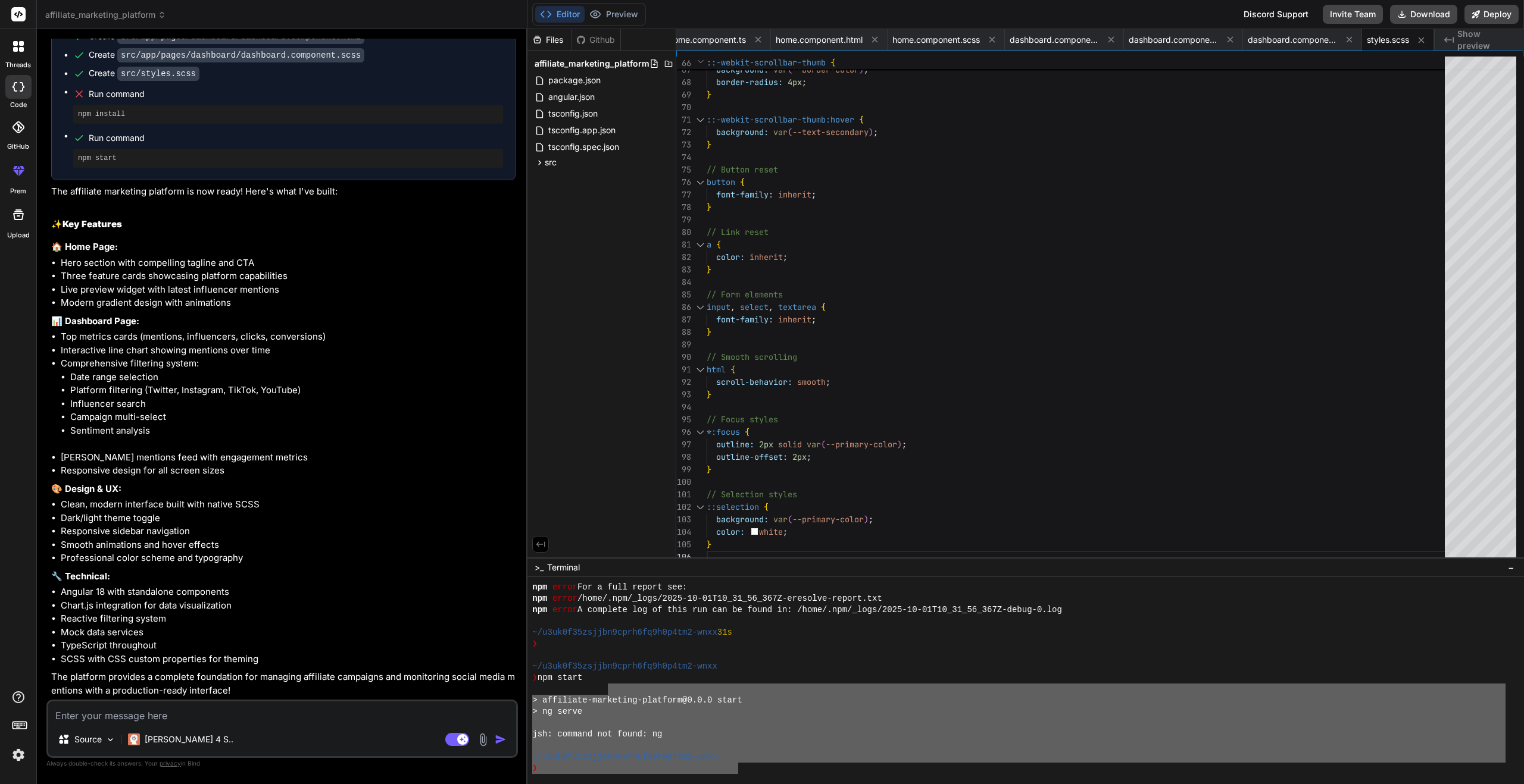
drag, startPoint x: 652, startPoint y: 741, endPoint x: 609, endPoint y: 694, distance: 63.7
click at [609, 694] on div "npm error For a full report see: npm error /home/.npm/_logs/2025-10-01T10_31_56…" at bounding box center [1019, 678] width 973 height 192
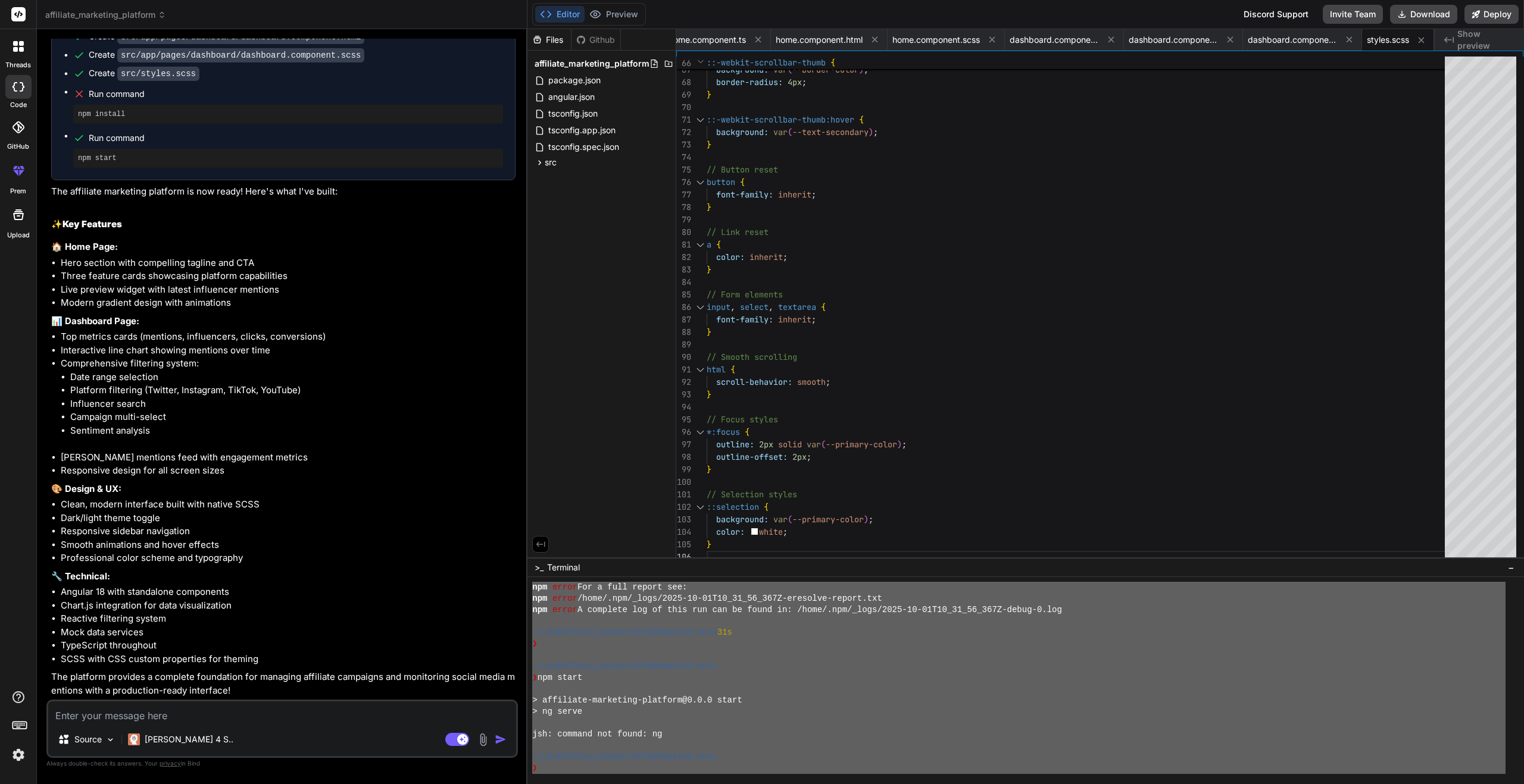
drag, startPoint x: 597, startPoint y: 596, endPoint x: 912, endPoint y: 849, distance: 404.0
click at [225, 715] on textarea at bounding box center [282, 712] width 468 height 21
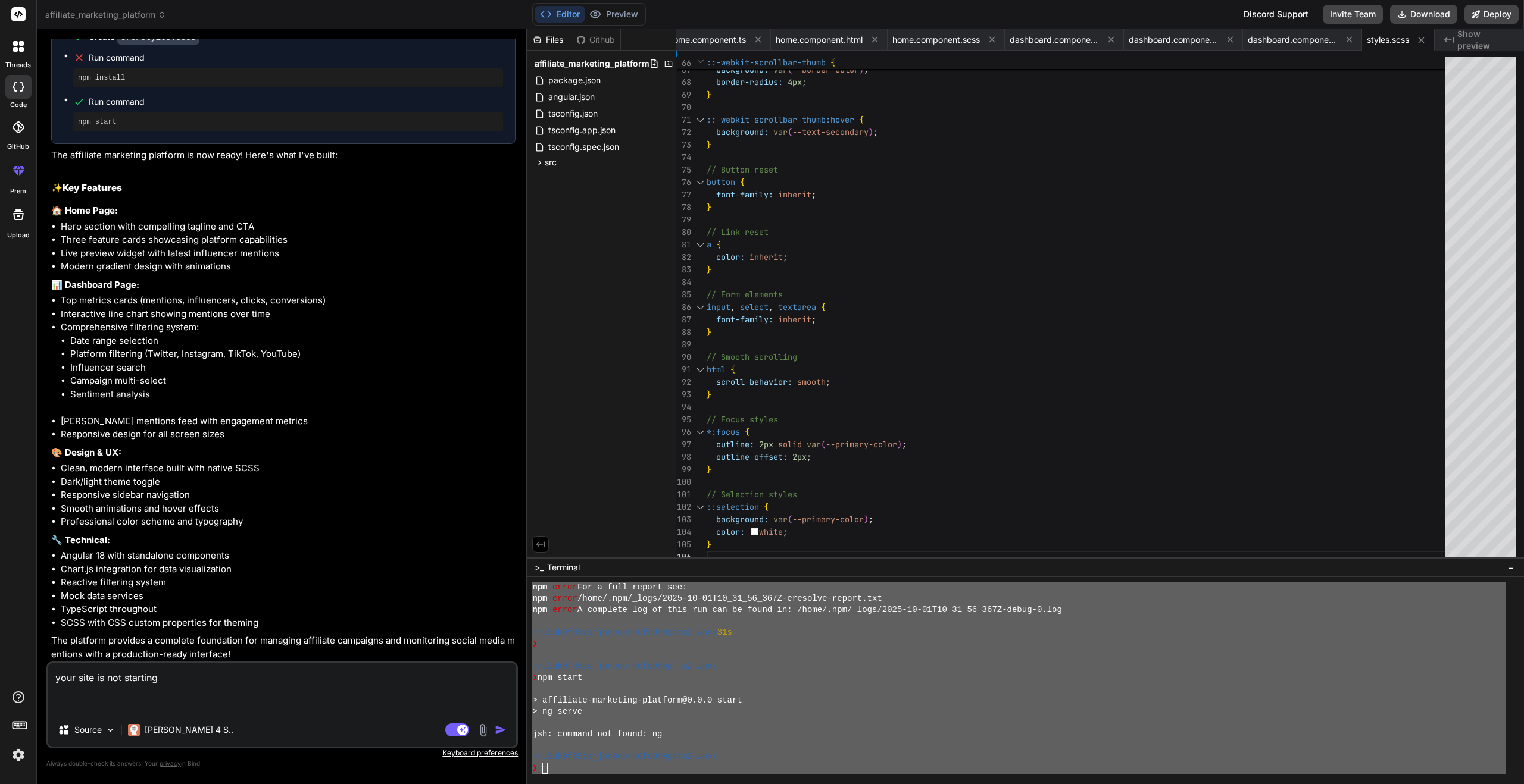
paste textarea "Lorem ip dolorsita consectet adi elitsedd. Eiusm T incididu ut labore etdolorem…"
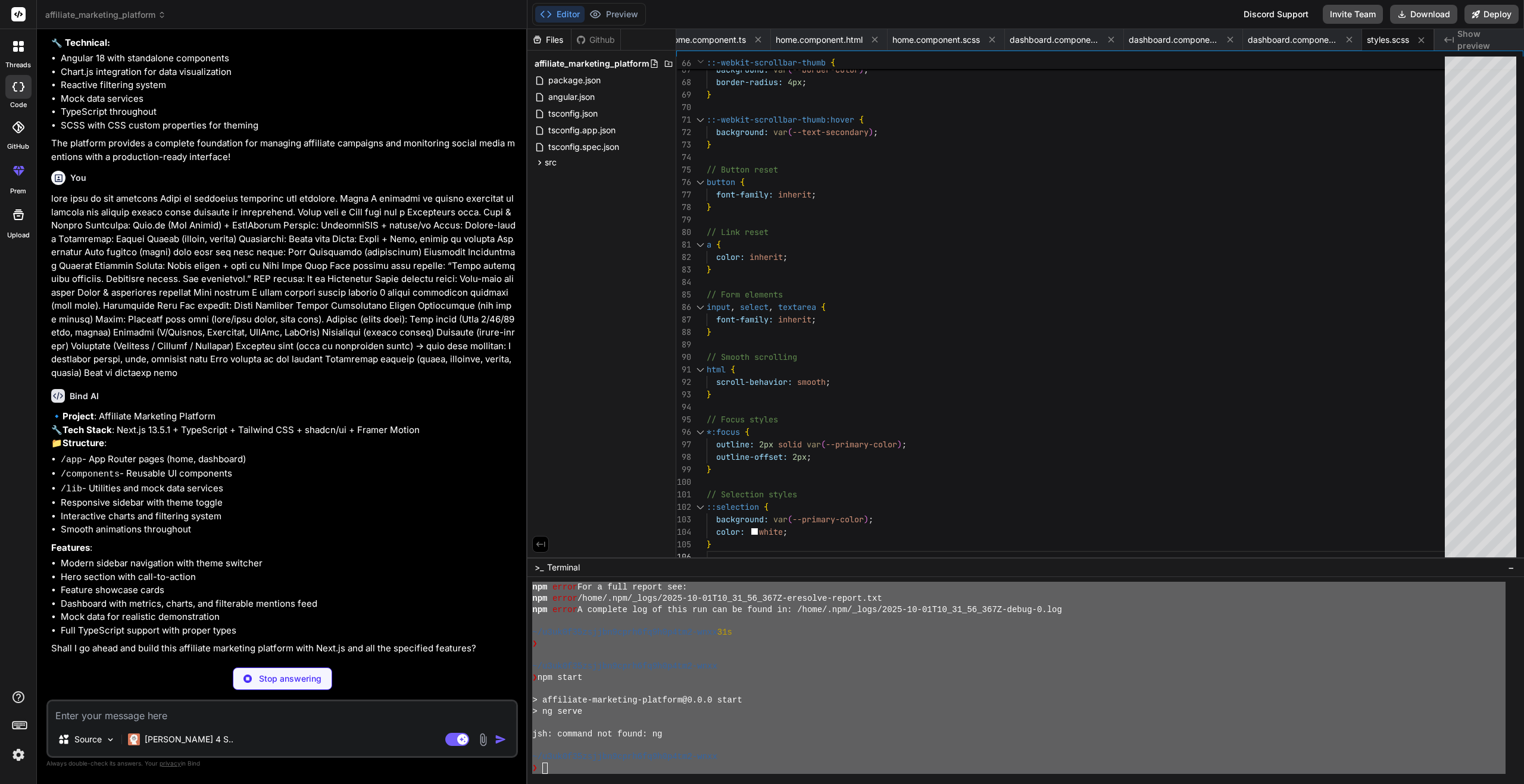
scroll to position [1996, 0]
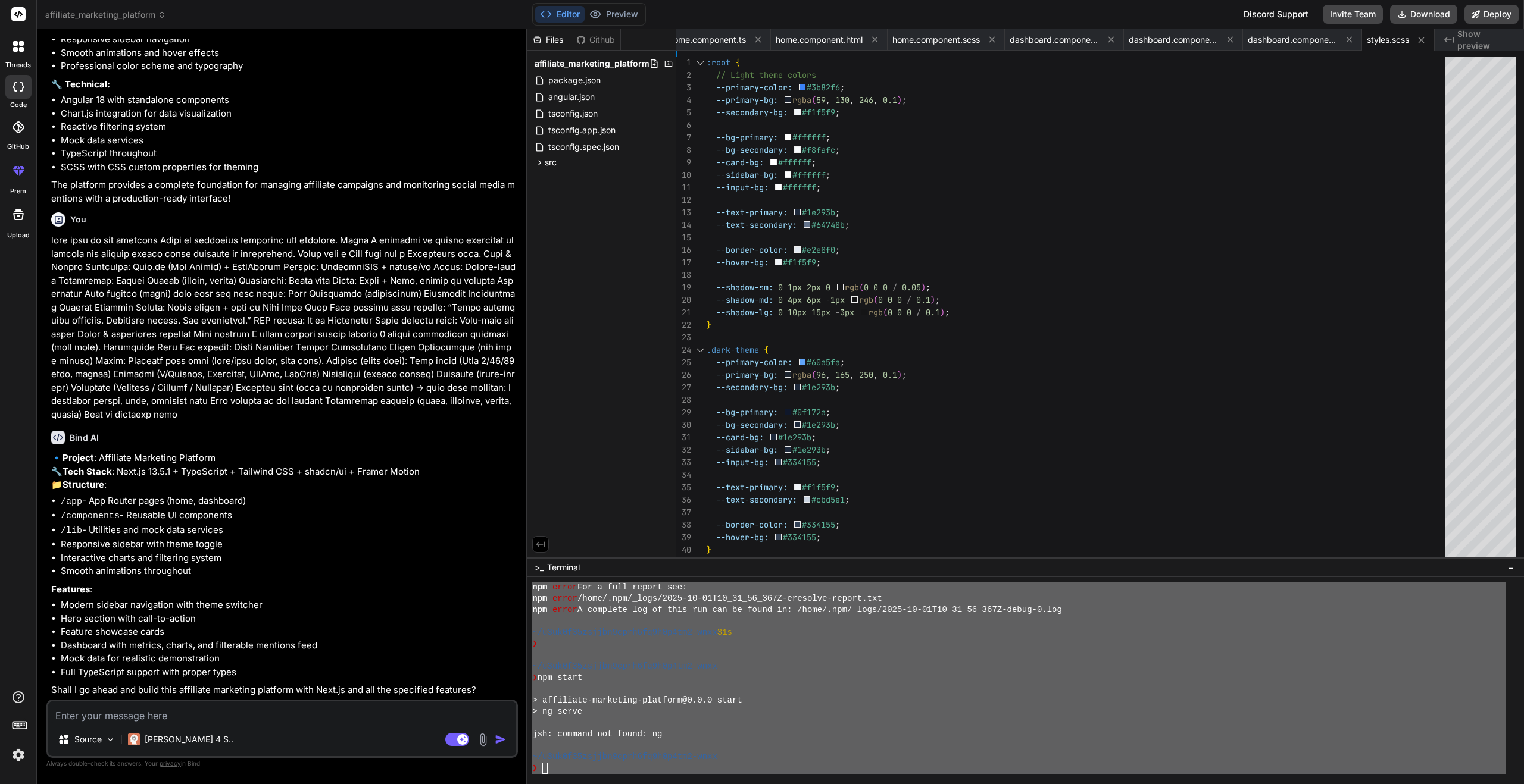
click at [1036, 629] on div "~/u3uk0f35zsjjbn9cprh6fq9h0p4tm2-wnxx 31s" at bounding box center [1019, 633] width 973 height 12
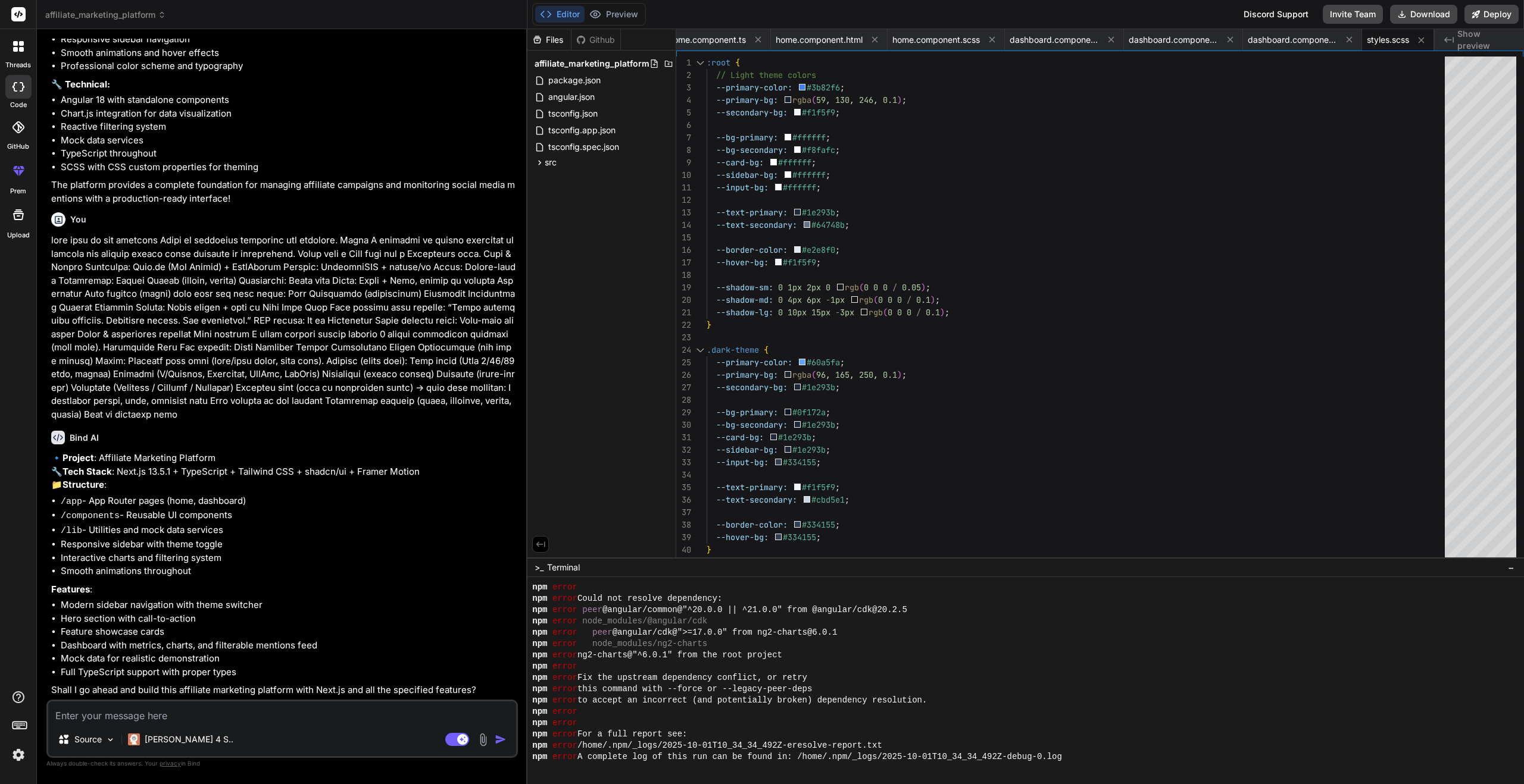
scroll to position [766, 0]
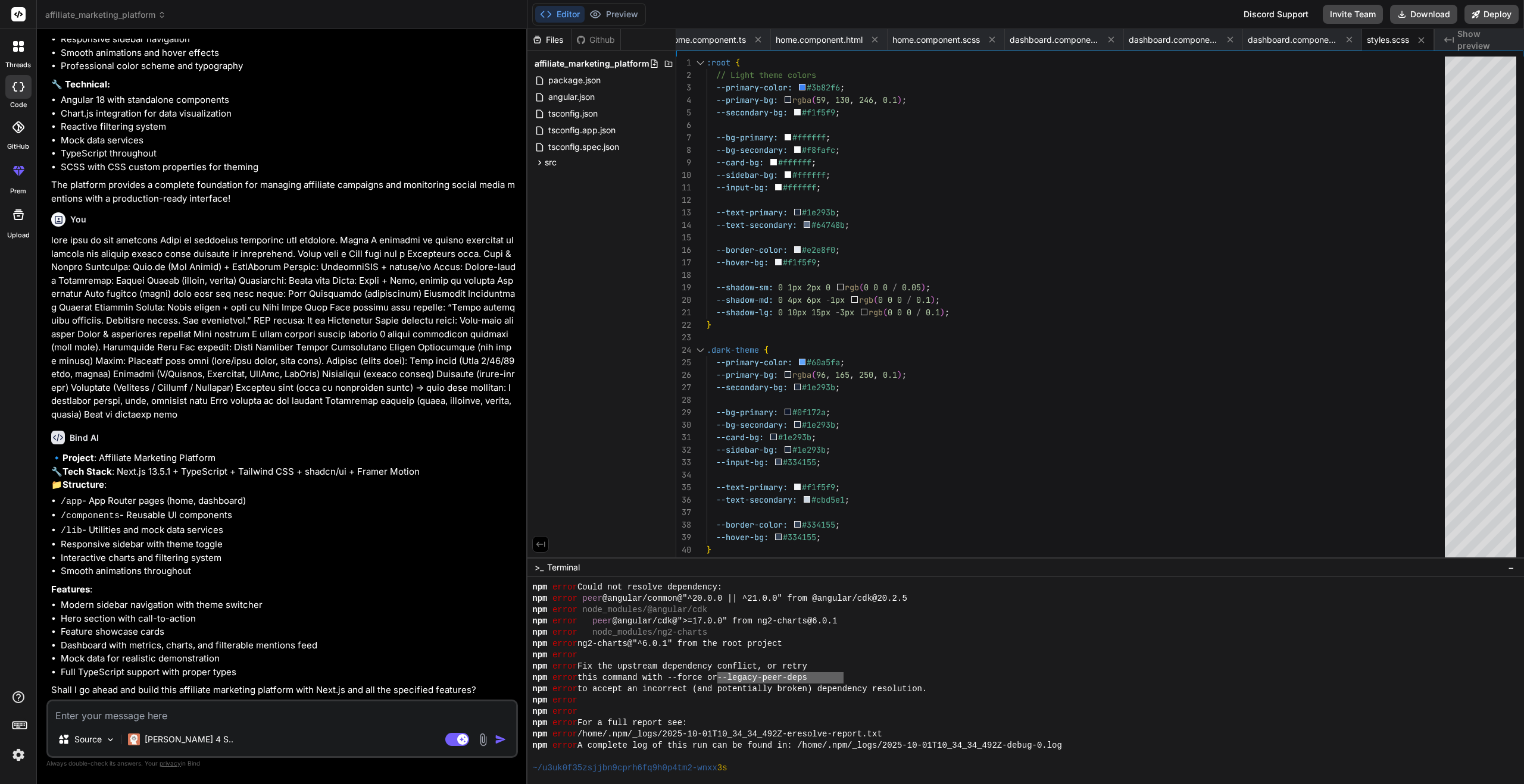
drag, startPoint x: 728, startPoint y: 677, endPoint x: 816, endPoint y: 700, distance: 91.0
click at [766, 766] on div "~/u3uk0f35zsjjbn9cprh6fq9h0p4tm2-wnxx 3s" at bounding box center [1019, 768] width 973 height 12
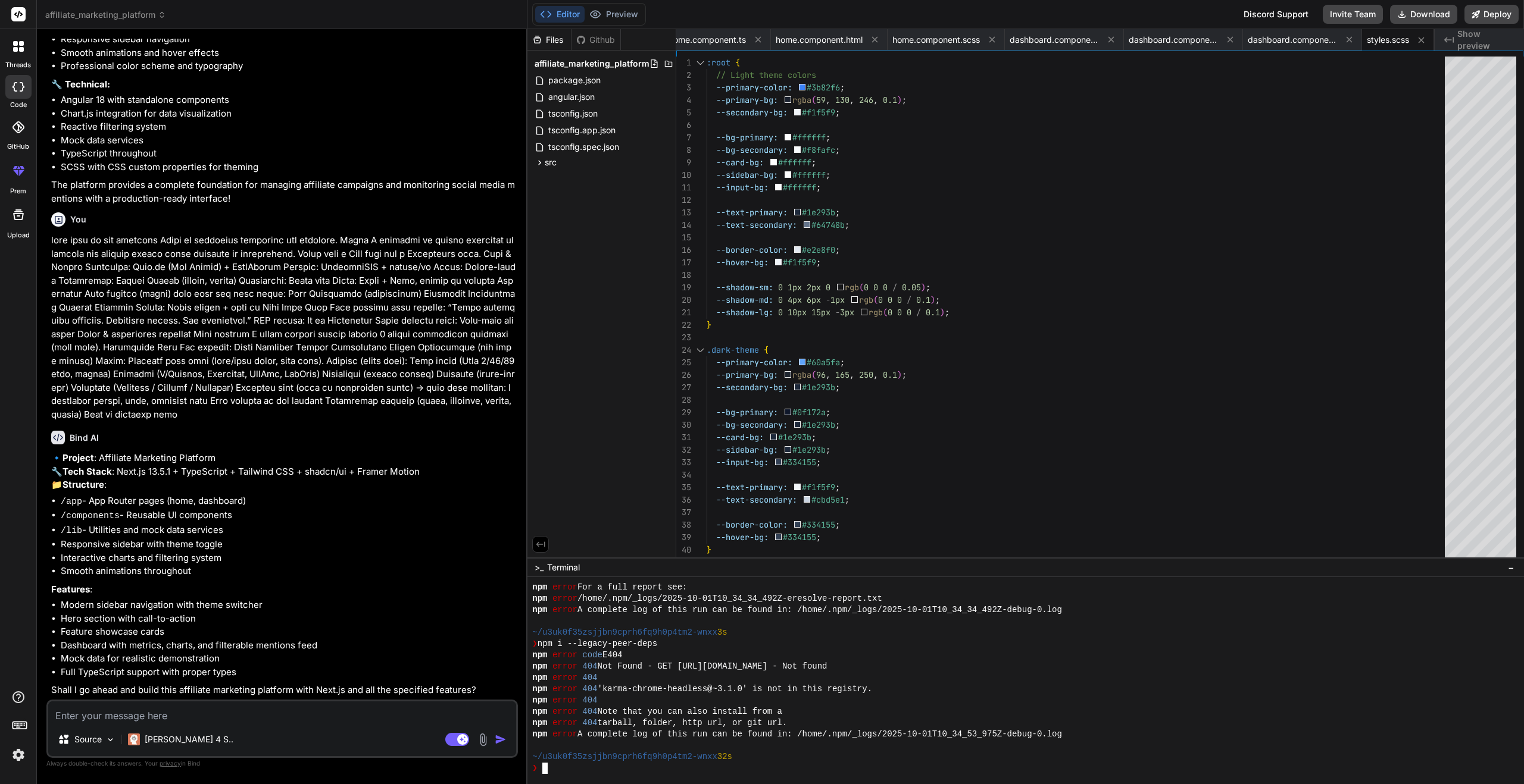
scroll to position [857, 0]
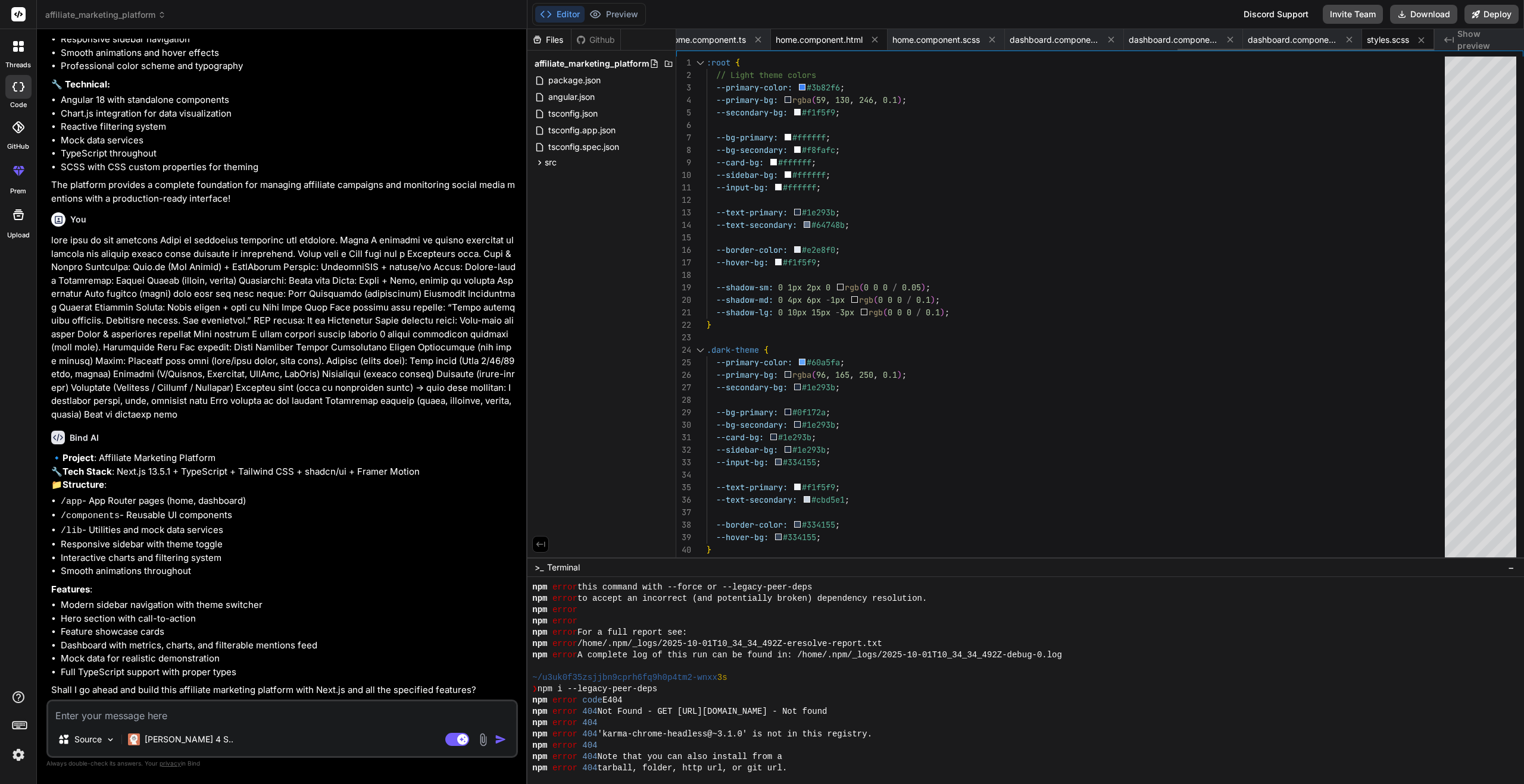
click at [806, 40] on span "home.component.html" at bounding box center [819, 40] width 87 height 12
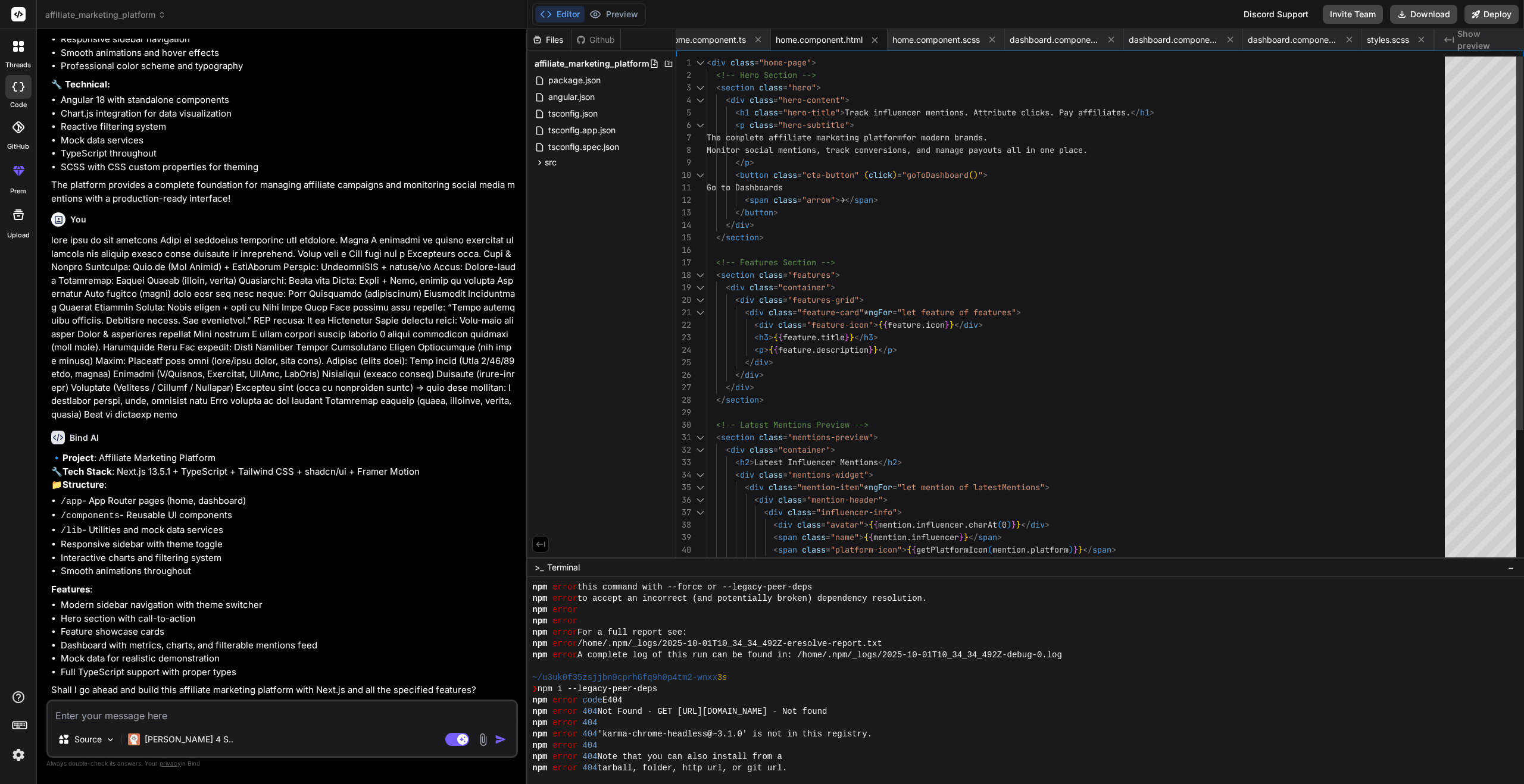
scroll to position [50, 0]
click at [1010, 231] on div "< div class = "mention-header" > < div class = "influencer-info" > < div class …" at bounding box center [1079, 401] width 745 height 687
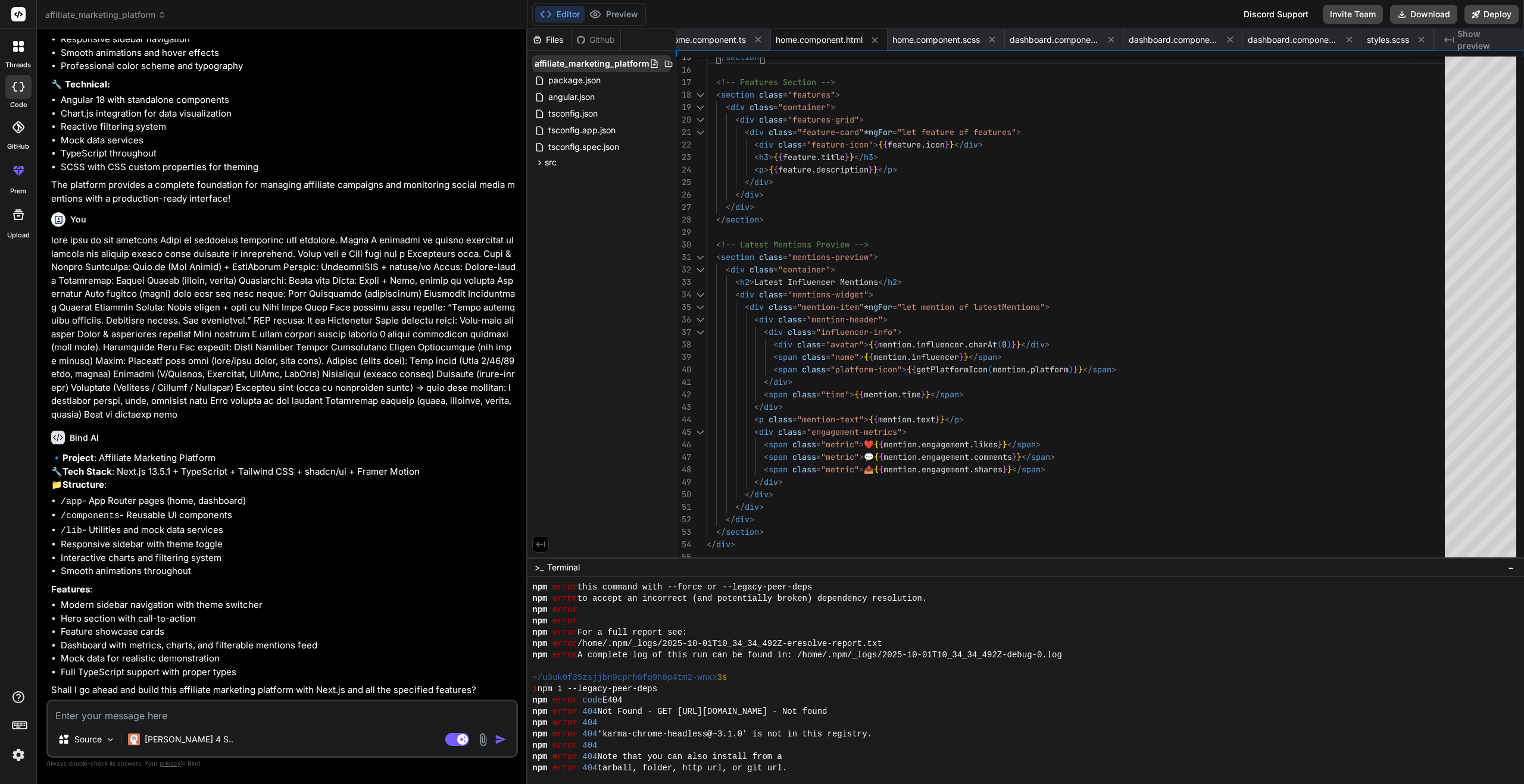
click at [606, 66] on span "affiliate_marketing_platform" at bounding box center [592, 63] width 115 height 12
click at [555, 166] on span "src" at bounding box center [550, 162] width 12 height 12
click at [600, 225] on span "styles.scss" at bounding box center [579, 227] width 45 height 14
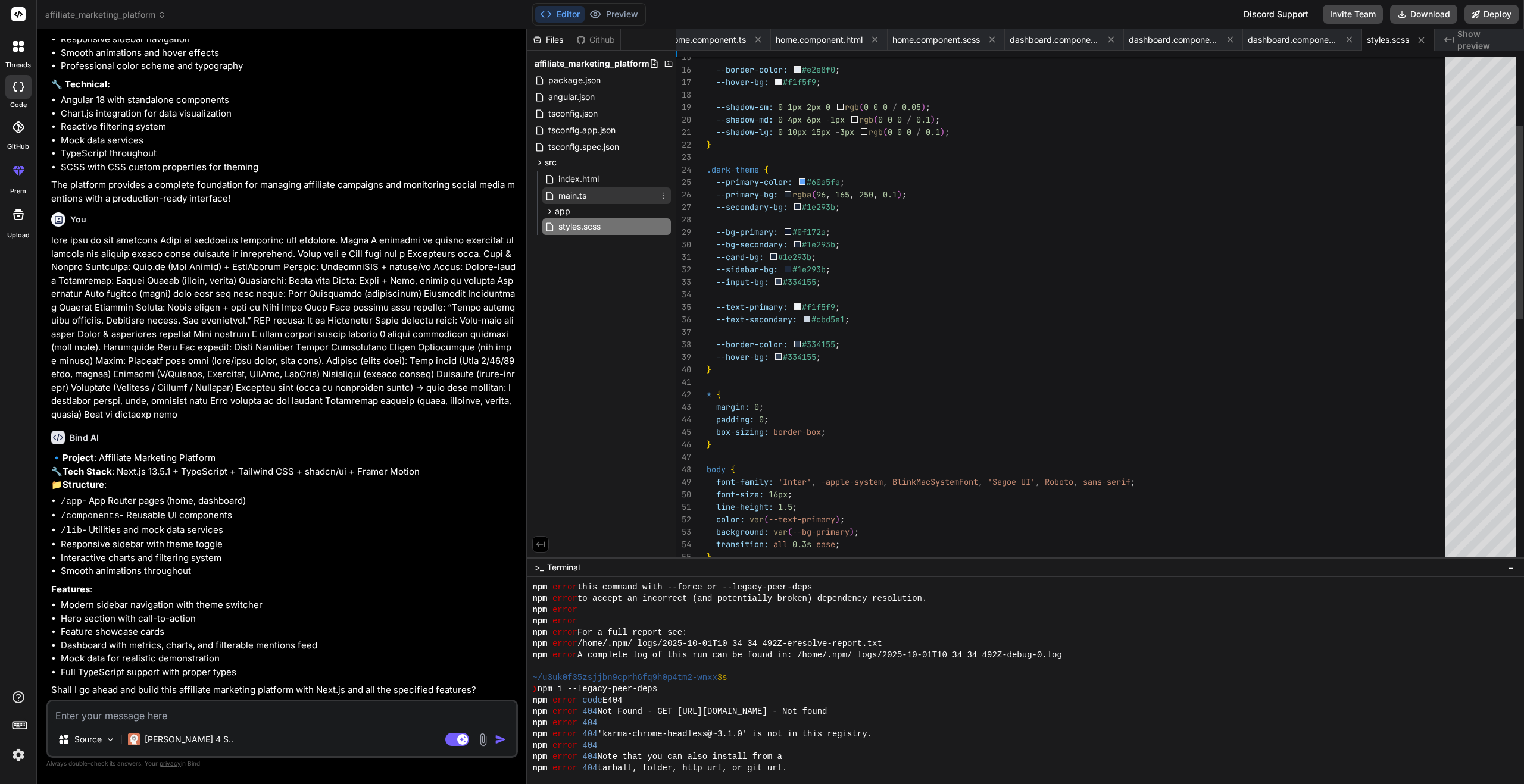
click at [601, 193] on div "main.ts" at bounding box center [607, 196] width 129 height 16
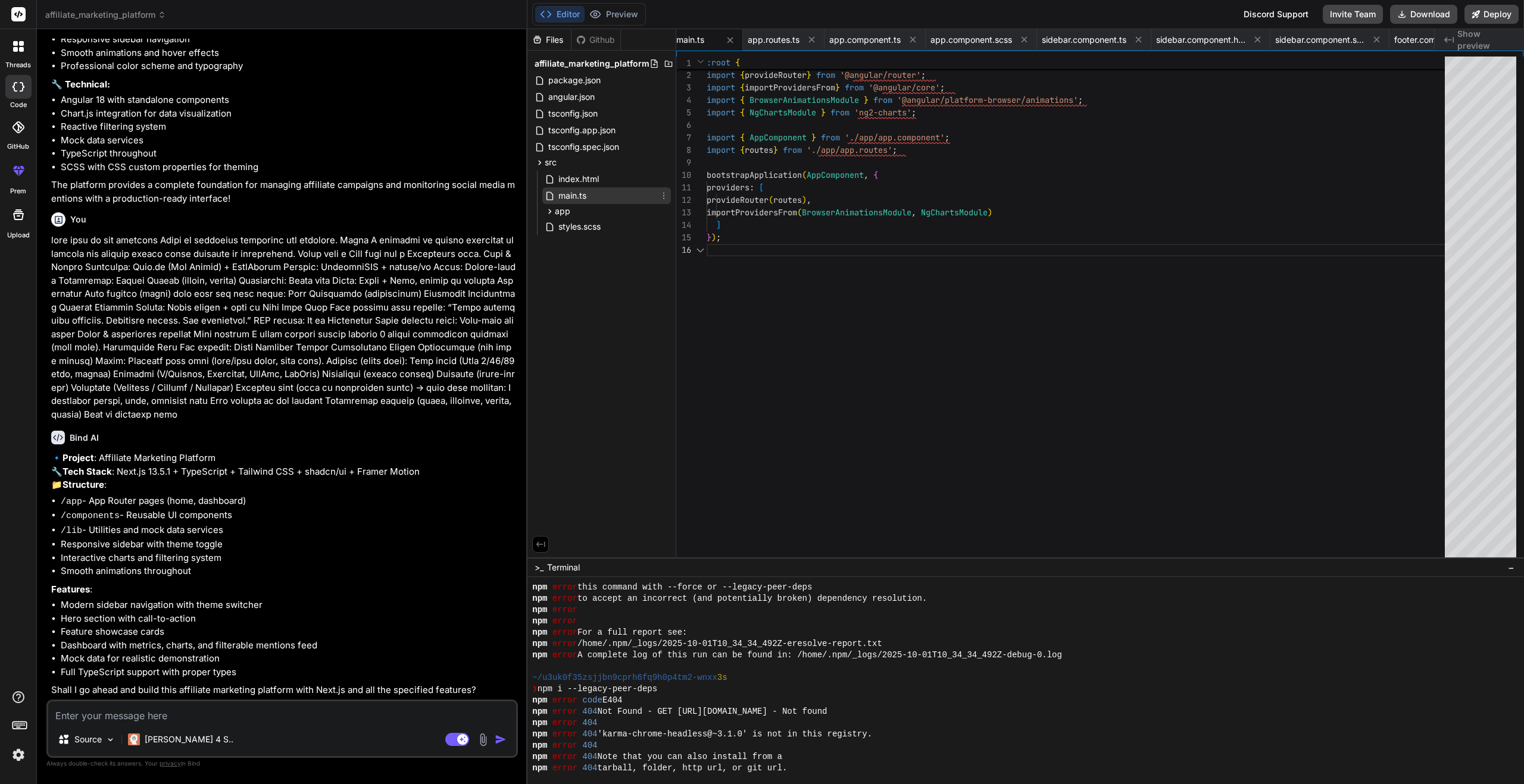
scroll to position [62, 0]
click at [583, 210] on div "app" at bounding box center [607, 211] width 129 height 14
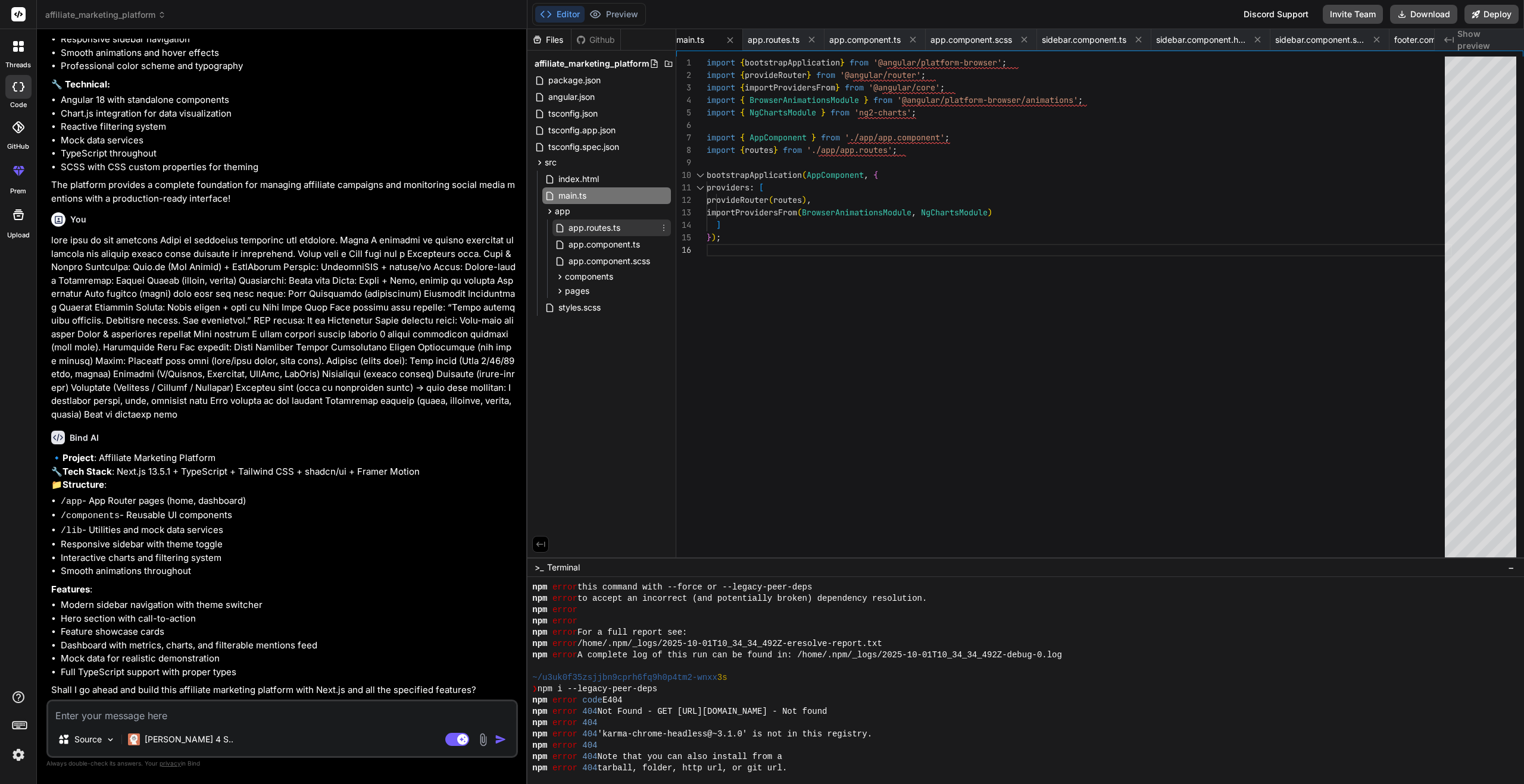
click at [615, 227] on span "app.routes.ts" at bounding box center [594, 227] width 54 height 14
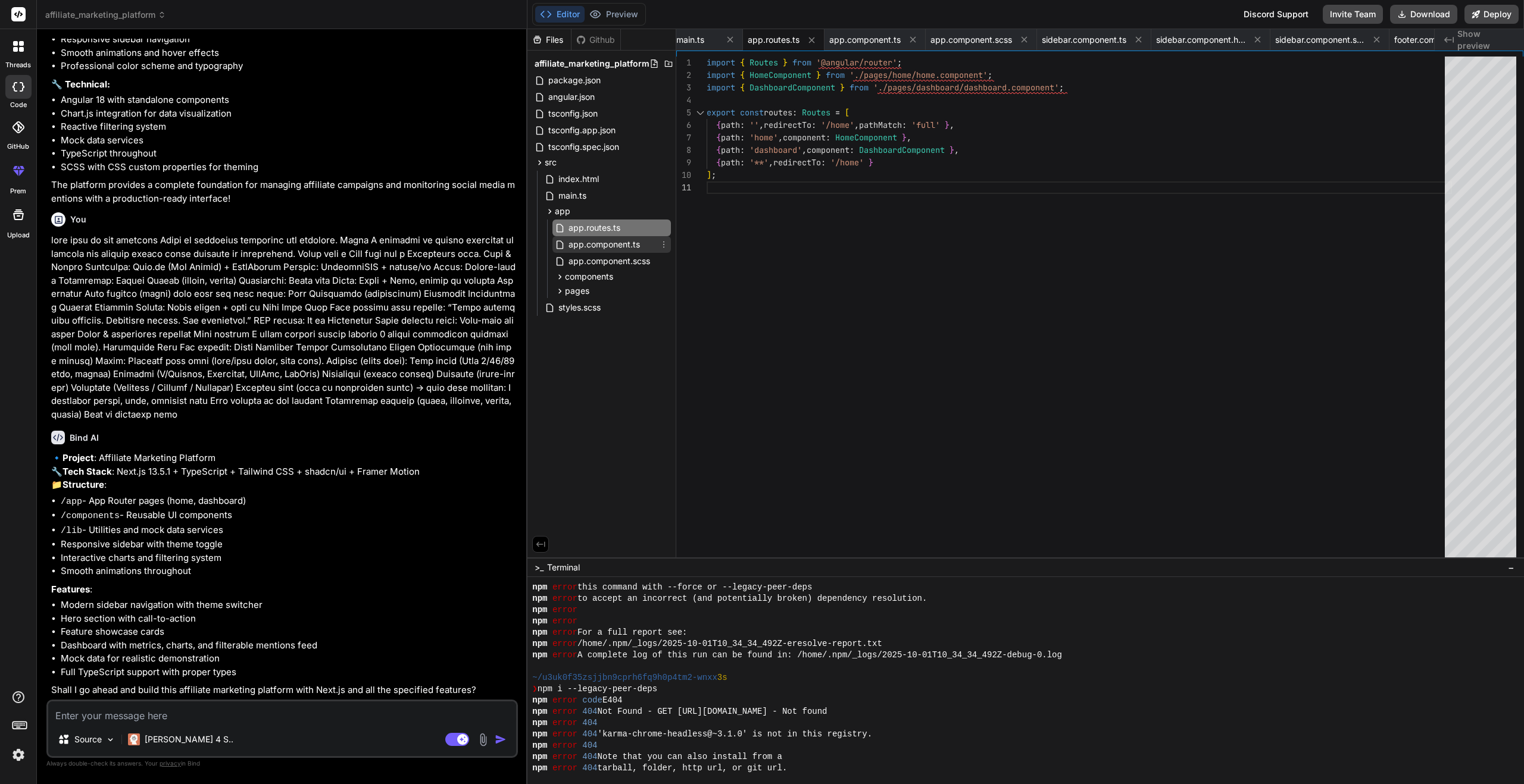
click at [611, 242] on span "app.component.ts" at bounding box center [604, 244] width 74 height 14
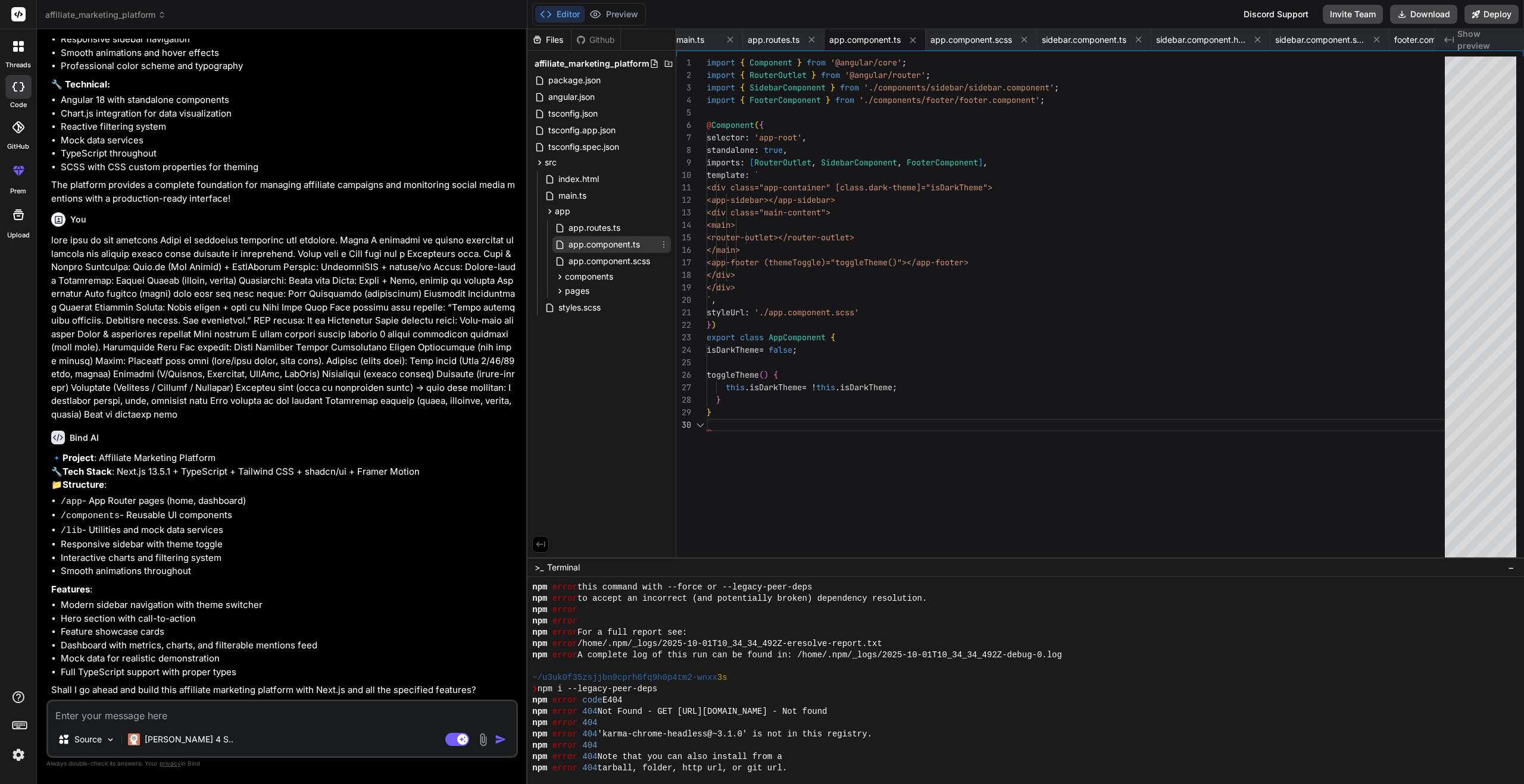
scroll to position [112, 0]
click at [558, 285] on div "pages" at bounding box center [572, 290] width 34 height 12
drag, startPoint x: 584, startPoint y: 302, endPoint x: 573, endPoint y: 304, distance: 11.2
click at [584, 302] on span "home" at bounding box center [585, 306] width 21 height 12
click at [597, 318] on span "home.component.ts" at bounding box center [627, 323] width 79 height 14
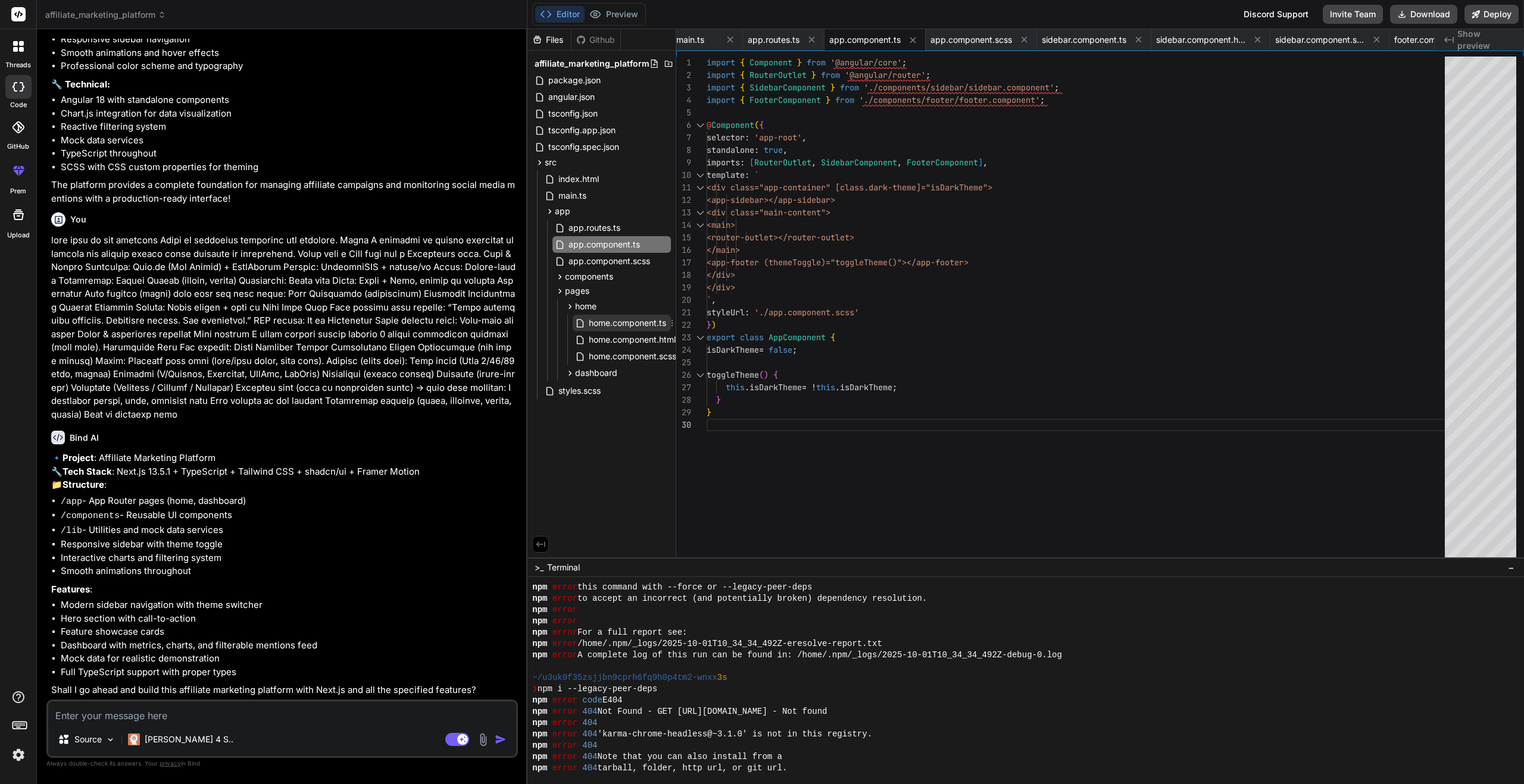
scroll to position [0, 0]
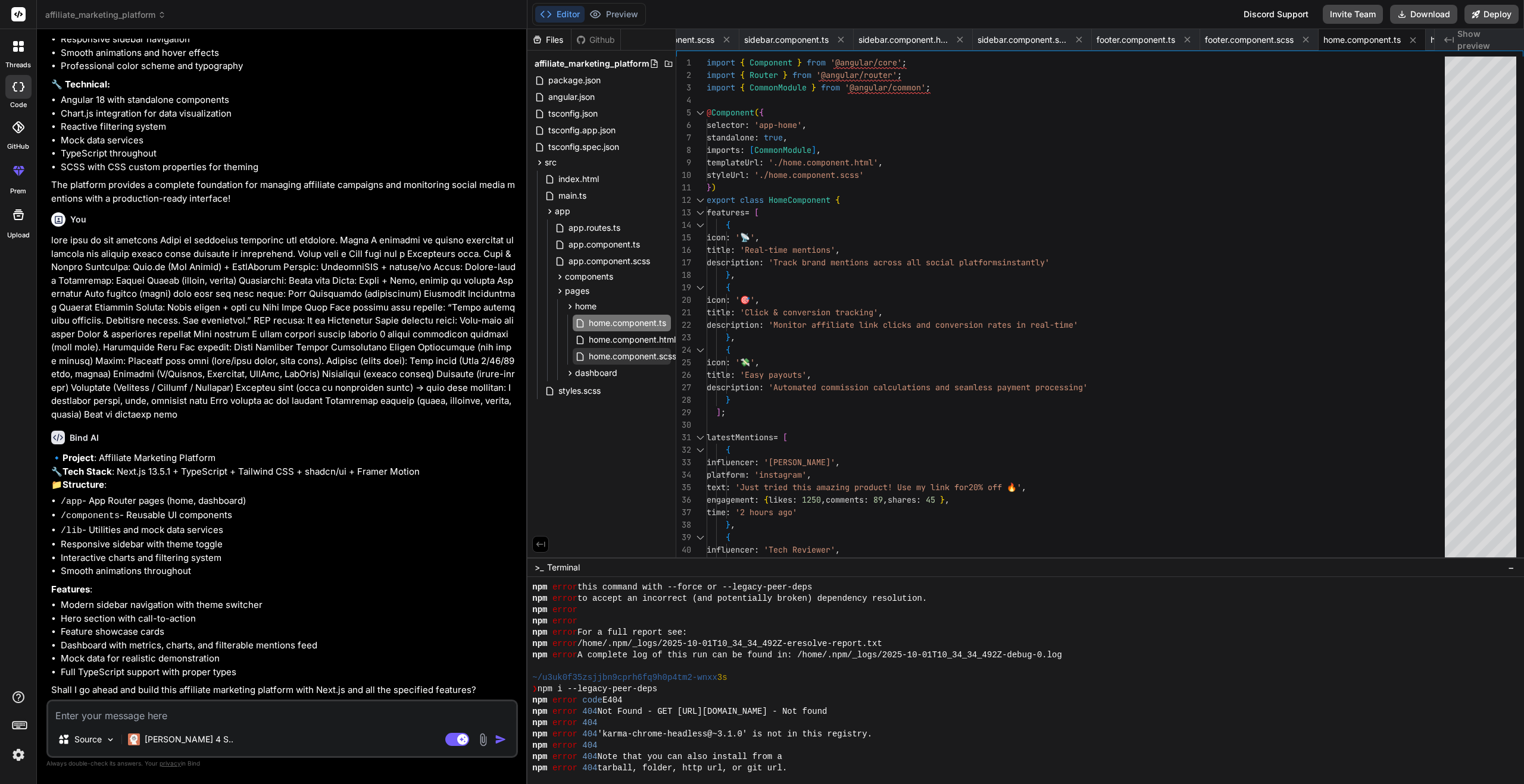
click at [650, 353] on span "home.component.scss" at bounding box center [632, 356] width 90 height 14
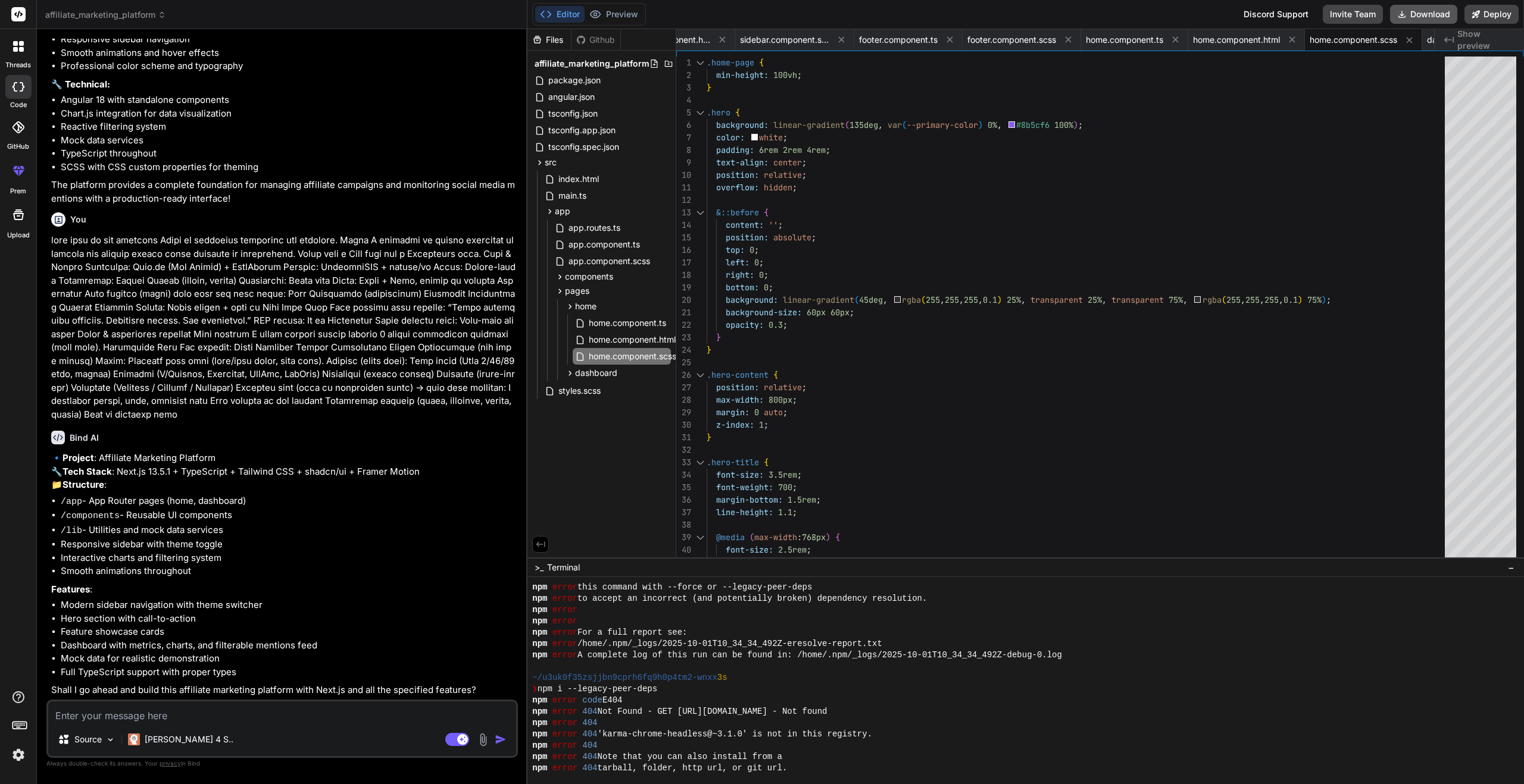
click at [1404, 13] on icon at bounding box center [1402, 14] width 10 height 10
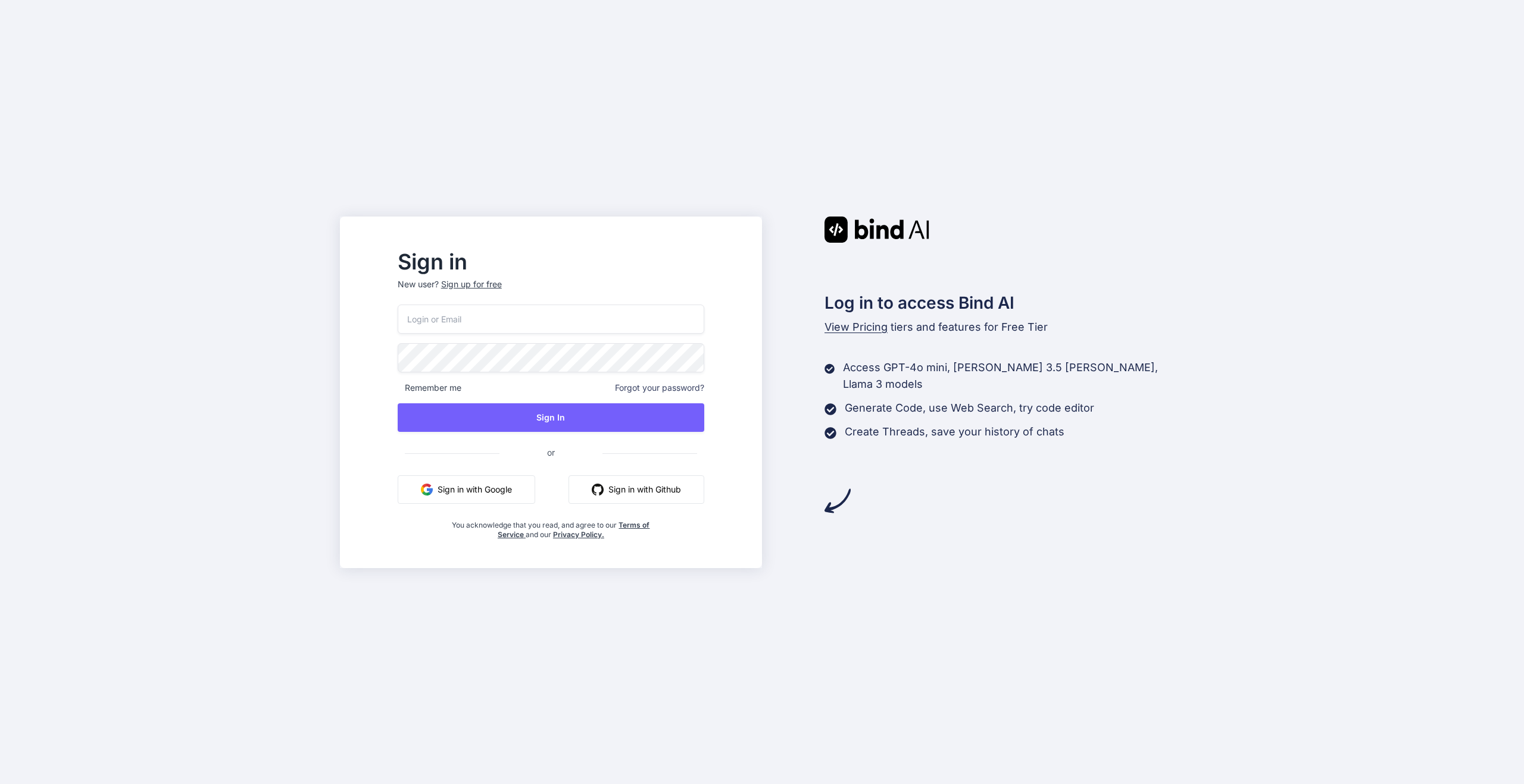
click at [533, 492] on button "Sign in with Google" at bounding box center [466, 490] width 138 height 29
